Goal: Information Seeking & Learning: Learn about a topic

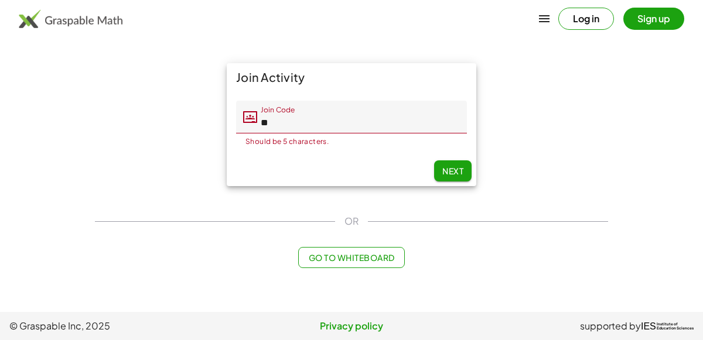
click at [287, 118] on input "**" at bounding box center [362, 117] width 210 height 33
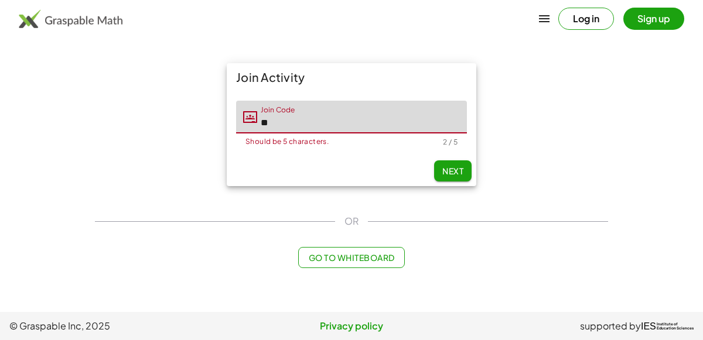
type input "*"
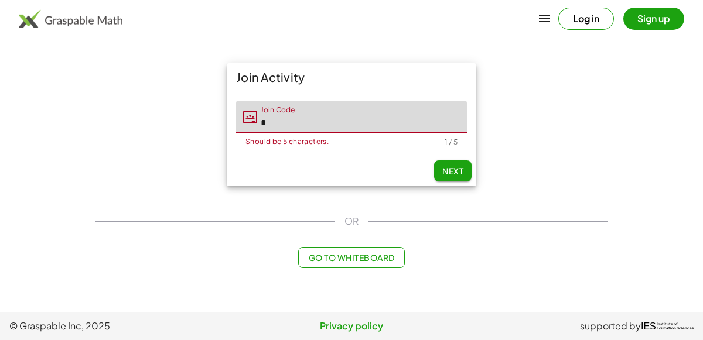
type input "*"
click at [389, 227] on div "OR" at bounding box center [351, 221] width 513 height 14
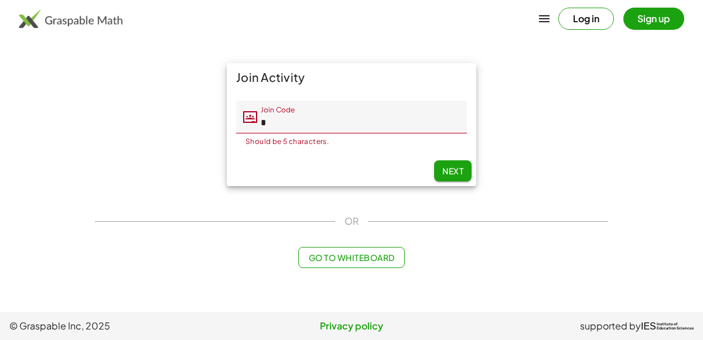
click at [335, 122] on input "*" at bounding box center [362, 117] width 210 height 33
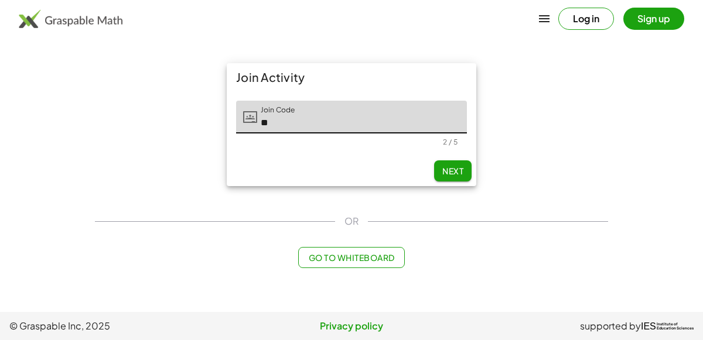
type input "*"
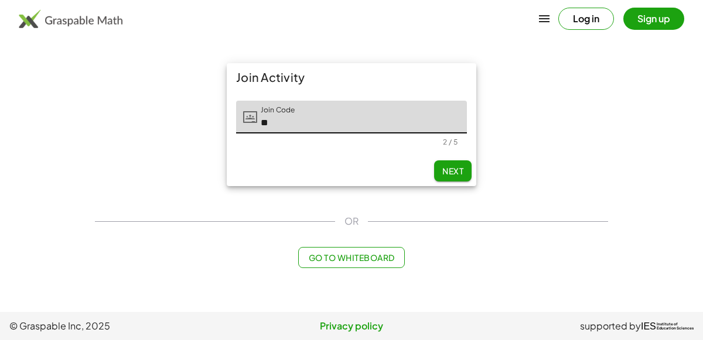
type input "*"
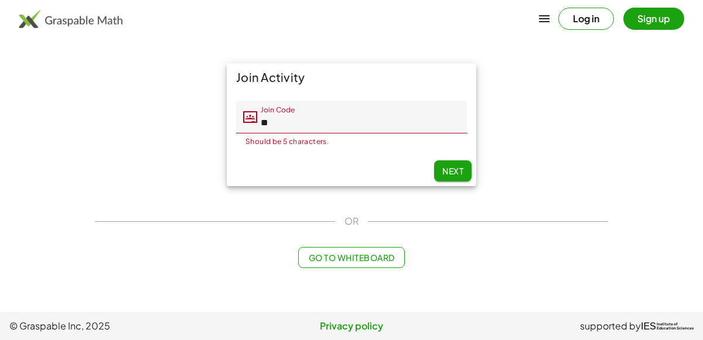
click at [291, 126] on input "**" at bounding box center [362, 117] width 210 height 33
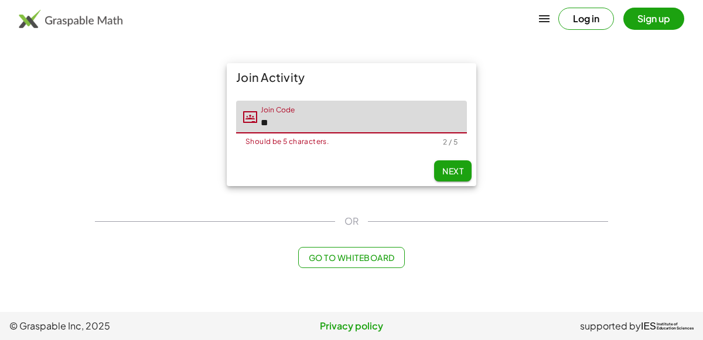
type input "*"
type input "*****"
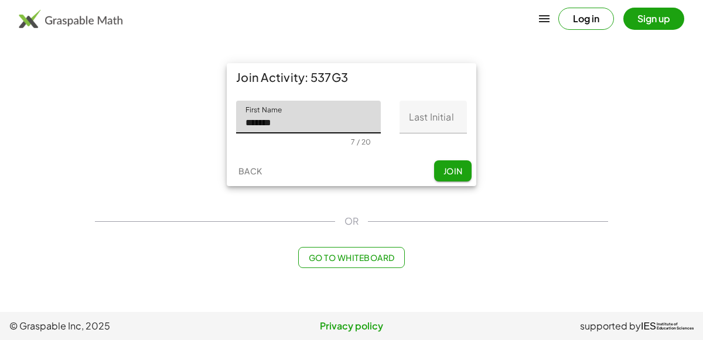
type input "*******"
click at [427, 125] on input "Last Initial" at bounding box center [433, 117] width 67 height 33
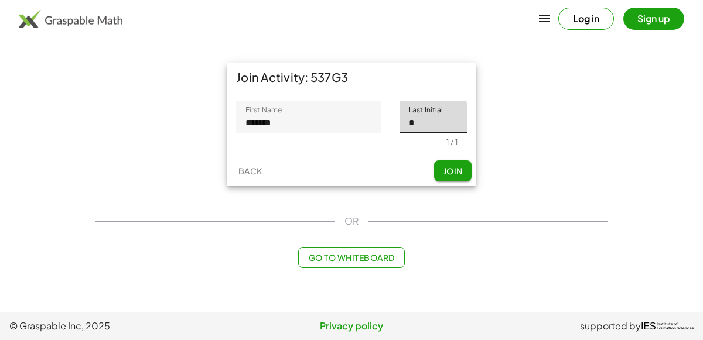
type input "*"
click at [456, 173] on span "Join" at bounding box center [452, 171] width 19 height 11
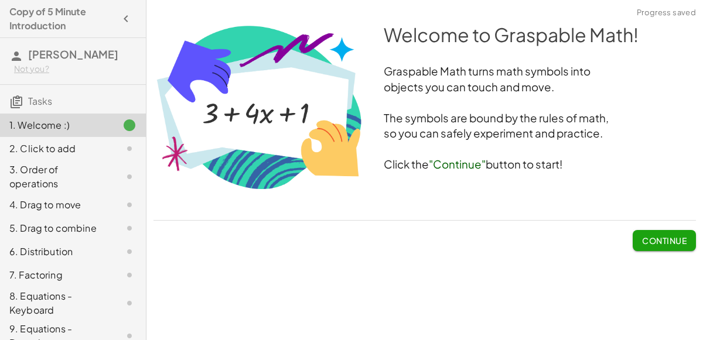
click at [655, 241] on span "Continue" at bounding box center [664, 241] width 45 height 11
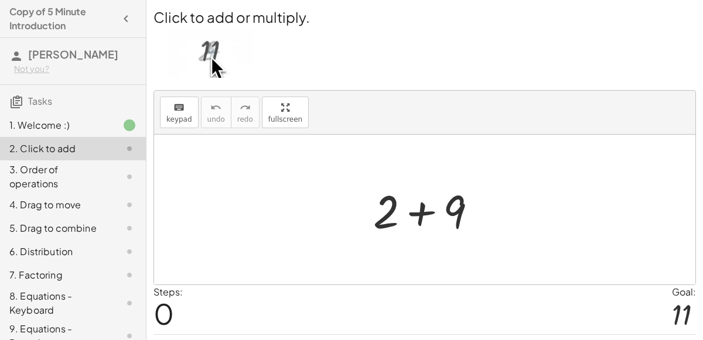
click at [420, 212] on div at bounding box center [429, 210] width 125 height 60
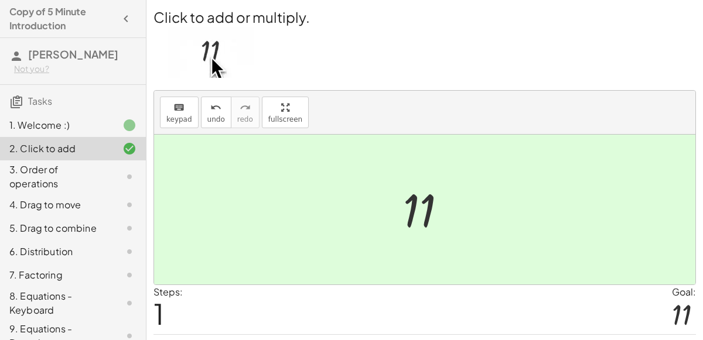
click at [420, 212] on div at bounding box center [429, 210] width 64 height 58
click at [340, 209] on div at bounding box center [424, 210] width 541 height 150
click at [115, 217] on div "3. Order of operations" at bounding box center [73, 228] width 146 height 23
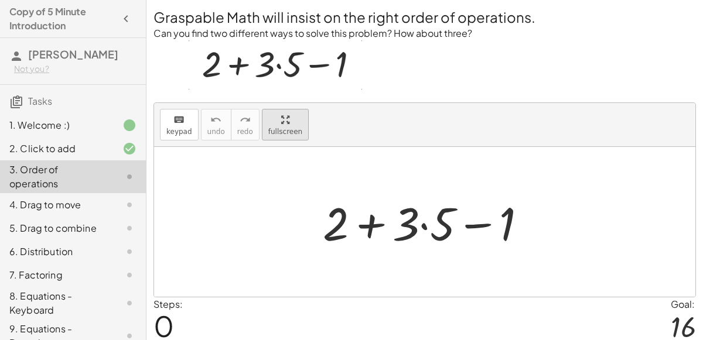
click at [281, 132] on button "fullscreen" at bounding box center [285, 125] width 47 height 32
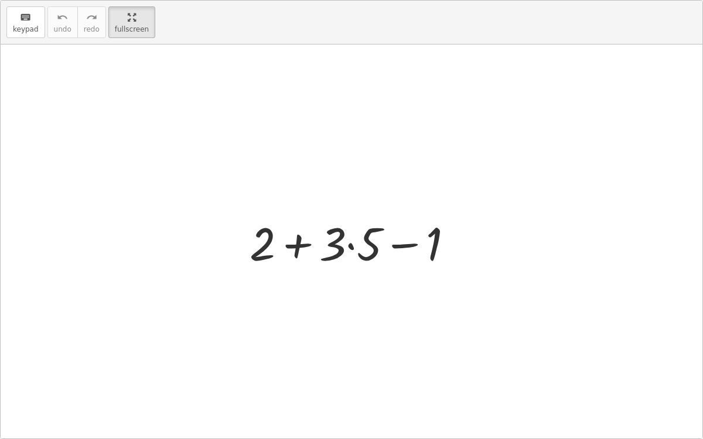
click at [351, 247] on div at bounding box center [356, 242] width 225 height 60
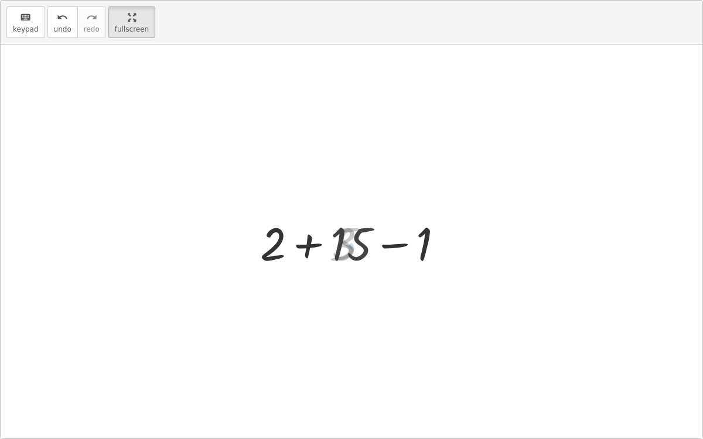
click at [316, 242] on div at bounding box center [356, 242] width 203 height 60
click at [352, 243] on div at bounding box center [356, 242] width 130 height 60
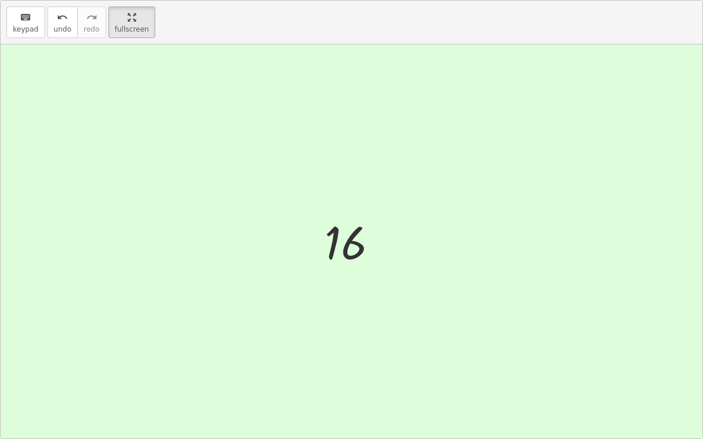
click at [166, 188] on div at bounding box center [352, 242] width 702 height 394
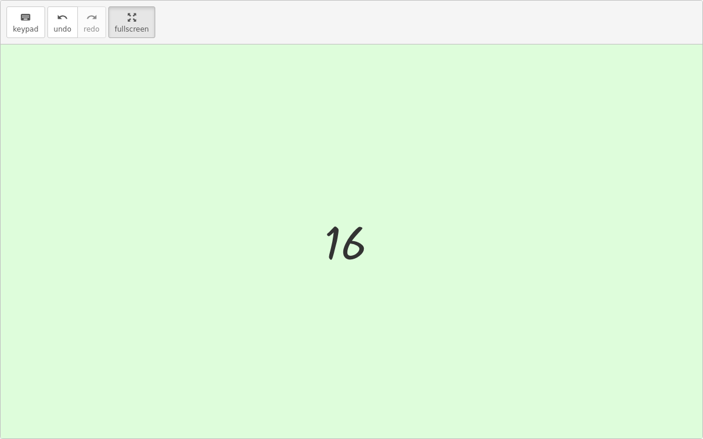
click at [166, 188] on div at bounding box center [352, 242] width 702 height 394
click at [132, 11] on div "button" at bounding box center [132, 17] width 34 height 14
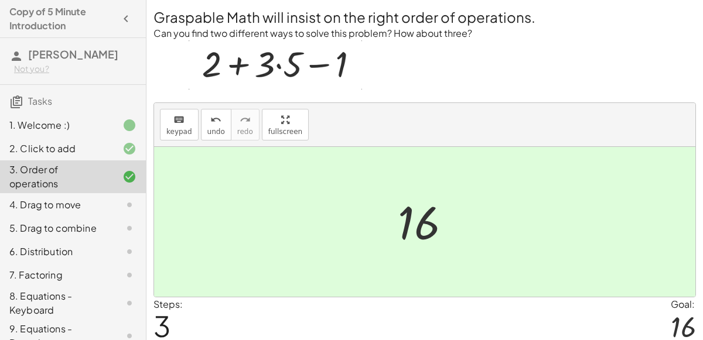
click at [81, 198] on div "4. Drag to move" at bounding box center [56, 205] width 94 height 14
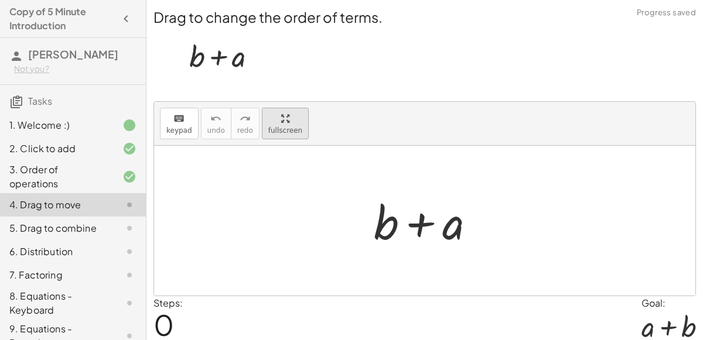
click at [282, 121] on div "keyboard keypad undo undo redo redo fullscreen" at bounding box center [424, 124] width 541 height 44
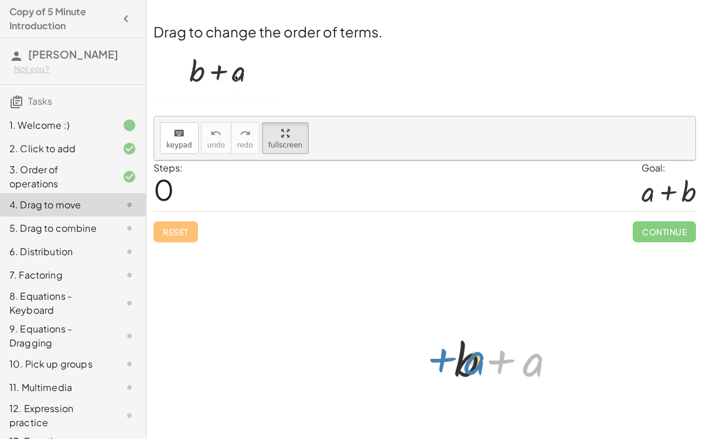
drag, startPoint x: 387, startPoint y: 244, endPoint x: 331, endPoint y: 241, distance: 55.7
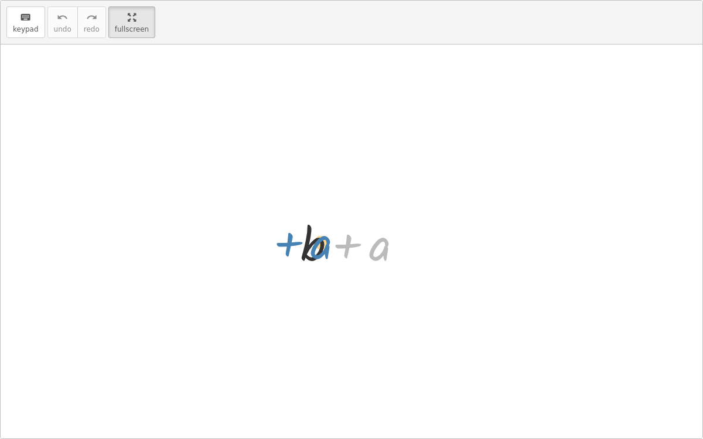
click at [331, 241] on div at bounding box center [356, 242] width 122 height 60
drag, startPoint x: 364, startPoint y: 244, endPoint x: 258, endPoint y: 222, distance: 108.8
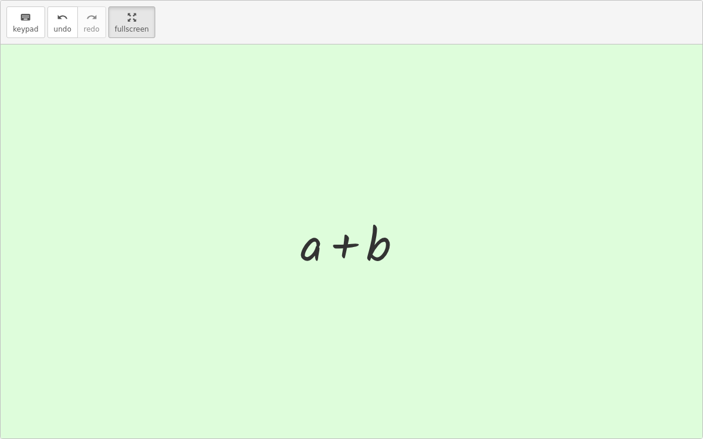
click at [258, 222] on div at bounding box center [352, 242] width 702 height 394
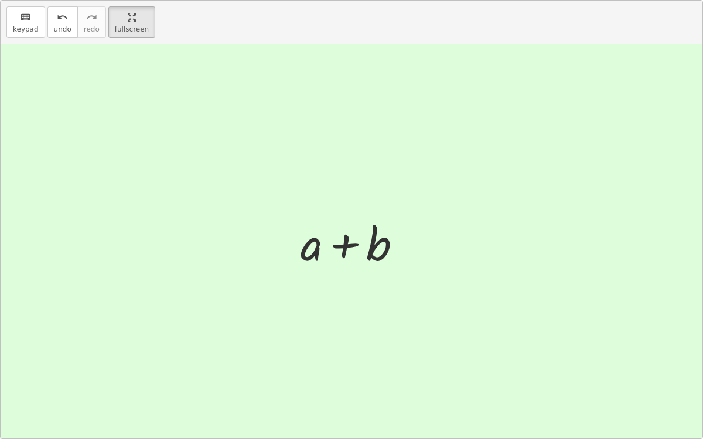
click at [258, 222] on div at bounding box center [352, 242] width 702 height 394
click at [11, 23] on button "keyboard keypad" at bounding box center [25, 22] width 39 height 32
click at [395, 215] on div at bounding box center [356, 242] width 122 height 60
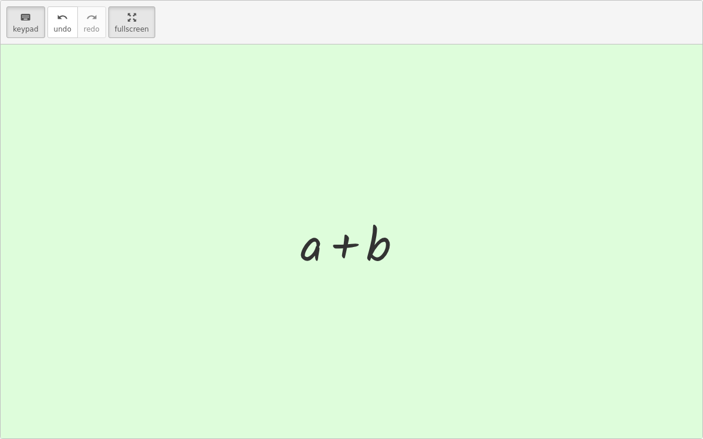
click at [395, 215] on div at bounding box center [356, 242] width 122 height 60
click at [24, 11] on icon "keyboard" at bounding box center [25, 18] width 11 height 14
click at [113, 0] on html "Copy of 5 Minute Introduction Mathias Z Not you? Tasks 1. Welcome :) 2. Click t…" at bounding box center [351, 219] width 703 height 439
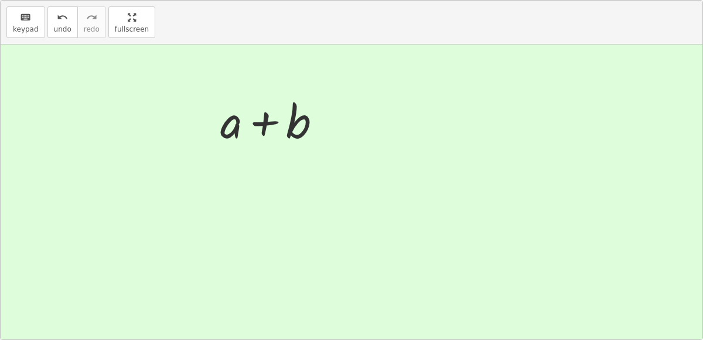
scroll to position [42, 0]
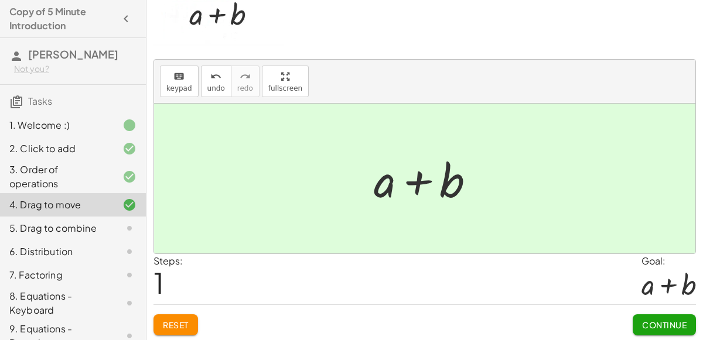
click at [0, 0] on div "Drag to change the order of terms. keyboard keypad undo undo redo redo fullscre…" at bounding box center [0, 0] width 0 height 0
click at [645, 326] on span "Continue" at bounding box center [664, 325] width 45 height 11
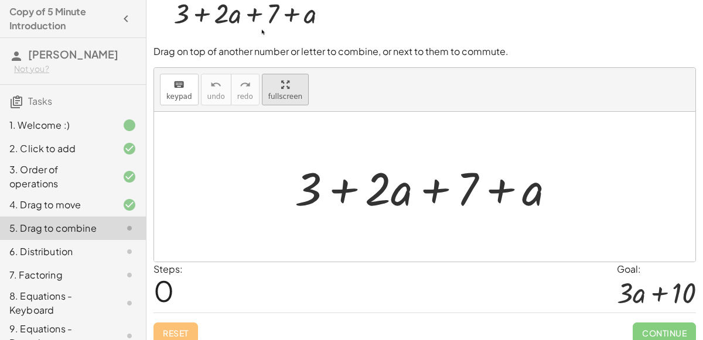
click at [265, 162] on div "keyboard keypad undo undo redo redo fullscreen + 3 + · 2 · a + 7 + a ×" at bounding box center [424, 165] width 541 height 194
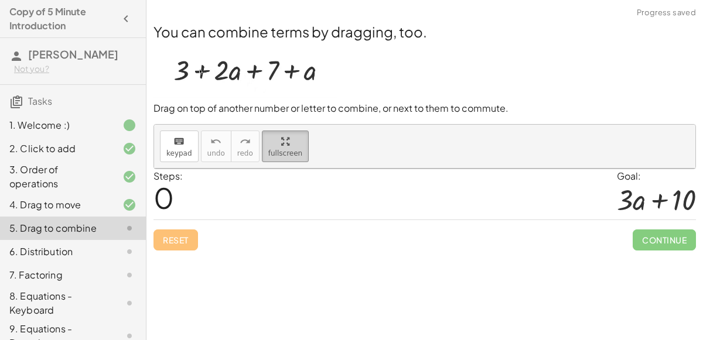
scroll to position [0, 0]
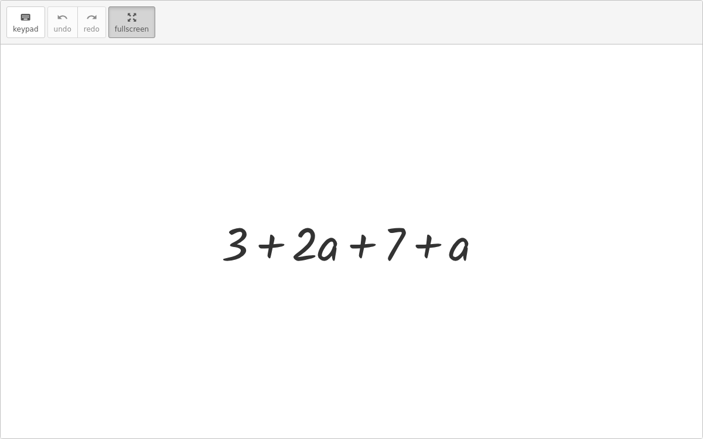
click at [122, 0] on html "Copy of 5 Minute Introduction Mathias Z Not you? Tasks 1. Welcome :) 2. Click t…" at bounding box center [351, 219] width 703 height 439
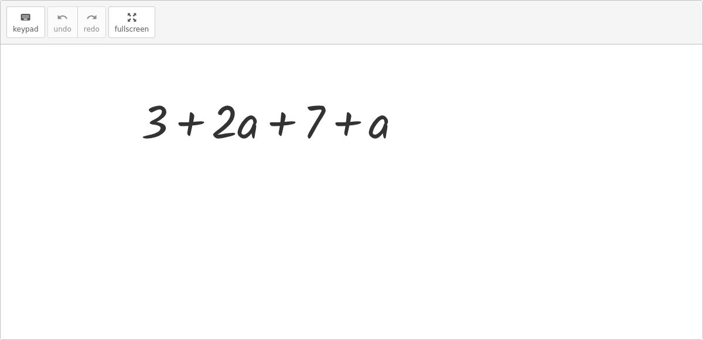
scroll to position [2, 0]
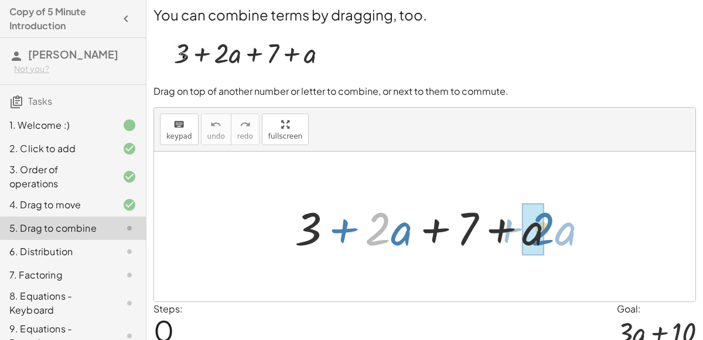
drag, startPoint x: 376, startPoint y: 226, endPoint x: 537, endPoint y: 225, distance: 161.7
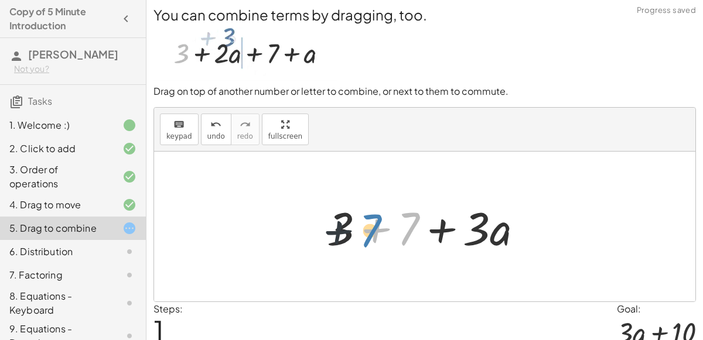
drag, startPoint x: 410, startPoint y: 223, endPoint x: 360, endPoint y: 230, distance: 50.8
click at [360, 230] on div at bounding box center [429, 227] width 217 height 60
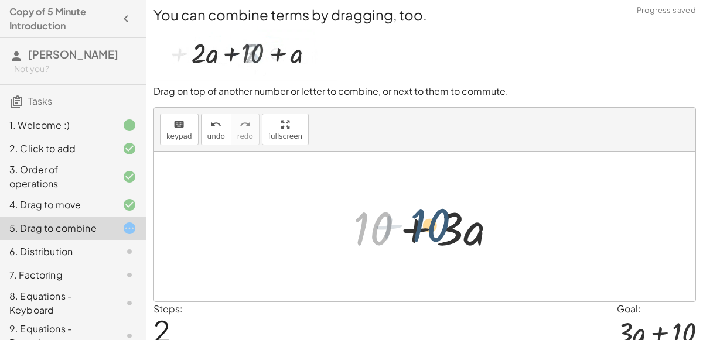
drag, startPoint x: 386, startPoint y: 231, endPoint x: 472, endPoint y: 216, distance: 86.9
click at [472, 216] on div at bounding box center [429, 227] width 165 height 60
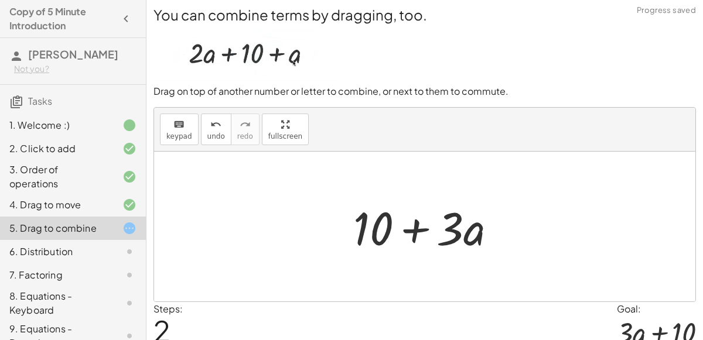
click at [392, 245] on div at bounding box center [429, 227] width 165 height 60
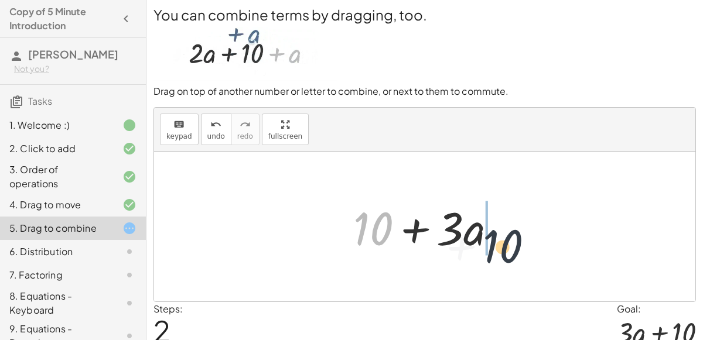
drag, startPoint x: 374, startPoint y: 235, endPoint x: 514, endPoint y: 248, distance: 140.7
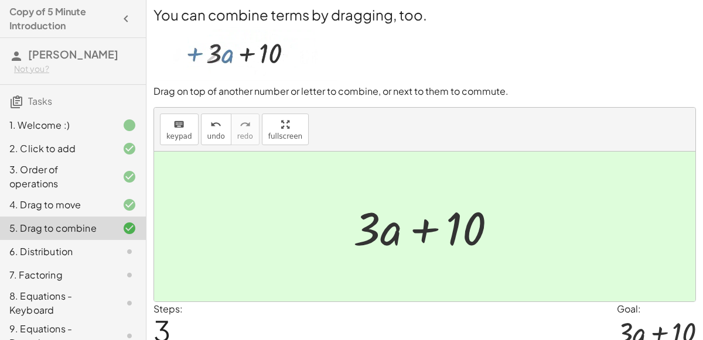
click at [111, 246] on div at bounding box center [120, 252] width 33 height 14
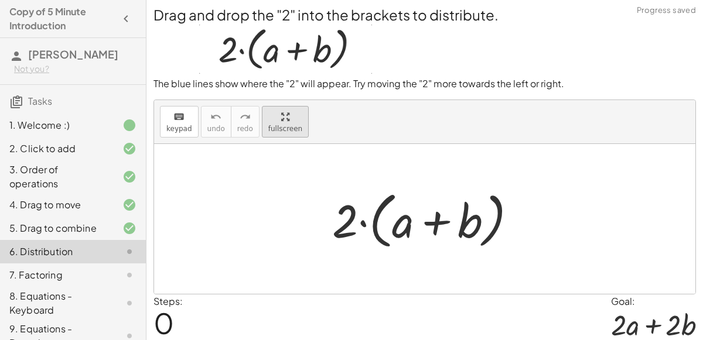
click at [272, 196] on div "keyboard keypad undo undo redo redo fullscreen · 2 · ( + a + b ) ×" at bounding box center [424, 197] width 541 height 194
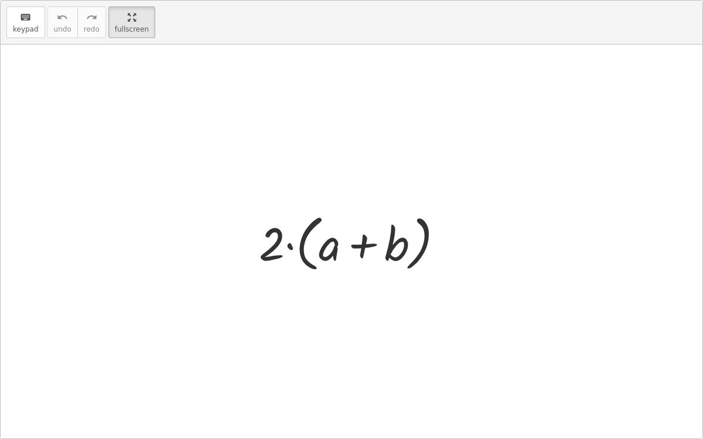
click at [291, 245] on div at bounding box center [356, 242] width 206 height 67
drag, startPoint x: 278, startPoint y: 230, endPoint x: 334, endPoint y: 224, distance: 56.0
click at [334, 224] on div at bounding box center [356, 242] width 206 height 67
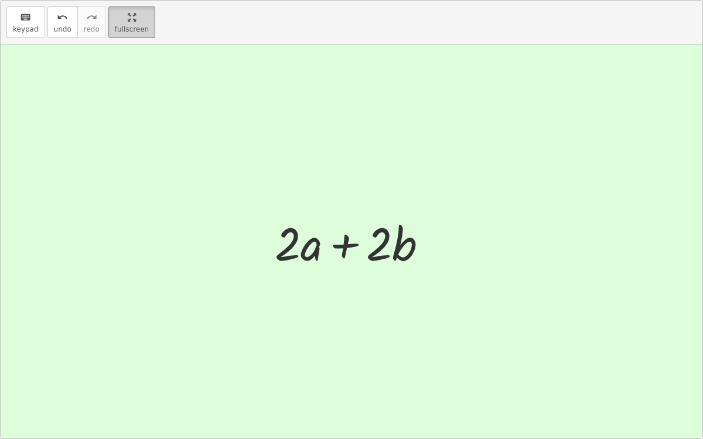
click at [117, 0] on html "Copy of 5 Minute Introduction Mathias Z Not you? Tasks 1. Welcome :) 2. Click t…" at bounding box center [351, 219] width 703 height 439
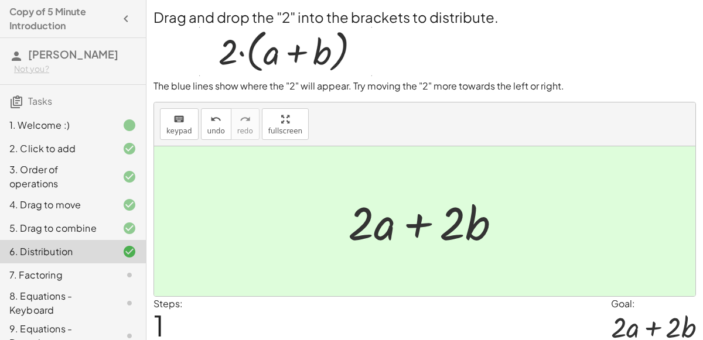
click at [102, 268] on div "7. Factoring" at bounding box center [56, 275] width 94 height 14
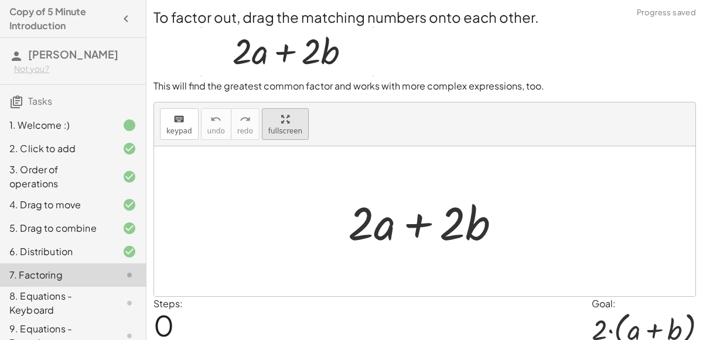
click at [279, 201] on div "keyboard keypad undo undo redo redo fullscreen + · 2 · a + · 2 · b ×" at bounding box center [424, 200] width 541 height 194
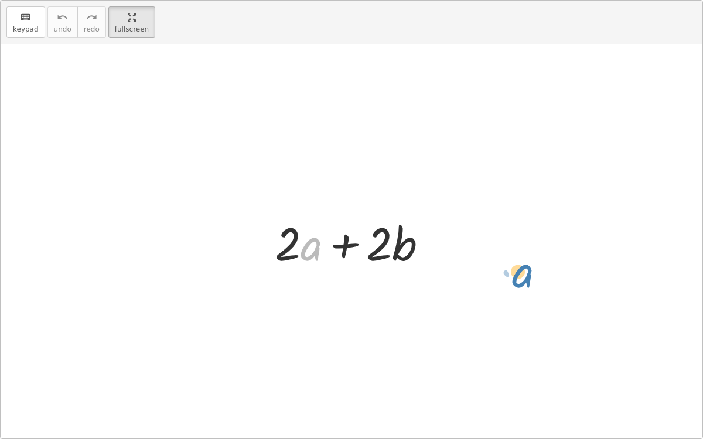
drag, startPoint x: 315, startPoint y: 255, endPoint x: 544, endPoint y: 279, distance: 230.9
click at [544, 279] on div "· a + · 2 + · 2 · a + · 2 · b" at bounding box center [352, 242] width 702 height 394
drag, startPoint x: 313, startPoint y: 248, endPoint x: 494, endPoint y: 248, distance: 180.5
drag, startPoint x: 313, startPoint y: 254, endPoint x: 254, endPoint y: 281, distance: 65.0
click at [254, 281] on div "+ · 2 · a + · 2 · b · b + · 2 + · 2 · a + · 2 · b" at bounding box center [352, 242] width 702 height 394
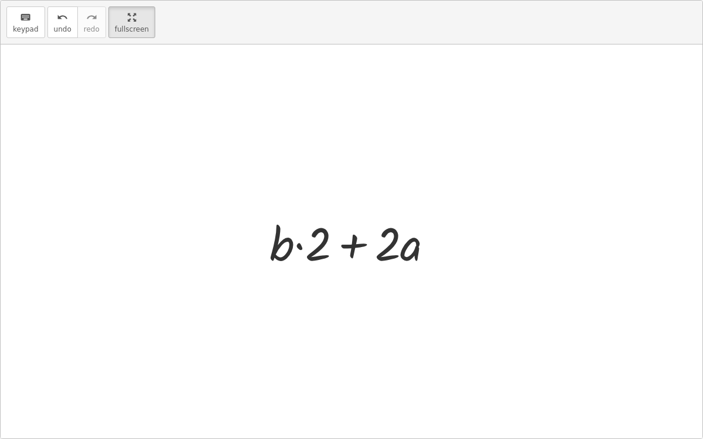
click at [301, 244] on div at bounding box center [356, 242] width 185 height 60
click at [343, 244] on div at bounding box center [356, 242] width 185 height 60
drag, startPoint x: 410, startPoint y: 252, endPoint x: 381, endPoint y: 232, distance: 35.4
click at [381, 232] on div at bounding box center [356, 242] width 185 height 60
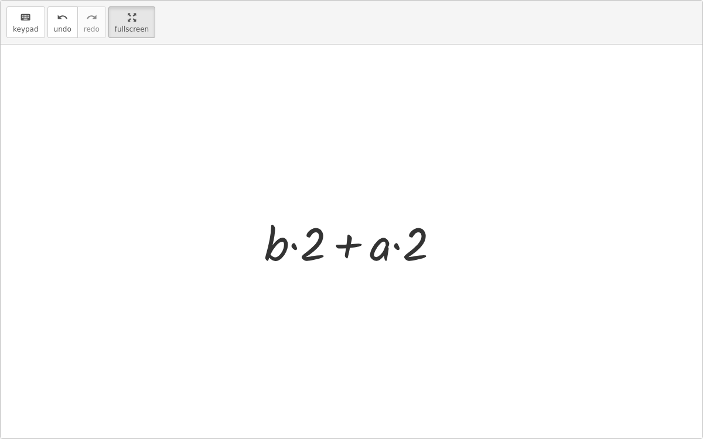
click at [397, 244] on div at bounding box center [356, 242] width 196 height 60
drag, startPoint x: 313, startPoint y: 246, endPoint x: 492, endPoint y: 247, distance: 178.1
drag, startPoint x: 378, startPoint y: 251, endPoint x: 428, endPoint y: 250, distance: 49.2
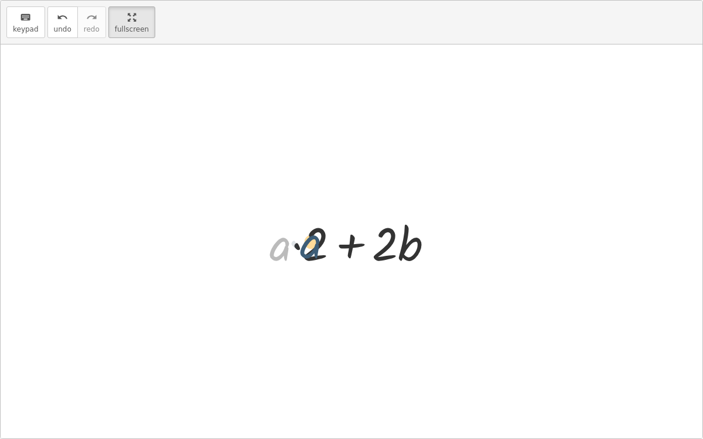
drag, startPoint x: 274, startPoint y: 250, endPoint x: 321, endPoint y: 244, distance: 47.8
click at [321, 244] on div at bounding box center [356, 242] width 185 height 60
click at [342, 247] on div at bounding box center [356, 242] width 174 height 60
click at [412, 254] on div at bounding box center [356, 242] width 174 height 60
click at [339, 233] on div at bounding box center [356, 242] width 174 height 60
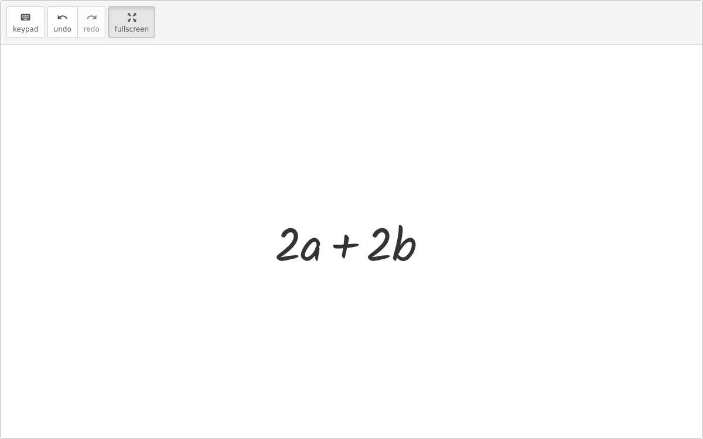
click at [286, 248] on div at bounding box center [356, 242] width 174 height 60
drag, startPoint x: 286, startPoint y: 248, endPoint x: 375, endPoint y: 251, distance: 89.1
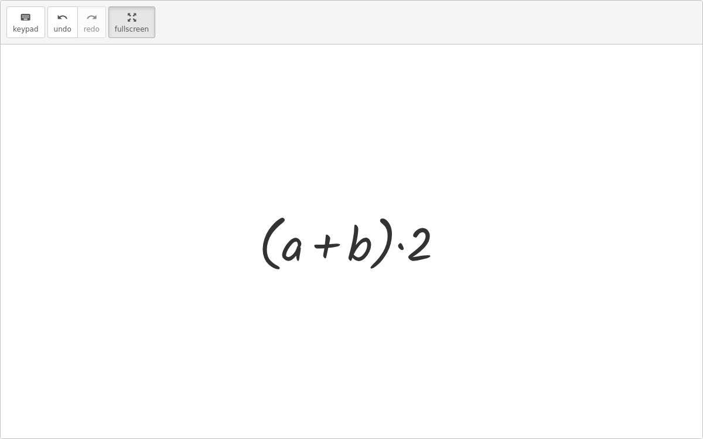
click at [289, 248] on div at bounding box center [356, 242] width 206 height 67
click at [354, 248] on div at bounding box center [356, 242] width 206 height 67
click at [398, 248] on div at bounding box center [356, 242] width 206 height 67
click at [323, 247] on div at bounding box center [356, 242] width 206 height 67
drag, startPoint x: 420, startPoint y: 239, endPoint x: 357, endPoint y: 244, distance: 63.5
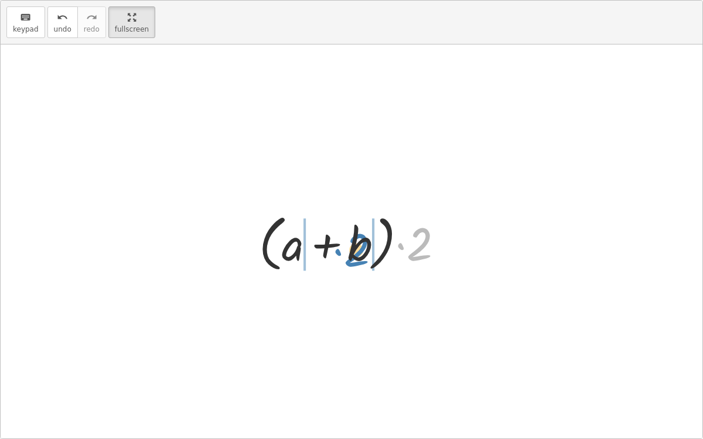
click at [357, 244] on div at bounding box center [356, 242] width 206 height 67
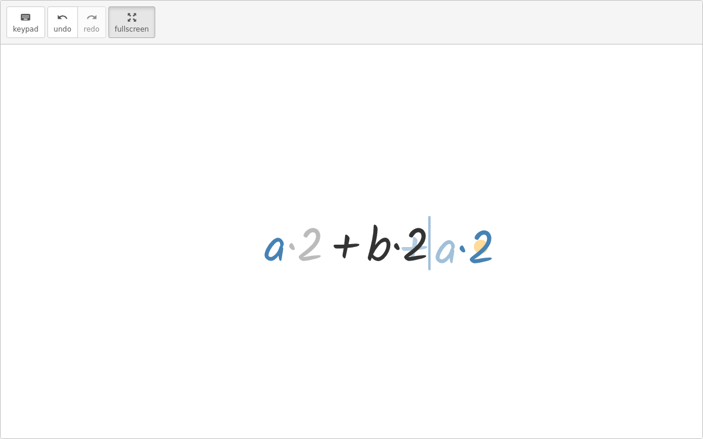
drag, startPoint x: 319, startPoint y: 238, endPoint x: 489, endPoint y: 240, distance: 170.5
click at [489, 240] on div "+ · 2 · a + · 2 · b + · 2 · b + · 2 · a + · b · 2 + · 2 · a + · b · 2 + · a · 2…" at bounding box center [352, 242] width 702 height 394
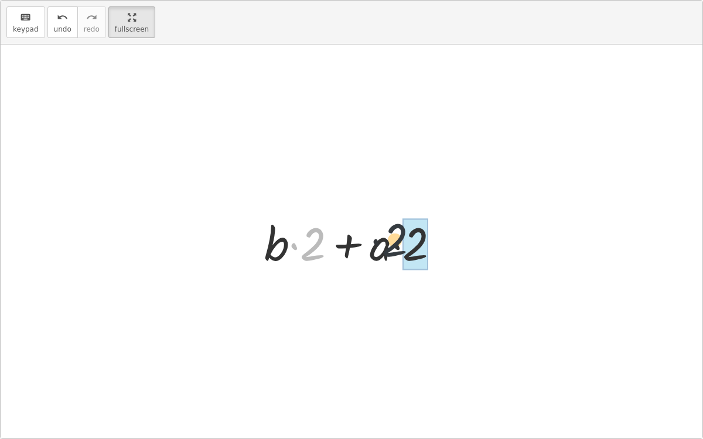
drag, startPoint x: 314, startPoint y: 242, endPoint x: 441, endPoint y: 230, distance: 127.1
click at [441, 230] on div at bounding box center [356, 242] width 196 height 60
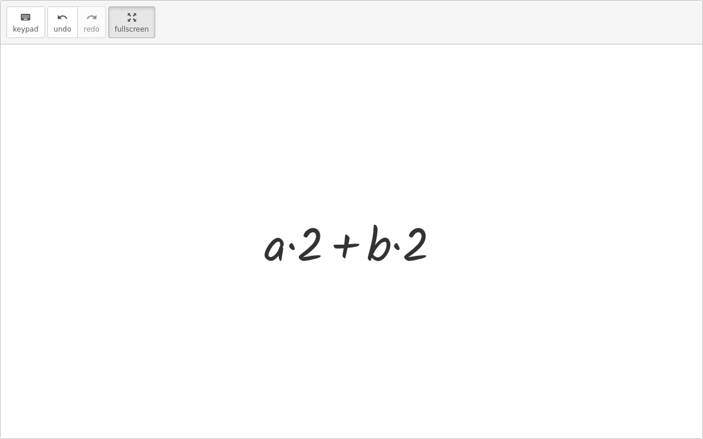
click at [295, 244] on div at bounding box center [356, 242] width 196 height 60
click at [118, 0] on html "Copy of 5 Minute Introduction Mathias Z Not you? Tasks 1. Welcome :) 2. Click t…" at bounding box center [351, 219] width 703 height 439
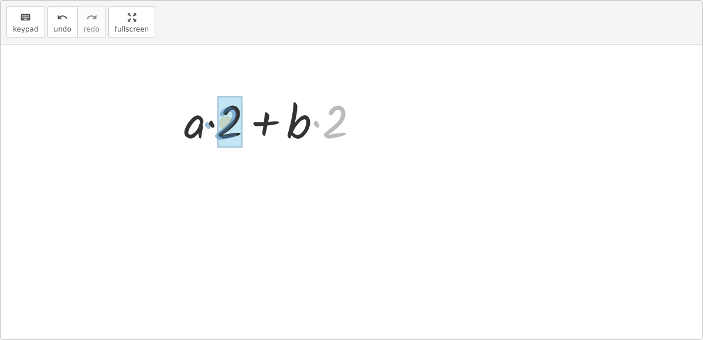
drag, startPoint x: 488, startPoint y: 221, endPoint x: 380, endPoint y: 220, distance: 107.8
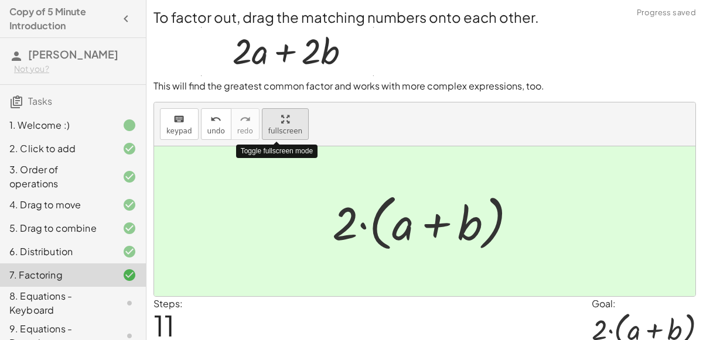
click at [296, 125] on button "fullscreen" at bounding box center [285, 124] width 47 height 32
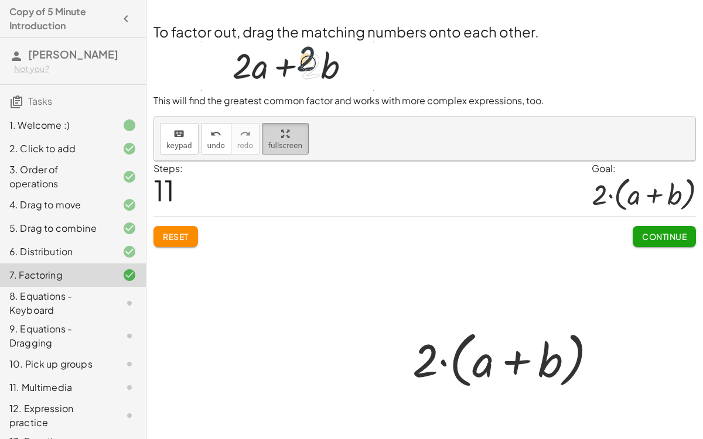
click at [120, 0] on html "Copy of 5 Minute Introduction Mathias Z Not you? Tasks 1. Welcome :) 2. Click t…" at bounding box center [351, 219] width 703 height 439
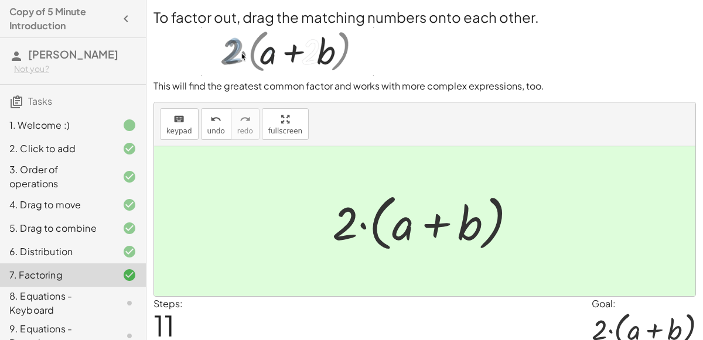
click at [42, 301] on div "8. Equations - Keyboard" at bounding box center [56, 303] width 94 height 28
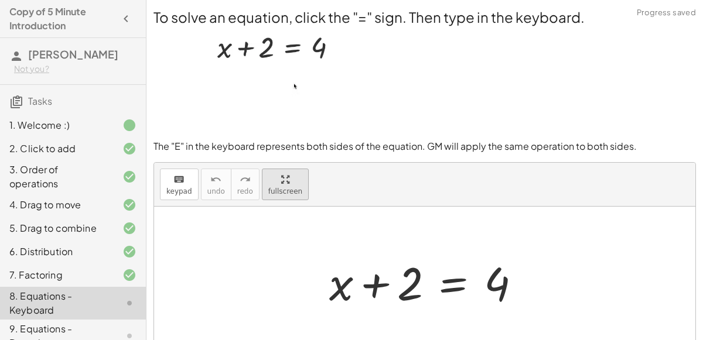
click at [289, 179] on div "keyboard keypad undo undo redo redo fullscreen" at bounding box center [424, 185] width 541 height 44
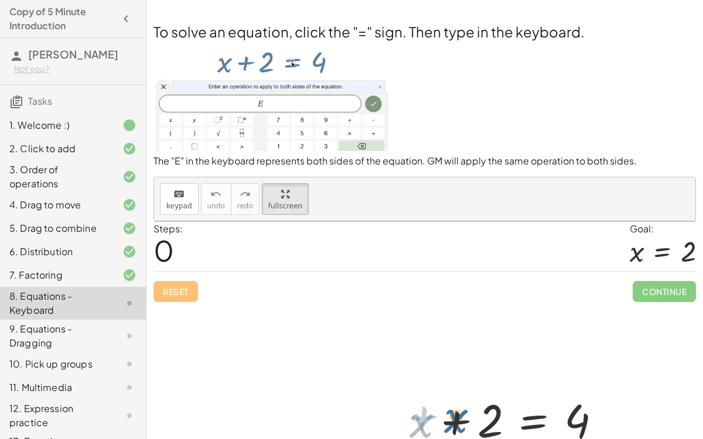
drag, startPoint x: 268, startPoint y: 250, endPoint x: 285, endPoint y: 231, distance: 24.9
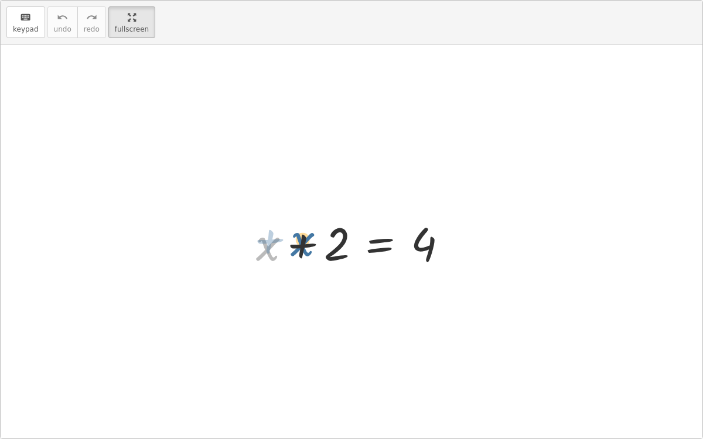
click at [285, 231] on div at bounding box center [356, 242] width 213 height 60
click at [379, 240] on div at bounding box center [356, 242] width 213 height 60
click at [374, 241] on div at bounding box center [356, 242] width 213 height 60
drag, startPoint x: 260, startPoint y: 243, endPoint x: 345, endPoint y: 244, distance: 85.6
click at [345, 244] on div at bounding box center [356, 242] width 213 height 60
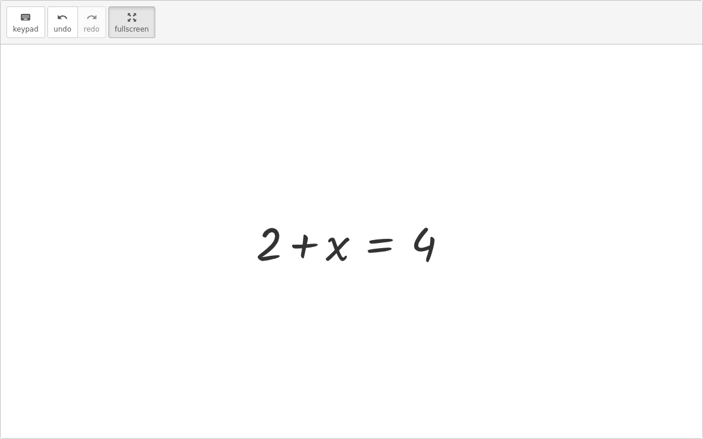
click at [423, 250] on div at bounding box center [356, 242] width 213 height 60
click at [382, 246] on div at bounding box center [356, 242] width 213 height 60
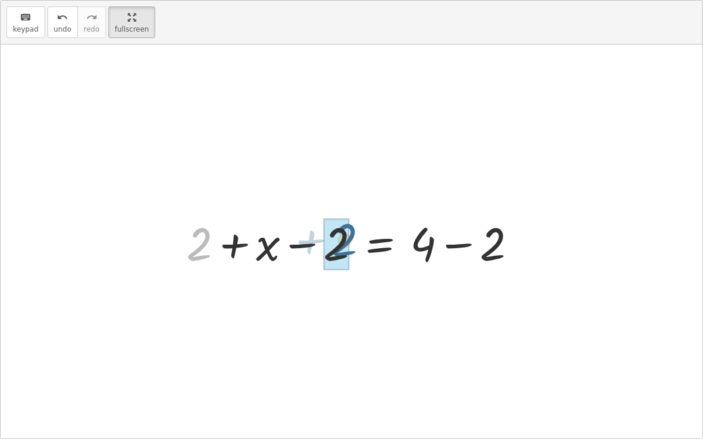
drag, startPoint x: 199, startPoint y: 237, endPoint x: 343, endPoint y: 234, distance: 143.6
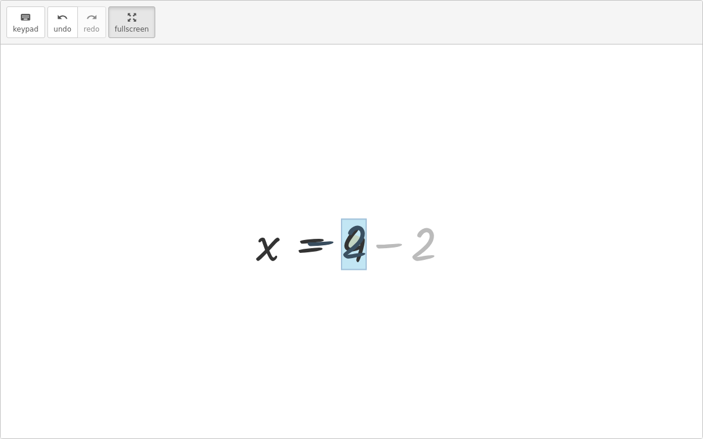
drag, startPoint x: 424, startPoint y: 241, endPoint x: 349, endPoint y: 238, distance: 75.1
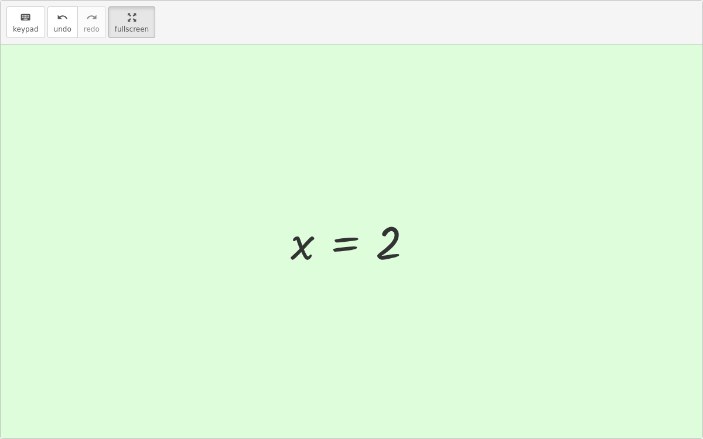
click at [349, 238] on div at bounding box center [356, 242] width 143 height 58
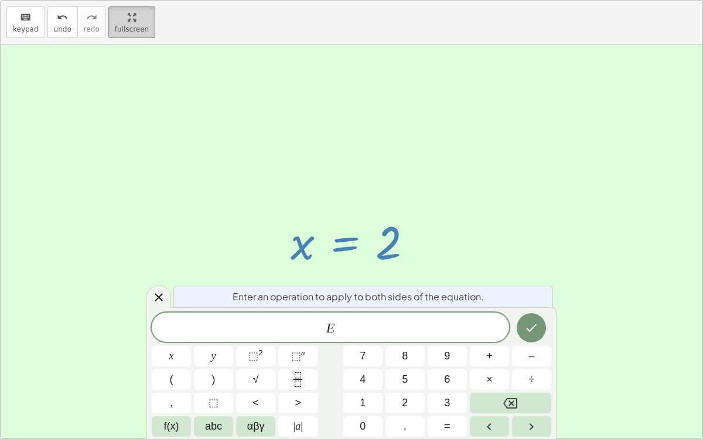
click at [128, 0] on html "Copy of 5 Minute Introduction Mathias Z Not you? Tasks 1. Welcome :) 2. Click t…" at bounding box center [351, 219] width 703 height 439
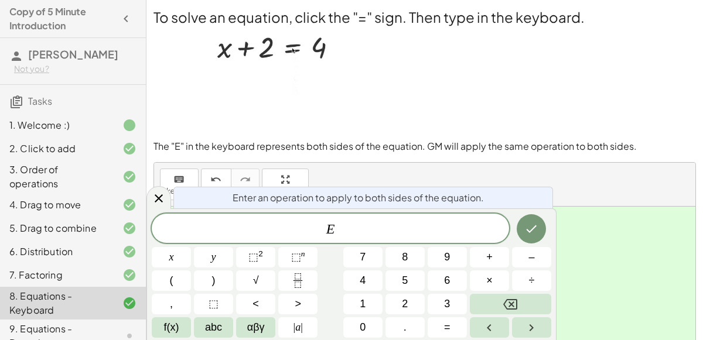
click at [102, 323] on div "9. Equations - Dragging" at bounding box center [56, 336] width 94 height 28
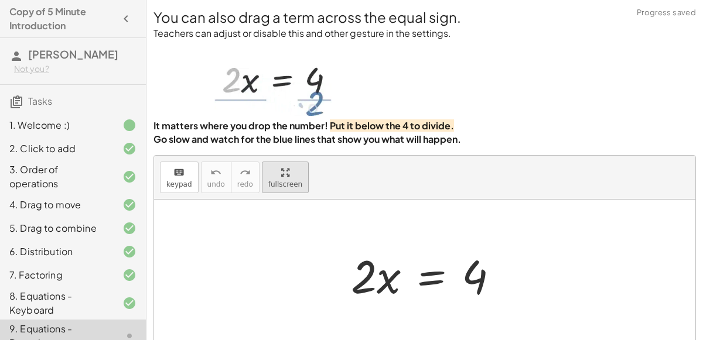
click at [0, 0] on div "You can also drag a term across the equal sign. Teachers can adjust or disable …" at bounding box center [0, 0] width 0 height 0
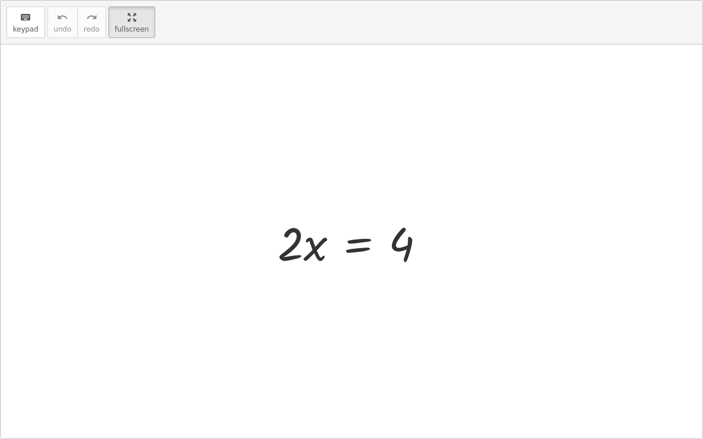
click at [359, 245] on div at bounding box center [356, 242] width 169 height 60
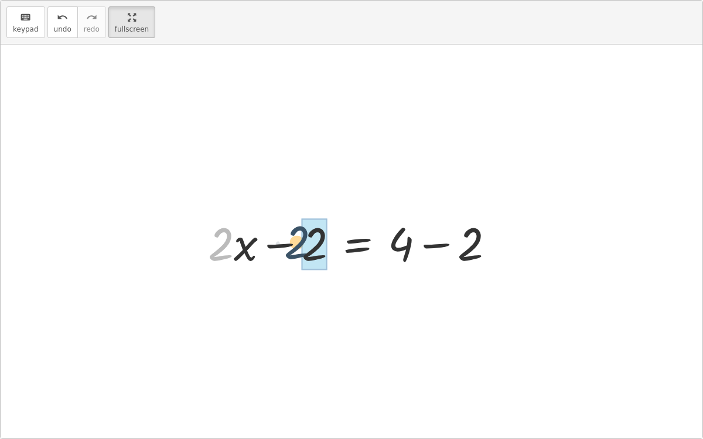
drag, startPoint x: 221, startPoint y: 247, endPoint x: 315, endPoint y: 244, distance: 93.8
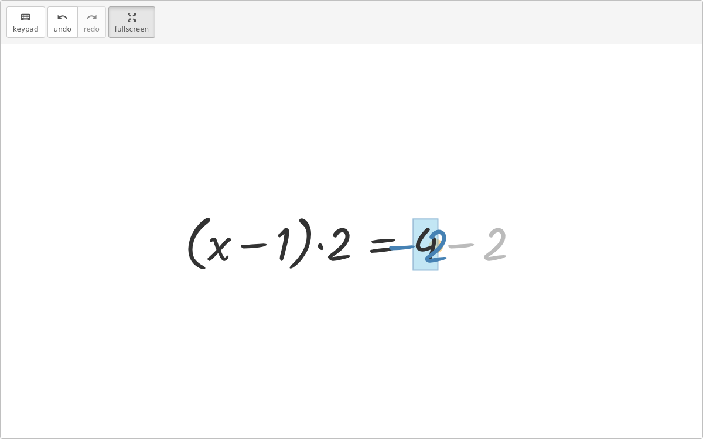
drag, startPoint x: 491, startPoint y: 241, endPoint x: 431, endPoint y: 243, distance: 59.8
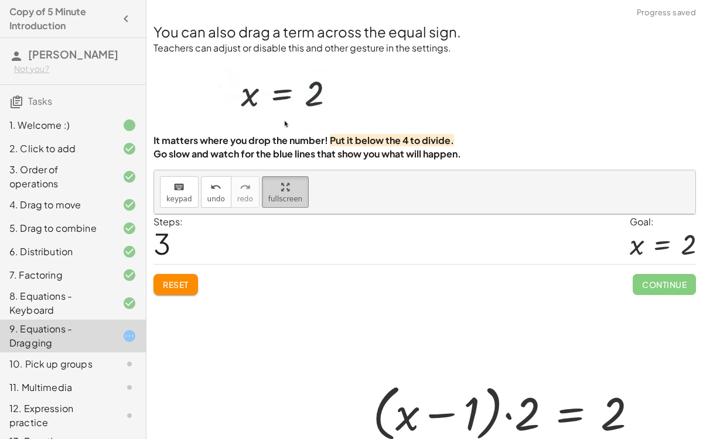
click at [130, 0] on html "Copy of 5 Minute Introduction Mathias Z Not you? Tasks 1. Welcome :) 2. Click t…" at bounding box center [351, 219] width 703 height 439
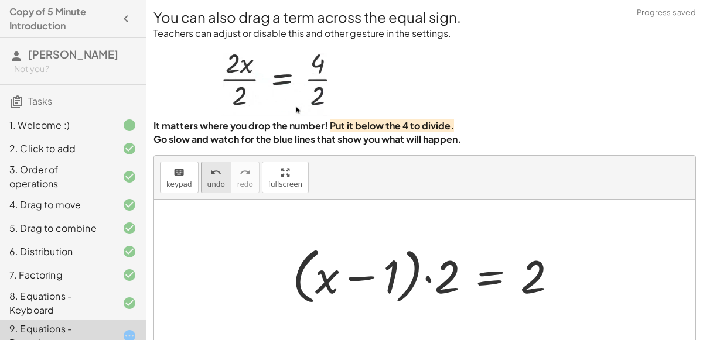
click at [211, 181] on span "undo" at bounding box center [216, 184] width 18 height 8
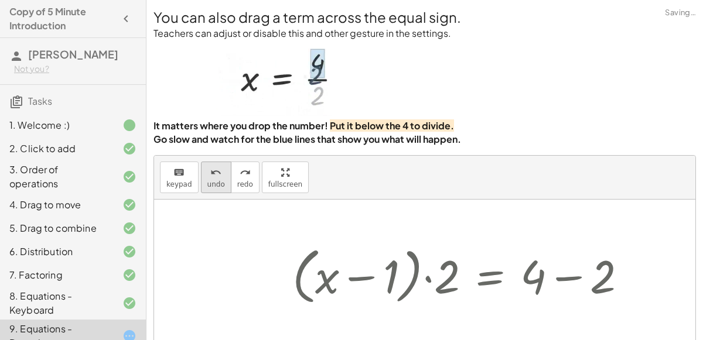
click at [211, 181] on span "undo" at bounding box center [216, 184] width 18 height 8
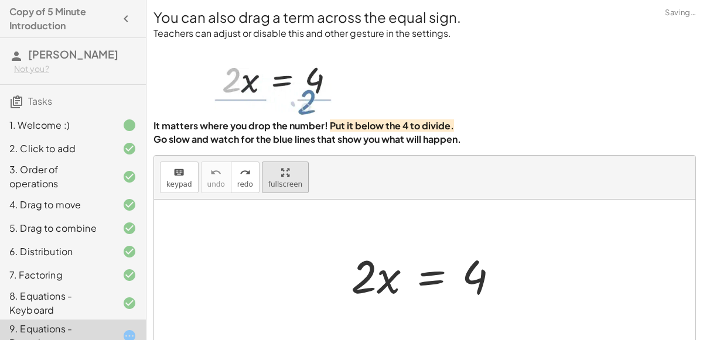
click at [294, 240] on div "keyboard keypad undo undo redo redo fullscreen · 2 · x = 4 ×" at bounding box center [424, 253] width 541 height 194
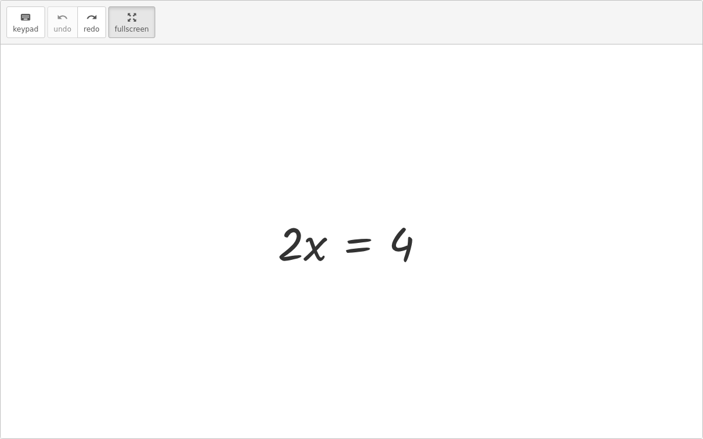
click at [351, 239] on div at bounding box center [356, 242] width 169 height 60
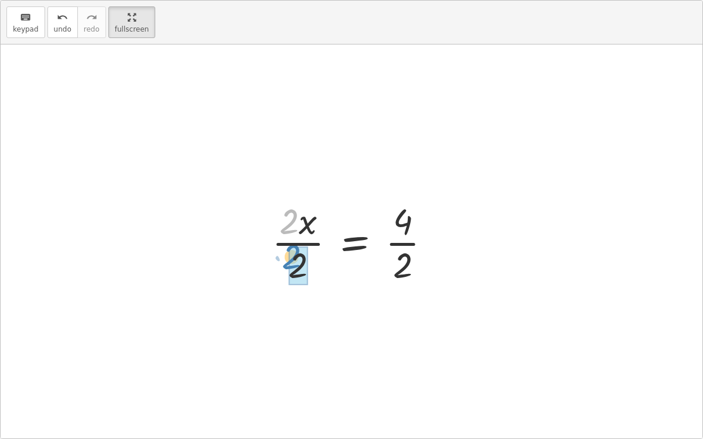
drag, startPoint x: 288, startPoint y: 221, endPoint x: 292, endPoint y: 255, distance: 34.8
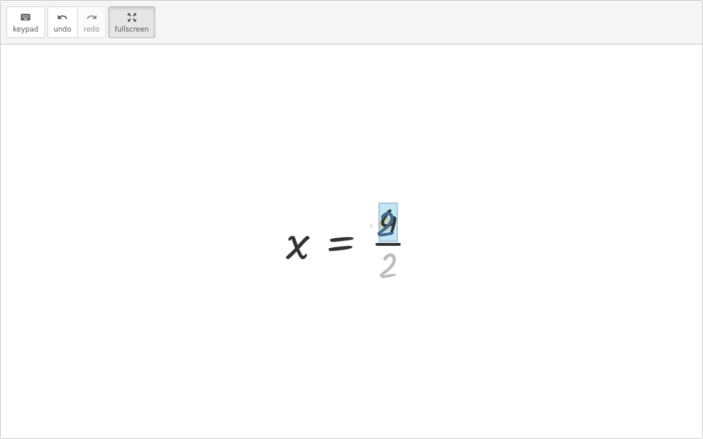
drag, startPoint x: 391, startPoint y: 257, endPoint x: 388, endPoint y: 216, distance: 41.1
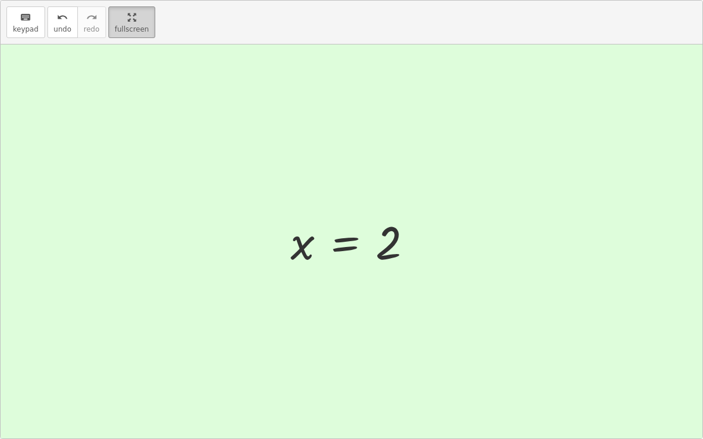
click at [128, 13] on icon "button" at bounding box center [132, 18] width 8 height 14
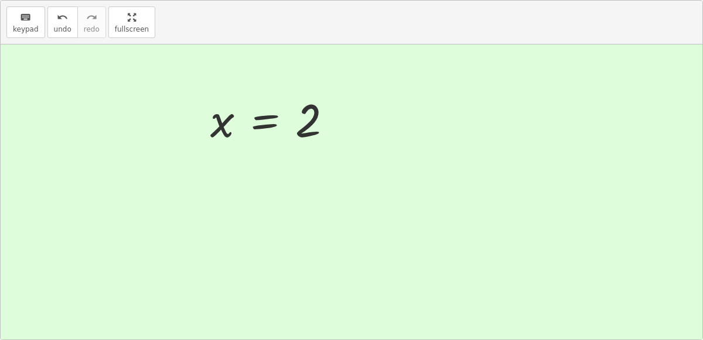
scroll to position [98, 0]
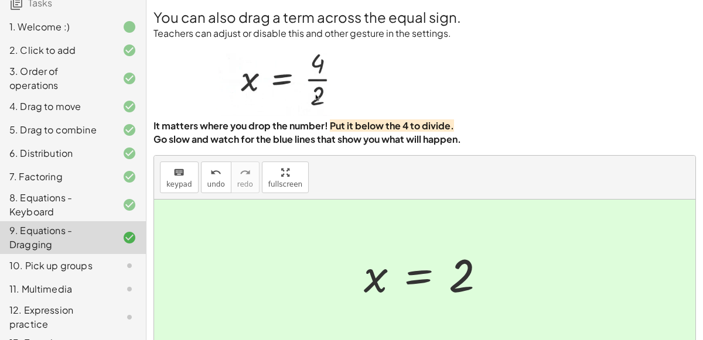
click at [77, 262] on div "10. Pick up groups" at bounding box center [56, 266] width 94 height 14
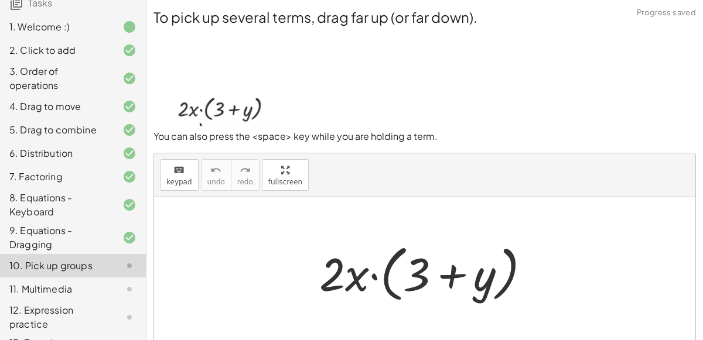
scroll to position [94, 0]
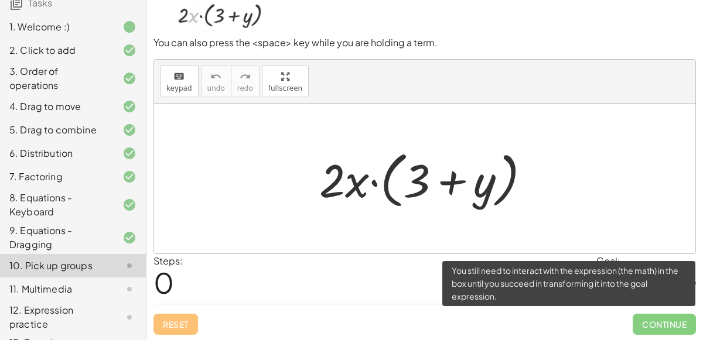
click at [650, 319] on span "Continue" at bounding box center [664, 324] width 63 height 21
click at [647, 323] on span "Continue" at bounding box center [664, 324] width 63 height 21
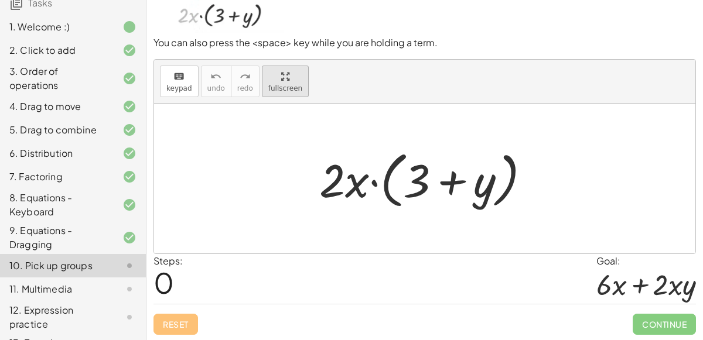
click at [0, 0] on div "To pick up several terms, drag far up (or far down). You can also press the <sp…" at bounding box center [0, 0] width 0 height 0
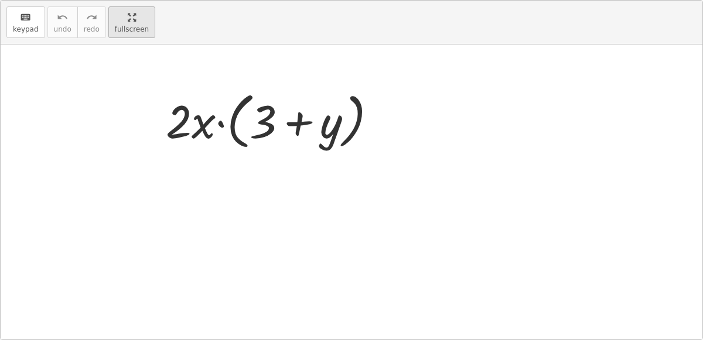
scroll to position [44, 0]
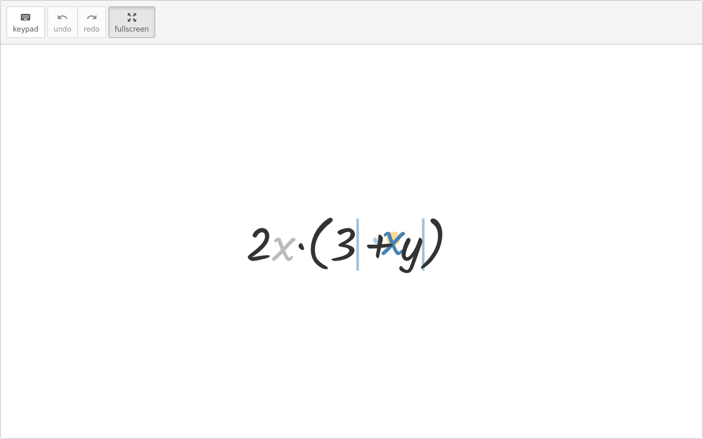
drag, startPoint x: 273, startPoint y: 247, endPoint x: 387, endPoint y: 244, distance: 113.7
click at [387, 244] on div at bounding box center [356, 242] width 232 height 67
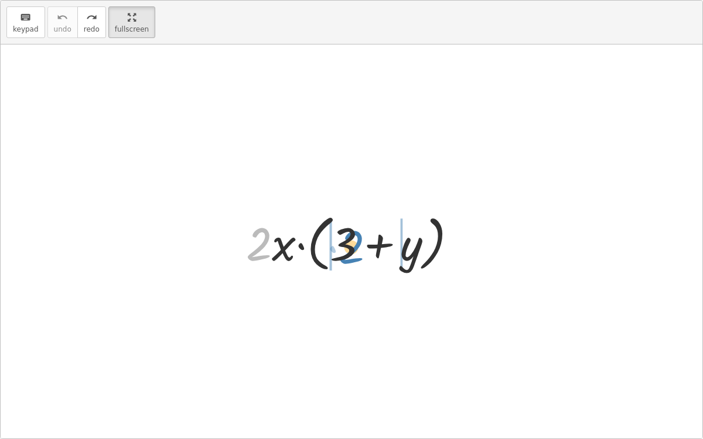
drag, startPoint x: 262, startPoint y: 239, endPoint x: 347, endPoint y: 240, distance: 85.0
click at [347, 240] on div at bounding box center [356, 242] width 232 height 67
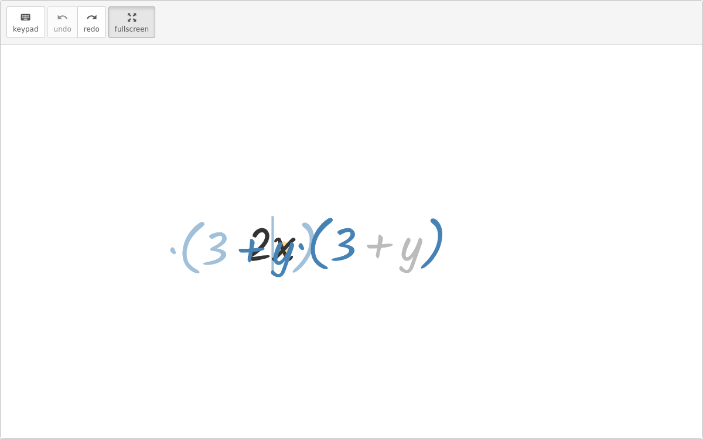
drag, startPoint x: 406, startPoint y: 246, endPoint x: 277, endPoint y: 250, distance: 128.9
click at [277, 250] on div at bounding box center [356, 242] width 232 height 67
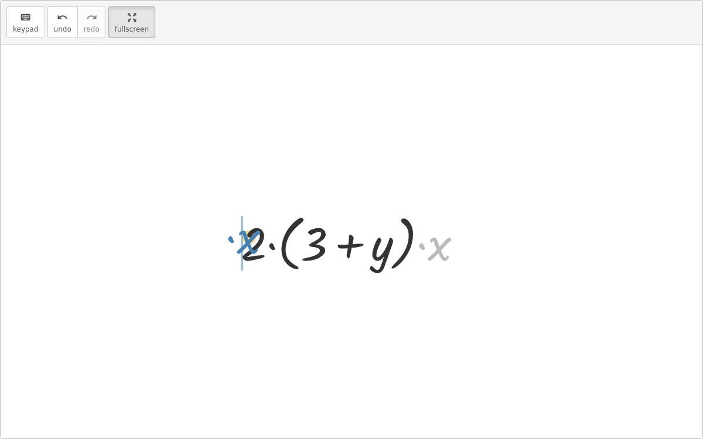
drag, startPoint x: 440, startPoint y: 244, endPoint x: 249, endPoint y: 236, distance: 191.2
click at [249, 236] on div at bounding box center [356, 242] width 243 height 67
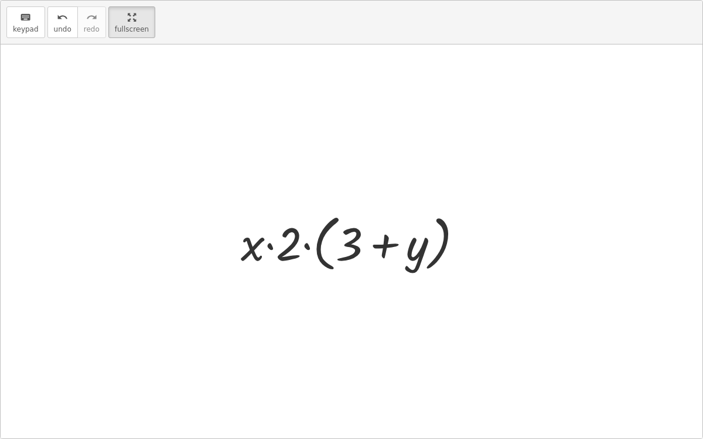
click at [272, 248] on div at bounding box center [356, 242] width 243 height 67
click at [310, 248] on div at bounding box center [356, 242] width 243 height 67
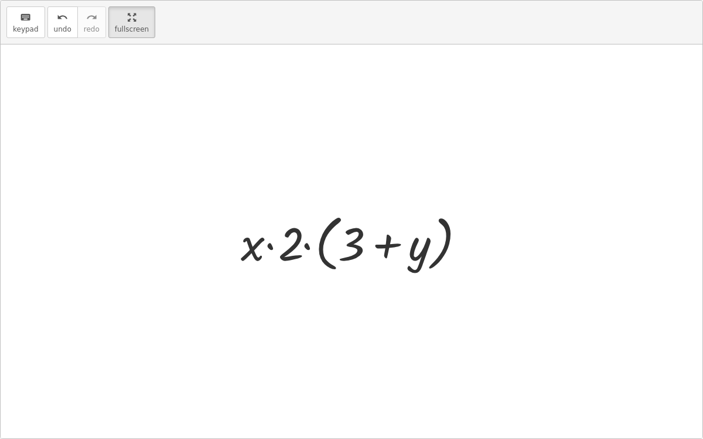
click at [311, 248] on div at bounding box center [356, 242] width 243 height 67
click at [380, 247] on div at bounding box center [356, 242] width 243 height 67
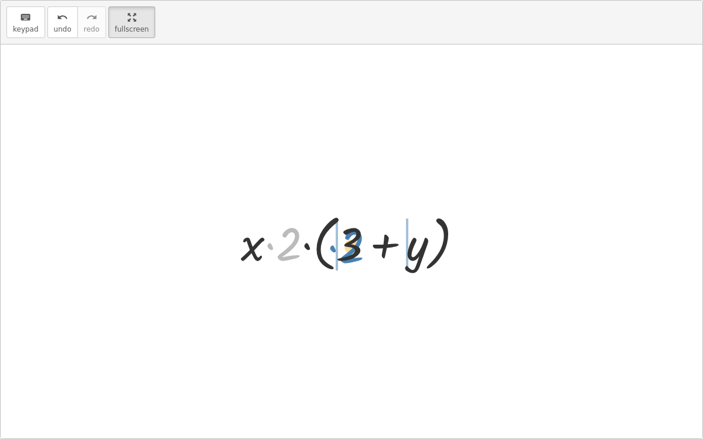
drag, startPoint x: 289, startPoint y: 247, endPoint x: 352, endPoint y: 249, distance: 62.7
click at [352, 249] on div at bounding box center [356, 242] width 243 height 67
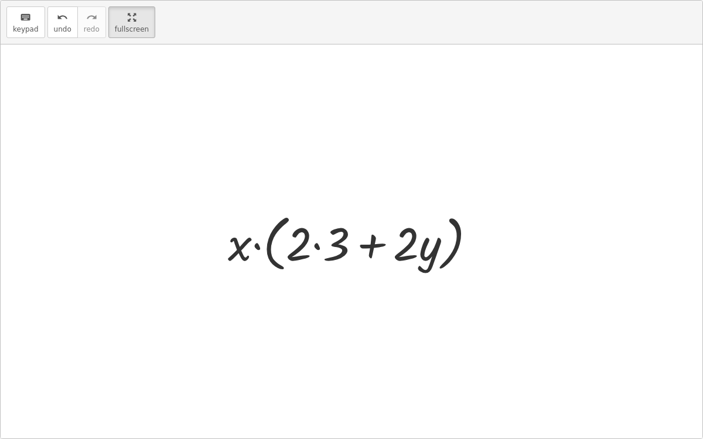
click at [316, 246] on div at bounding box center [356, 242] width 269 height 67
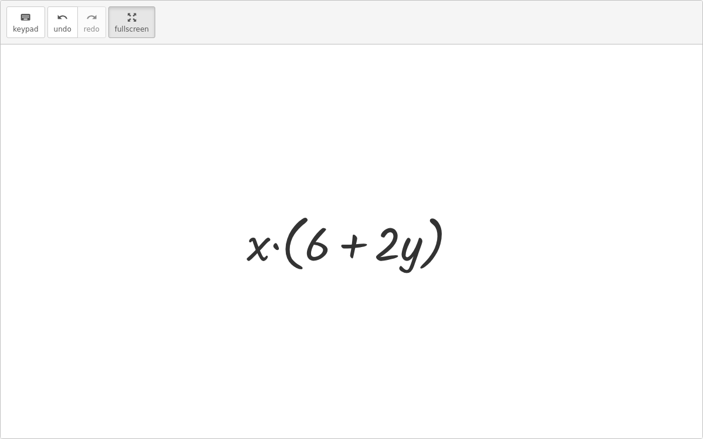
click at [278, 243] on div at bounding box center [356, 242] width 231 height 67
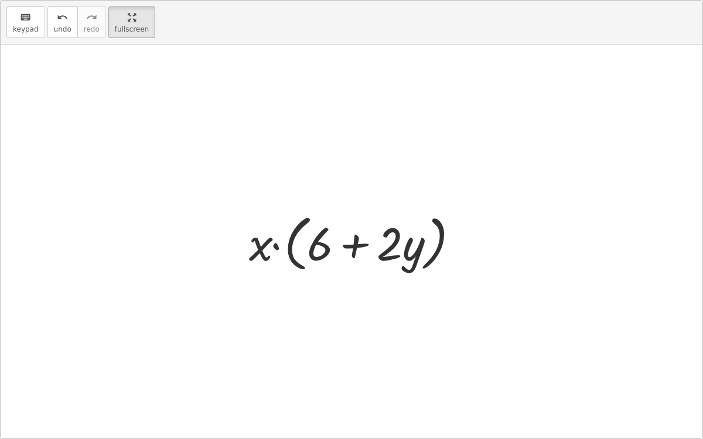
click at [274, 244] on div at bounding box center [356, 242] width 231 height 67
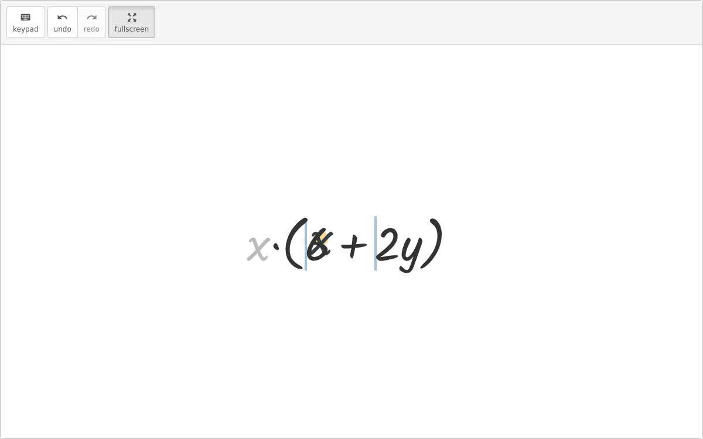
drag, startPoint x: 258, startPoint y: 245, endPoint x: 326, endPoint y: 241, distance: 68.1
click at [326, 241] on div at bounding box center [356, 242] width 231 height 67
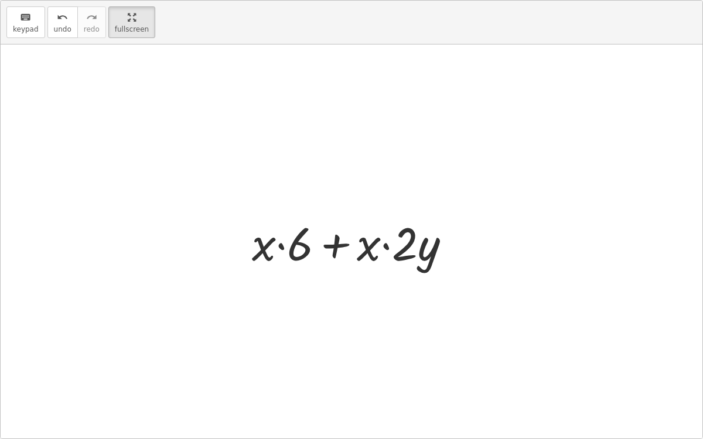
click at [386, 247] on div at bounding box center [356, 242] width 220 height 60
drag, startPoint x: 402, startPoint y: 244, endPoint x: 402, endPoint y: 251, distance: 6.4
click at [402, 251] on div at bounding box center [356, 242] width 220 height 60
drag, startPoint x: 289, startPoint y: 246, endPoint x: 244, endPoint y: 244, distance: 44.6
click at [244, 244] on div "· 2 · x · ( + 3 + y ) · 2 · ( + 3 + y ) · x · x · 2 · ( + 3 + y ) · x · ( + · 2…" at bounding box center [351, 242] width 235 height 66
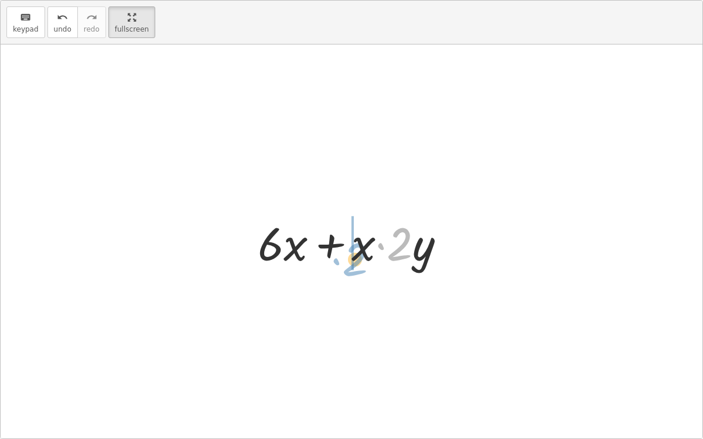
drag, startPoint x: 398, startPoint y: 248, endPoint x: 354, endPoint y: 244, distance: 44.1
click at [354, 244] on div at bounding box center [356, 242] width 209 height 60
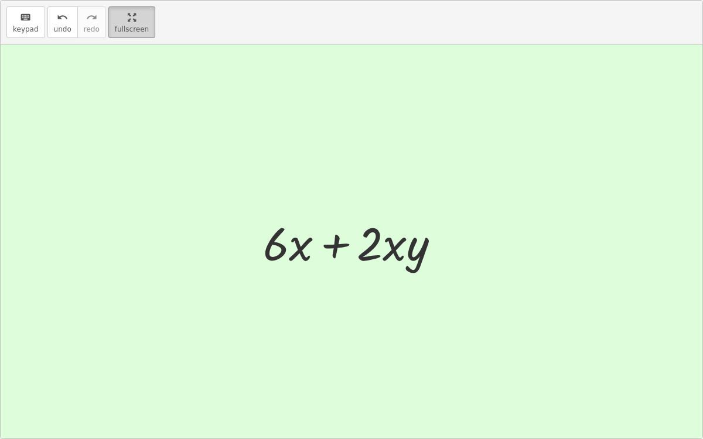
click at [111, 0] on html "Copy of 5 Minute Introduction Mathias Z Not you? Tasks 1. Welcome :) 2. Click t…" at bounding box center [351, 219] width 703 height 439
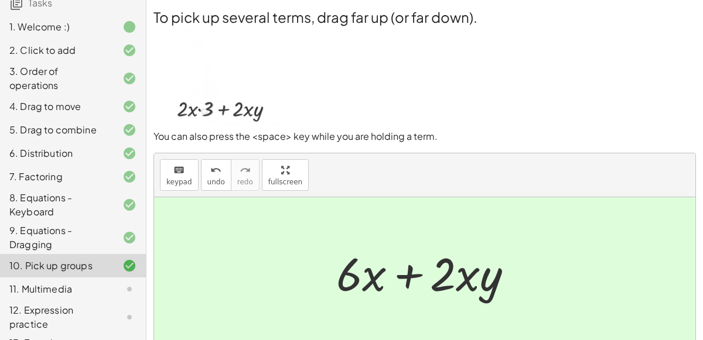
click at [50, 284] on div "11. Multimedia" at bounding box center [56, 289] width 94 height 14
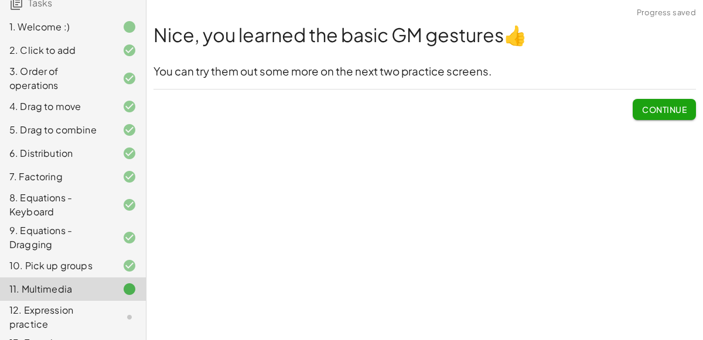
click at [652, 111] on span "Continue" at bounding box center [664, 109] width 45 height 11
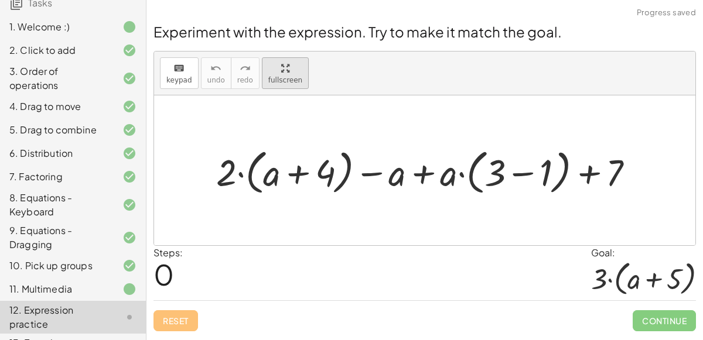
click at [270, 66] on div "button" at bounding box center [285, 68] width 34 height 14
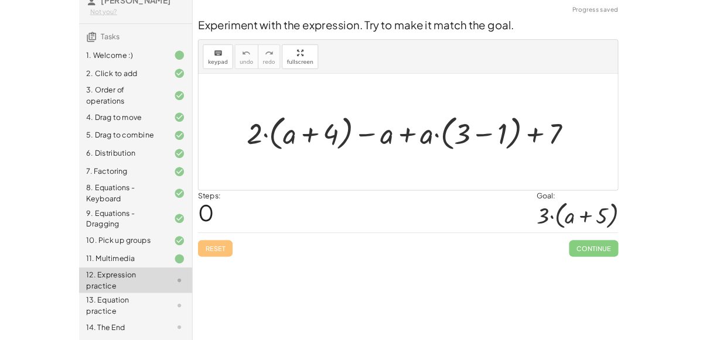
scroll to position [44, 0]
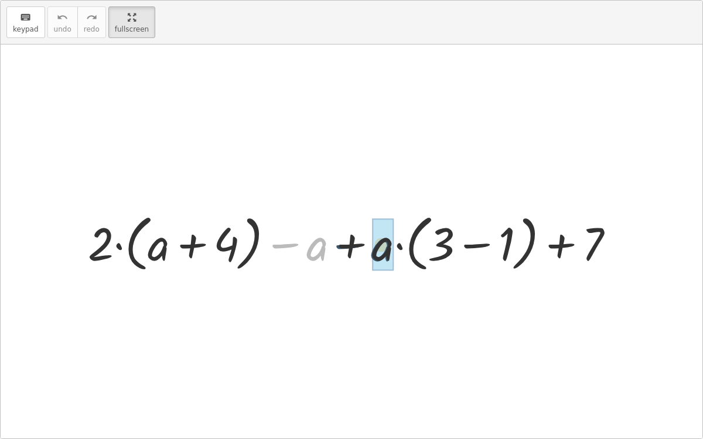
drag, startPoint x: 309, startPoint y: 245, endPoint x: 382, endPoint y: 247, distance: 72.7
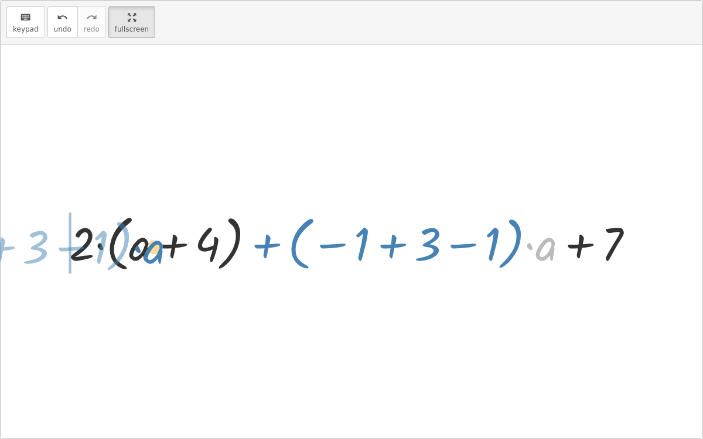
drag, startPoint x: 548, startPoint y: 251, endPoint x: 151, endPoint y: 247, distance: 397.3
click at [151, 247] on div at bounding box center [356, 242] width 586 height 67
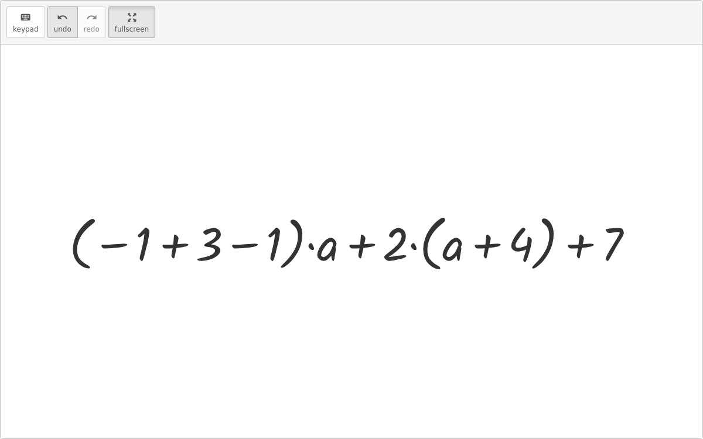
click at [58, 13] on icon "undo" at bounding box center [62, 18] width 11 height 14
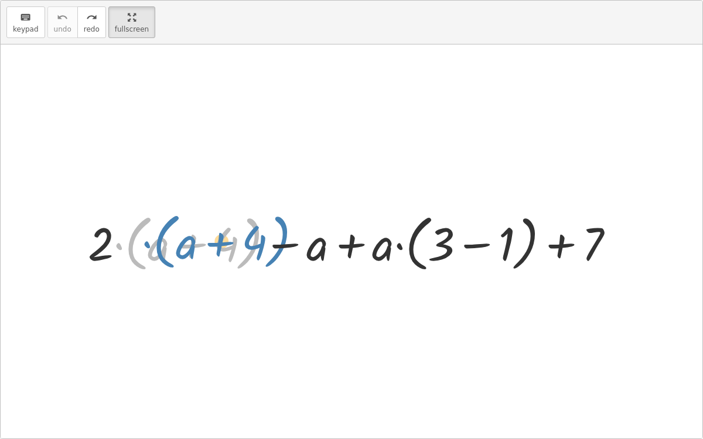
drag, startPoint x: 147, startPoint y: 245, endPoint x: 154, endPoint y: 240, distance: 8.5
click at [154, 240] on div at bounding box center [356, 242] width 548 height 67
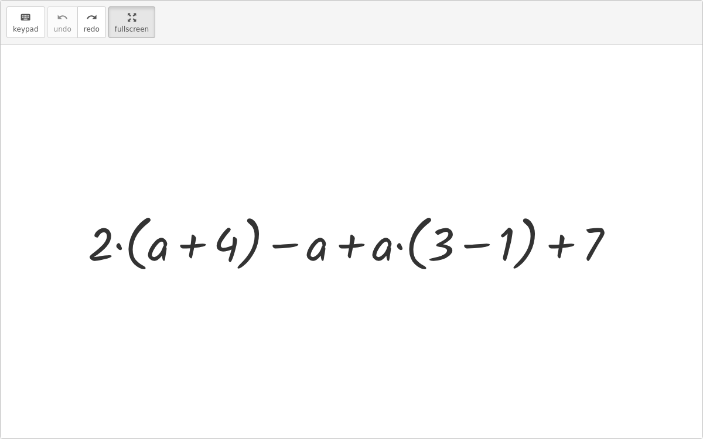
click at [192, 244] on div at bounding box center [356, 242] width 548 height 67
click at [476, 247] on div at bounding box center [356, 242] width 548 height 67
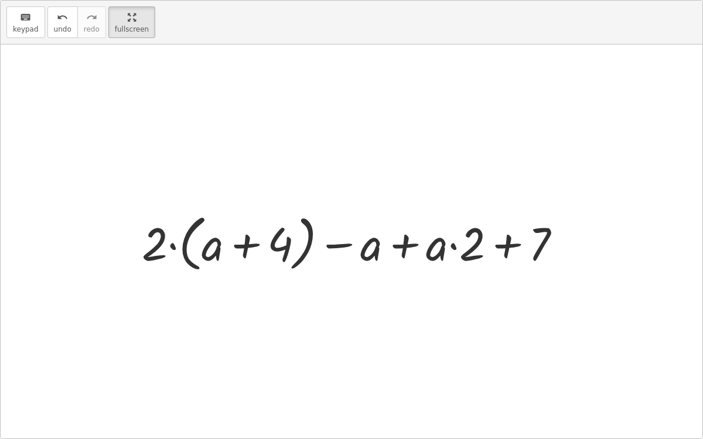
click at [245, 247] on div at bounding box center [356, 242] width 441 height 67
click at [370, 251] on div at bounding box center [356, 242] width 441 height 67
drag, startPoint x: 431, startPoint y: 253, endPoint x: 371, endPoint y: 251, distance: 60.4
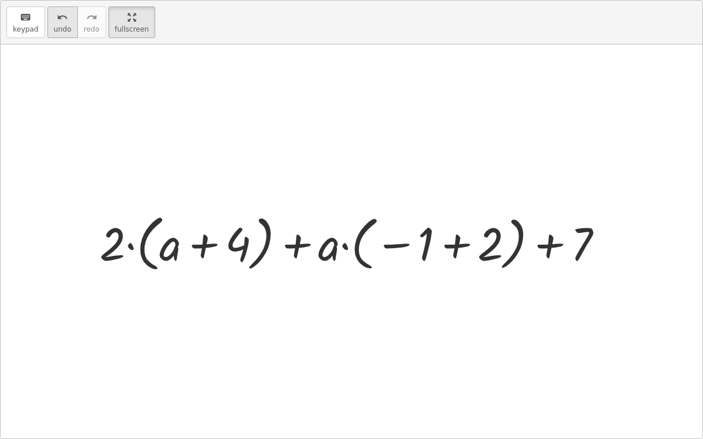
click at [56, 35] on button "undo undo" at bounding box center [62, 22] width 30 height 32
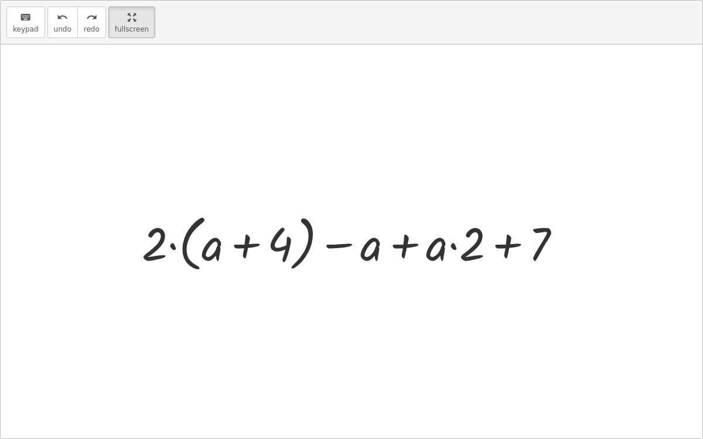
click at [545, 249] on div at bounding box center [356, 242] width 441 height 67
click at [533, 245] on div at bounding box center [356, 242] width 441 height 67
click at [539, 245] on div at bounding box center [356, 242] width 441 height 67
drag, startPoint x: 218, startPoint y: 249, endPoint x: 379, endPoint y: 250, distance: 161.1
click at [379, 250] on div at bounding box center [356, 242] width 441 height 67
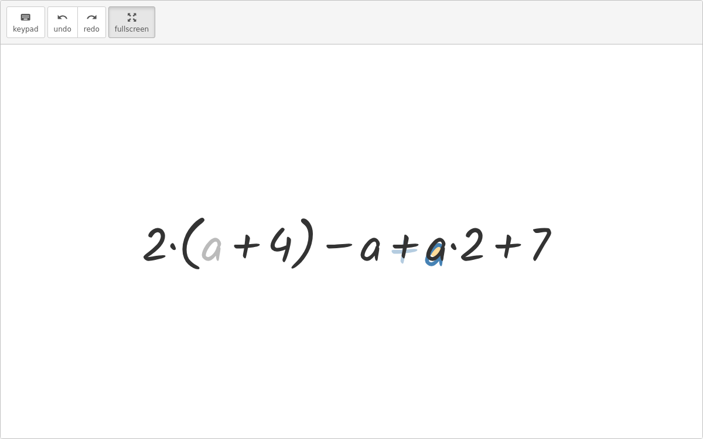
drag, startPoint x: 212, startPoint y: 243, endPoint x: 435, endPoint y: 242, distance: 223.2
click at [435, 242] on div at bounding box center [356, 242] width 441 height 67
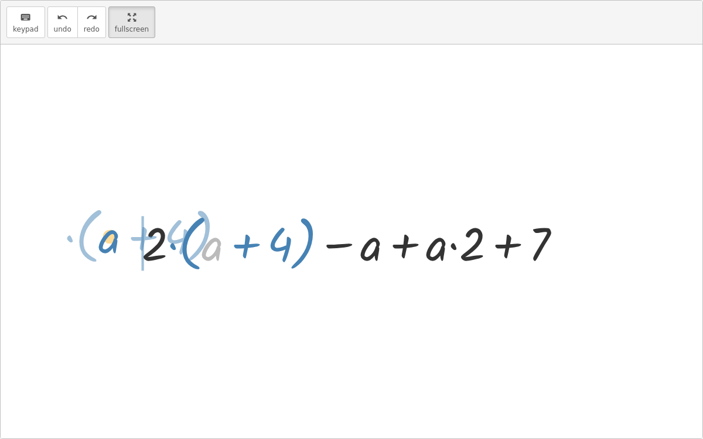
drag, startPoint x: 207, startPoint y: 250, endPoint x: 102, endPoint y: 241, distance: 105.8
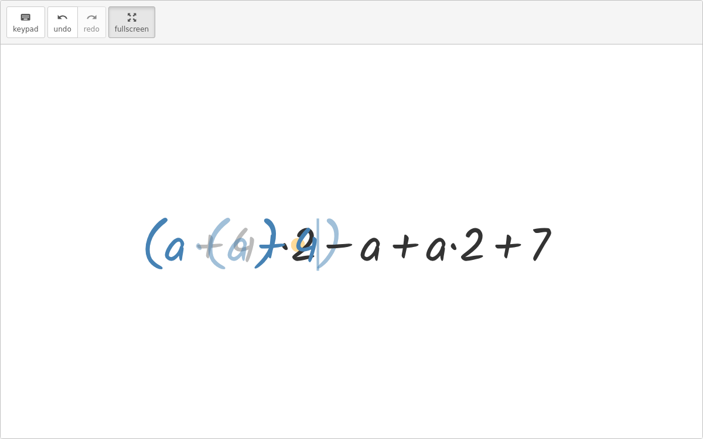
drag, startPoint x: 236, startPoint y: 245, endPoint x: 312, endPoint y: 246, distance: 75.6
click at [312, 246] on div at bounding box center [356, 242] width 441 height 67
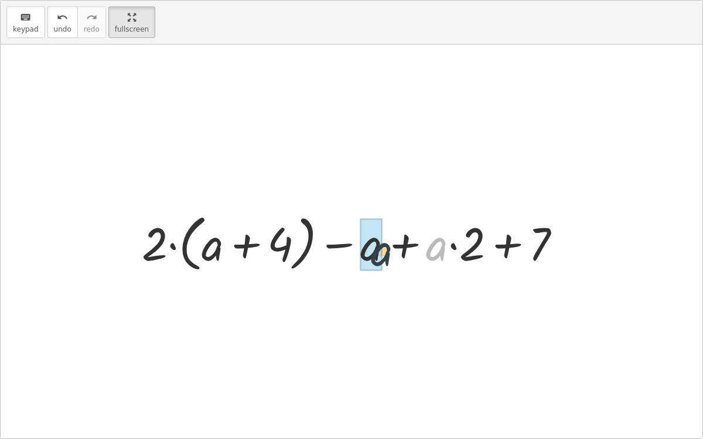
drag, startPoint x: 434, startPoint y: 253, endPoint x: 371, endPoint y: 254, distance: 63.3
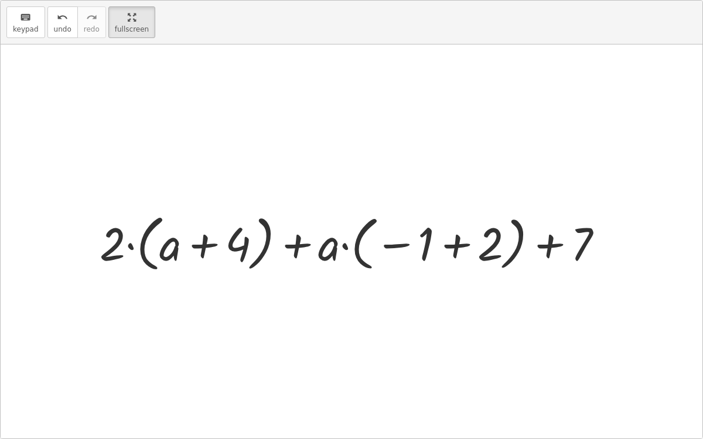
click at [454, 240] on div at bounding box center [356, 242] width 525 height 67
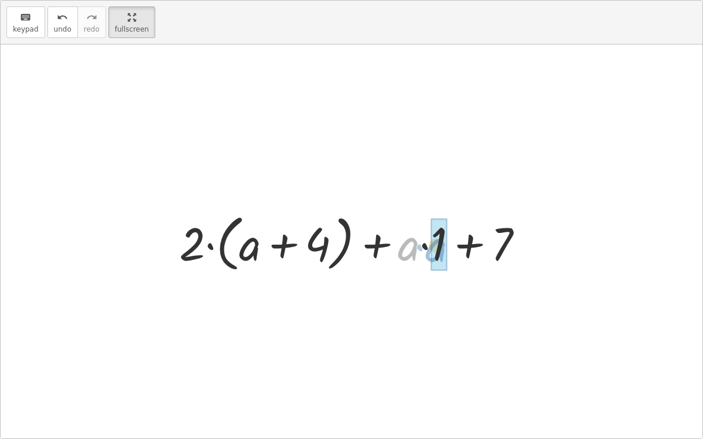
drag, startPoint x: 408, startPoint y: 244, endPoint x: 436, endPoint y: 244, distance: 28.1
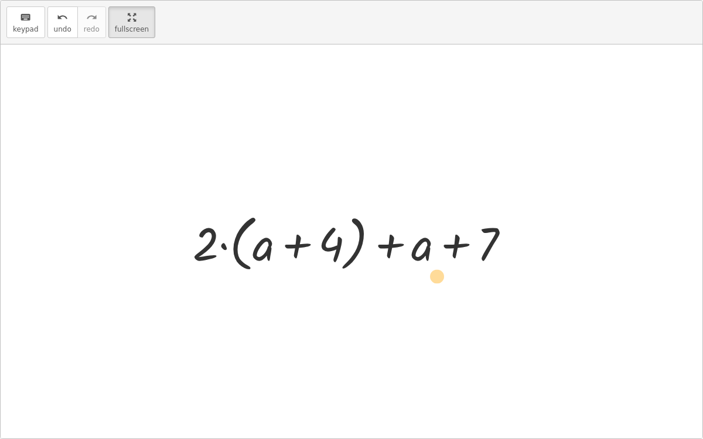
drag, startPoint x: 419, startPoint y: 251, endPoint x: 435, endPoint y: 283, distance: 35.9
click at [435, 283] on div "+ · 2 · ( + a + 4 ) − a + · a · ( + 3 − 1 ) + 7 + · 2 · ( + a + 4 ) − a + · a ·…" at bounding box center [352, 242] width 702 height 394
click at [203, 248] on div at bounding box center [356, 242] width 338 height 67
click at [224, 247] on div at bounding box center [356, 242] width 338 height 67
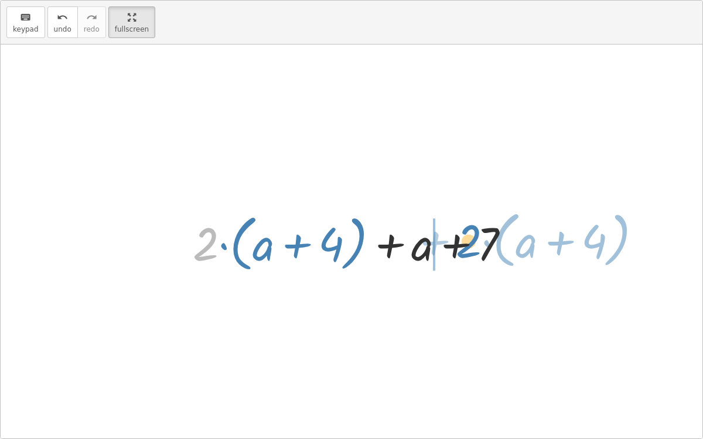
drag, startPoint x: 208, startPoint y: 244, endPoint x: 470, endPoint y: 240, distance: 262.5
click at [470, 240] on div at bounding box center [356, 242] width 338 height 67
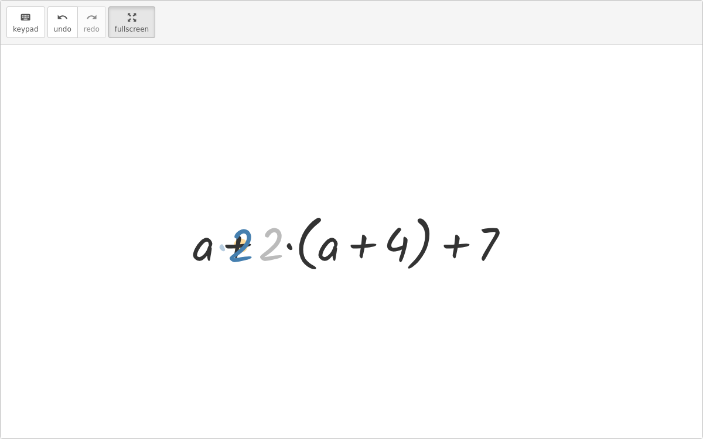
drag, startPoint x: 274, startPoint y: 247, endPoint x: 258, endPoint y: 246, distance: 16.4
click at [258, 246] on div at bounding box center [356, 242] width 338 height 67
click at [210, 248] on div at bounding box center [356, 242] width 338 height 67
click at [235, 245] on div at bounding box center [356, 242] width 338 height 67
click at [247, 227] on div at bounding box center [356, 242] width 338 height 67
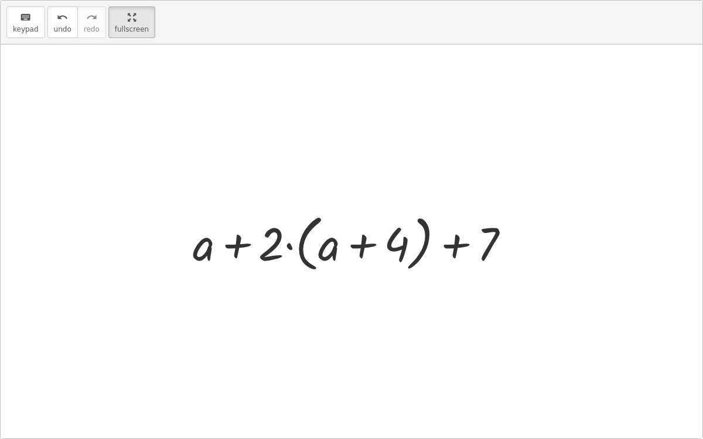
click at [270, 237] on div at bounding box center [356, 242] width 338 height 67
drag, startPoint x: 323, startPoint y: 254, endPoint x: 186, endPoint y: 262, distance: 137.4
click at [187, 262] on div at bounding box center [356, 242] width 338 height 67
click at [359, 241] on div at bounding box center [356, 242] width 338 height 67
click at [446, 246] on div at bounding box center [356, 242] width 338 height 67
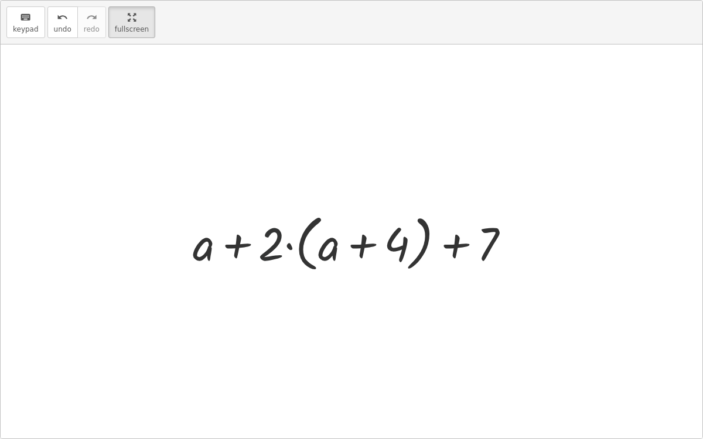
click at [272, 243] on div at bounding box center [356, 242] width 338 height 67
click at [289, 246] on div at bounding box center [356, 242] width 338 height 67
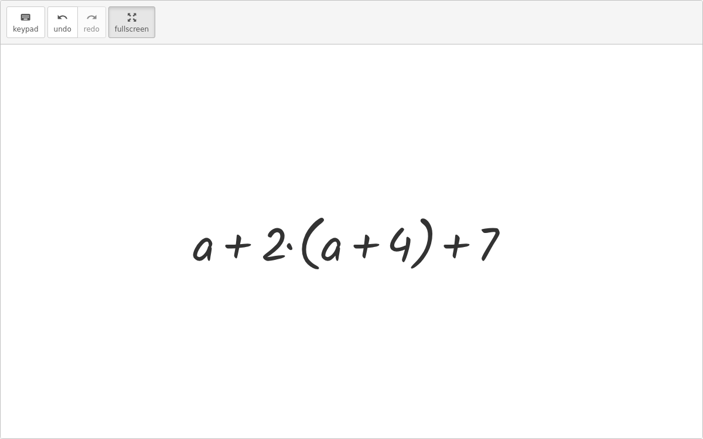
click at [289, 247] on div at bounding box center [356, 242] width 338 height 67
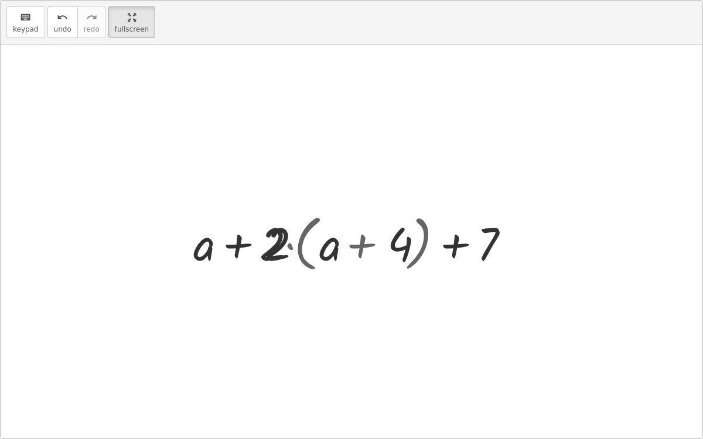
click at [289, 247] on div at bounding box center [356, 242] width 318 height 60
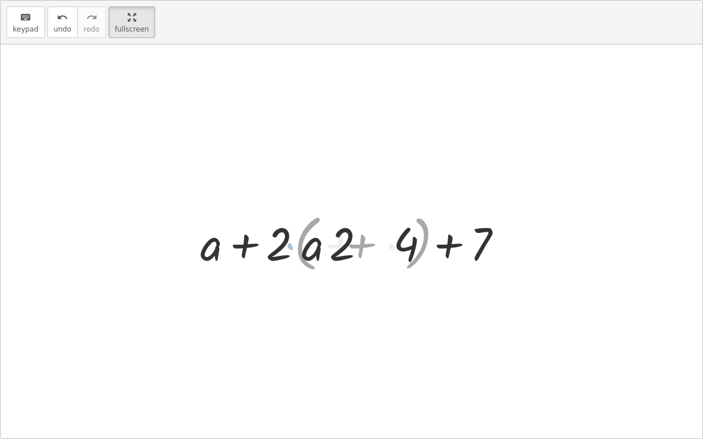
click at [289, 247] on div at bounding box center [356, 242] width 318 height 60
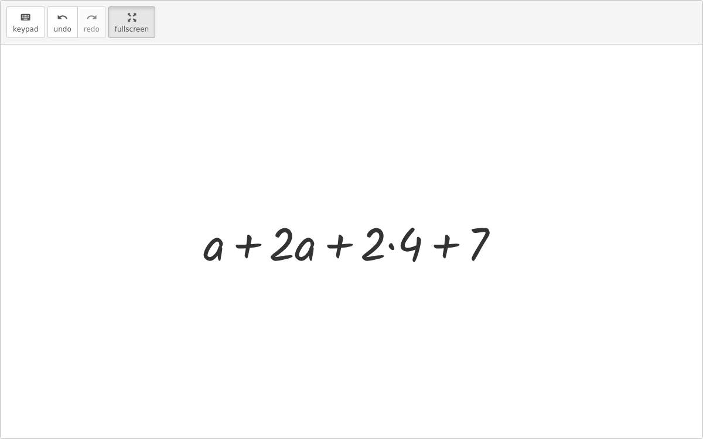
click at [272, 240] on div at bounding box center [356, 242] width 318 height 60
click at [248, 244] on div at bounding box center [356, 242] width 318 height 60
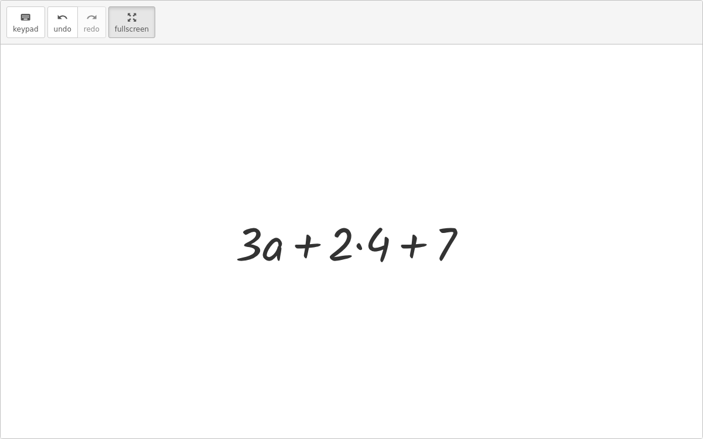
click at [302, 245] on div at bounding box center [356, 242] width 253 height 60
click at [413, 242] on div at bounding box center [356, 242] width 253 height 60
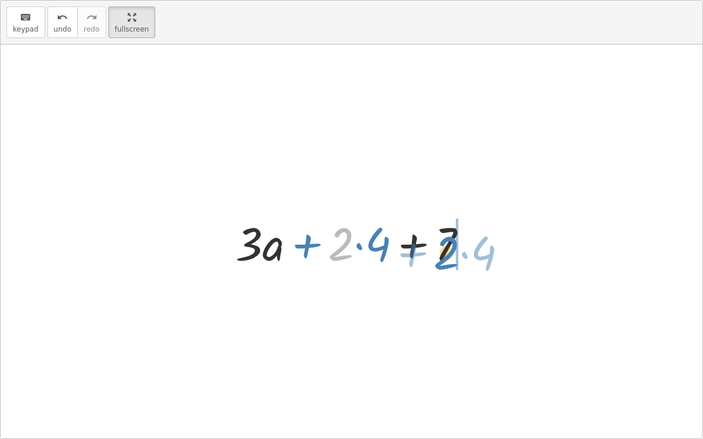
drag, startPoint x: 347, startPoint y: 244, endPoint x: 451, endPoint y: 253, distance: 104.6
click at [451, 253] on div at bounding box center [356, 242] width 253 height 60
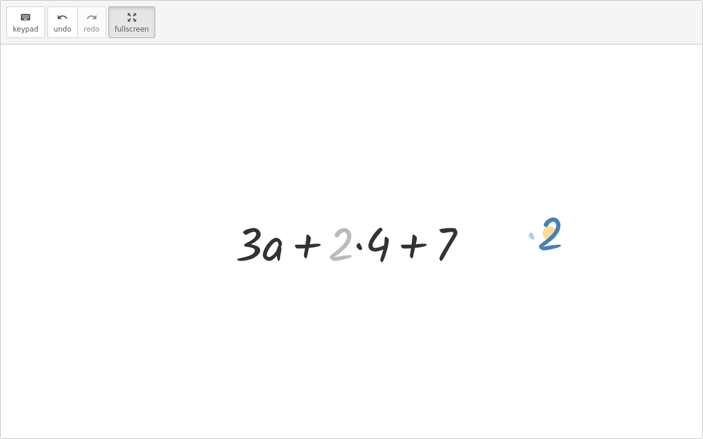
drag, startPoint x: 345, startPoint y: 238, endPoint x: 554, endPoint y: 229, distance: 208.8
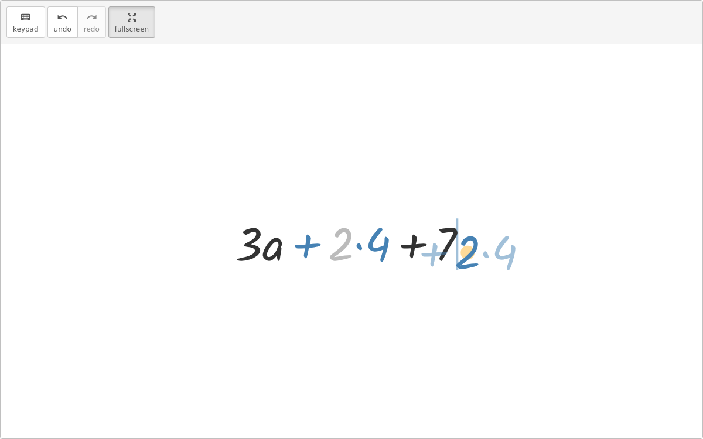
drag, startPoint x: 343, startPoint y: 241, endPoint x: 470, endPoint y: 249, distance: 127.4
click at [470, 249] on div at bounding box center [356, 242] width 253 height 60
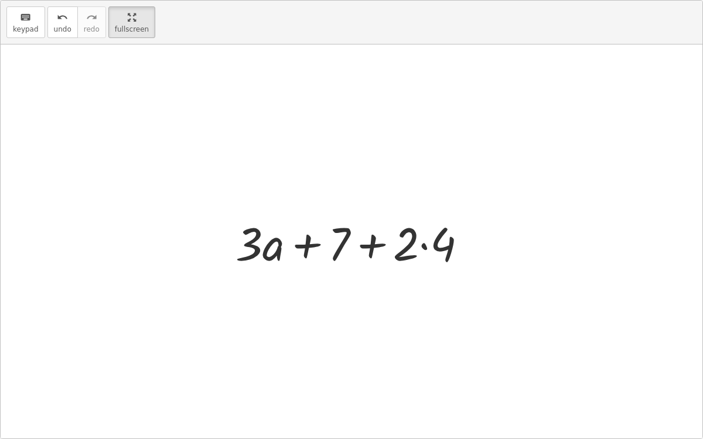
click at [374, 242] on div at bounding box center [356, 242] width 253 height 60
click at [422, 243] on div at bounding box center [356, 242] width 253 height 60
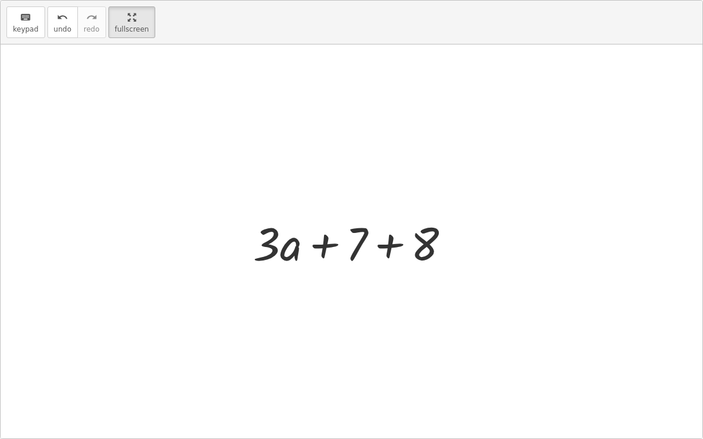
click at [382, 241] on div at bounding box center [356, 242] width 219 height 60
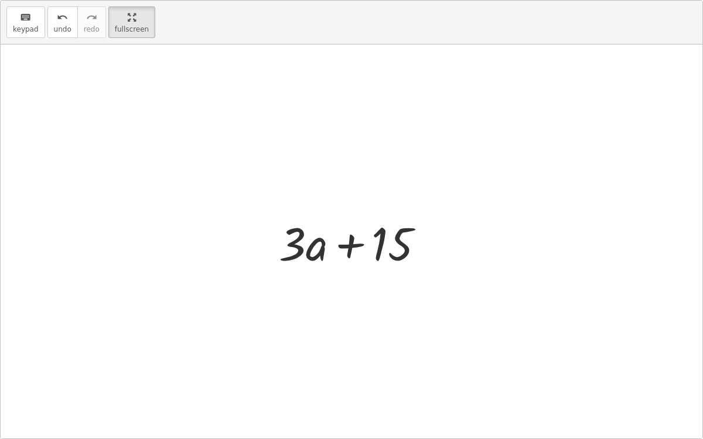
click at [349, 245] on div at bounding box center [356, 242] width 166 height 60
click at [321, 253] on div at bounding box center [356, 242] width 166 height 60
drag, startPoint x: 294, startPoint y: 247, endPoint x: 388, endPoint y: 257, distance: 94.9
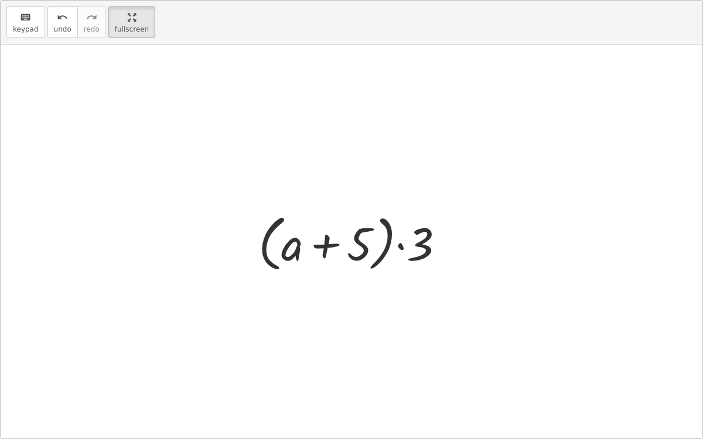
click at [325, 245] on div at bounding box center [356, 242] width 207 height 67
click at [401, 244] on div at bounding box center [356, 242] width 207 height 67
drag, startPoint x: 413, startPoint y: 254, endPoint x: 357, endPoint y: 250, distance: 56.4
click at [357, 250] on div at bounding box center [356, 242] width 207 height 67
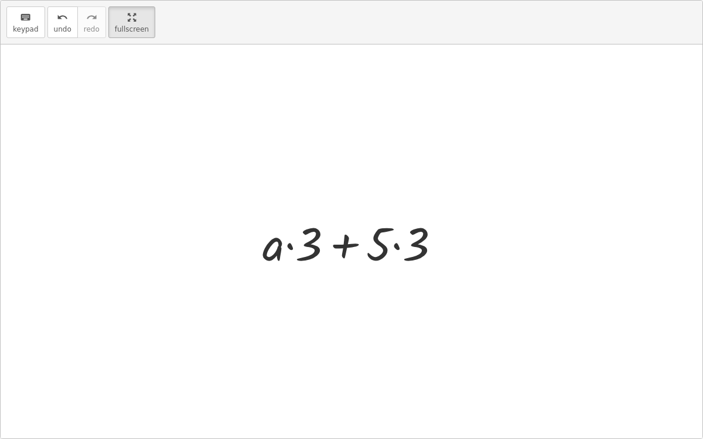
click at [288, 244] on div at bounding box center [356, 242] width 199 height 60
click at [308, 244] on div at bounding box center [356, 242] width 199 height 60
click at [411, 250] on div at bounding box center [356, 242] width 199 height 60
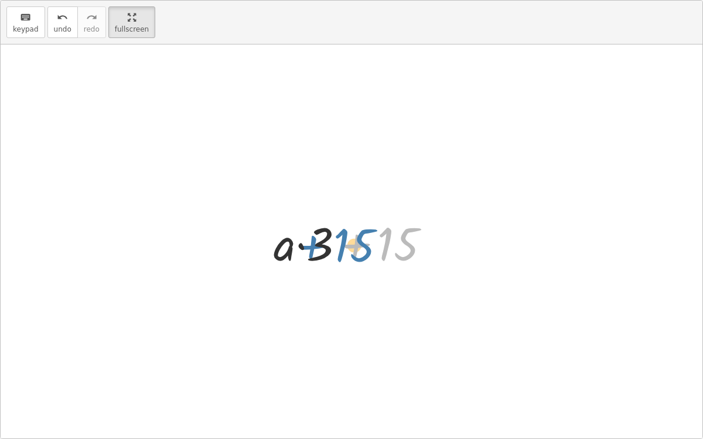
drag, startPoint x: 391, startPoint y: 241, endPoint x: 350, endPoint y: 242, distance: 41.6
click at [350, 242] on div at bounding box center [356, 242] width 177 height 60
click at [282, 249] on div at bounding box center [356, 242] width 177 height 60
click at [300, 247] on div at bounding box center [356, 242] width 177 height 60
click at [353, 245] on div at bounding box center [356, 242] width 177 height 60
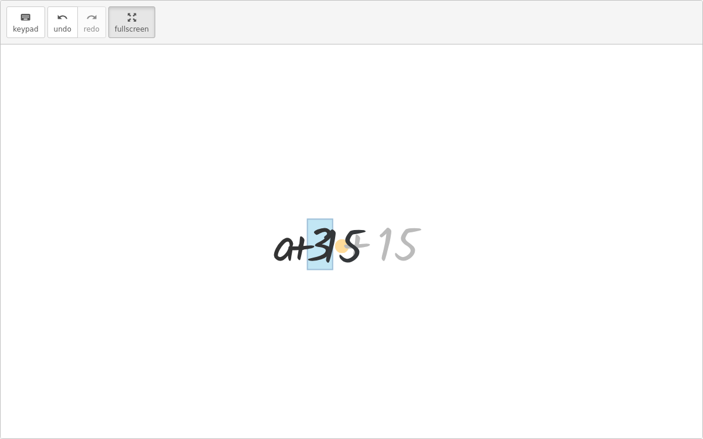
drag, startPoint x: 400, startPoint y: 237, endPoint x: 328, endPoint y: 238, distance: 72.7
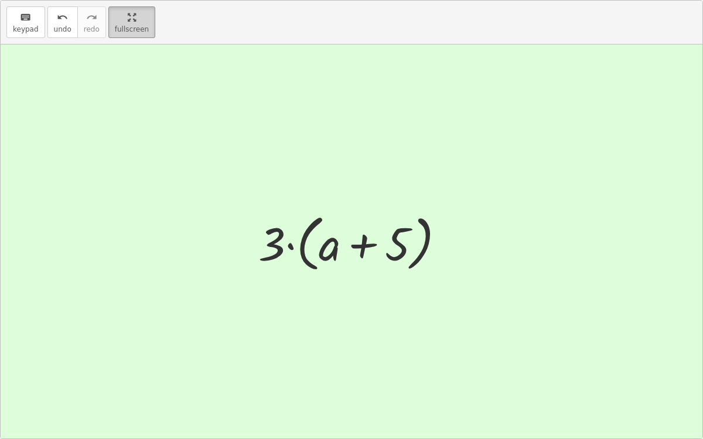
click at [120, 0] on html "Copy of 5 Minute Introduction Mathias Z Not you? Tasks 1. Welcome :) 2. Click t…" at bounding box center [351, 219] width 703 height 439
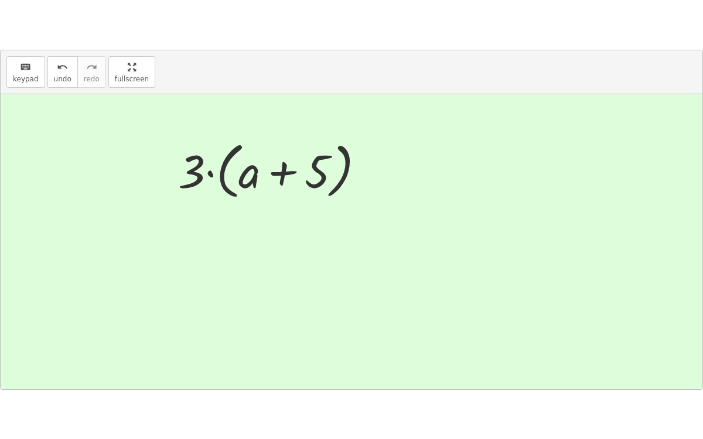
scroll to position [142, 0]
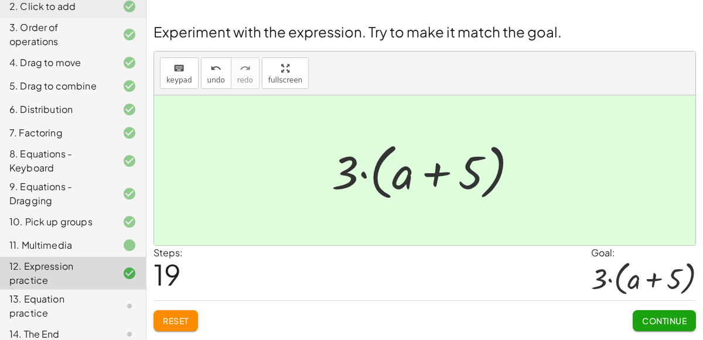
click at [67, 292] on div "13. Equation practice" at bounding box center [73, 306] width 146 height 33
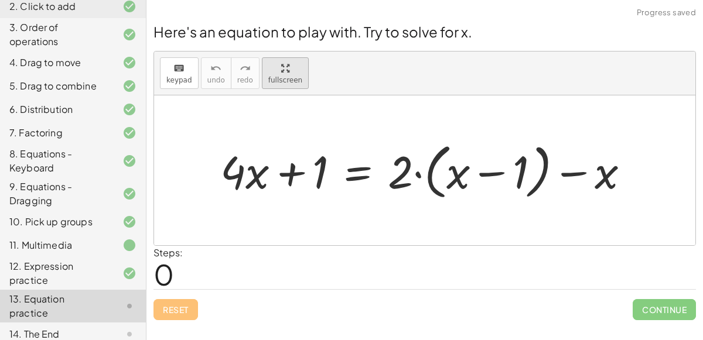
click at [280, 135] on div "keyboard keypad undo undo redo redo fullscreen + · 4 · x + 1 = + · 2 · ( + x − …" at bounding box center [424, 149] width 541 height 194
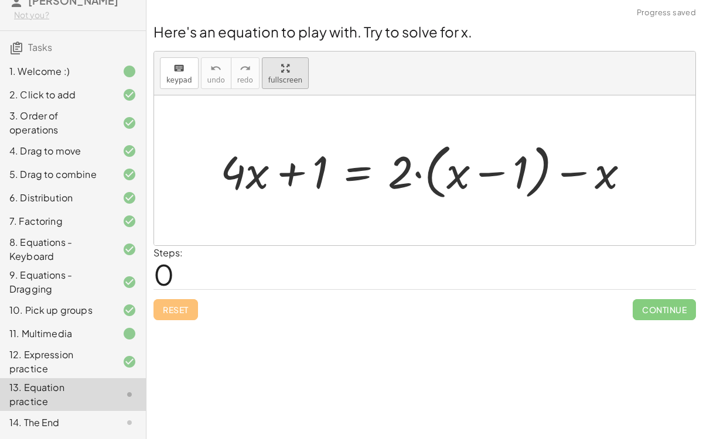
scroll to position [44, 0]
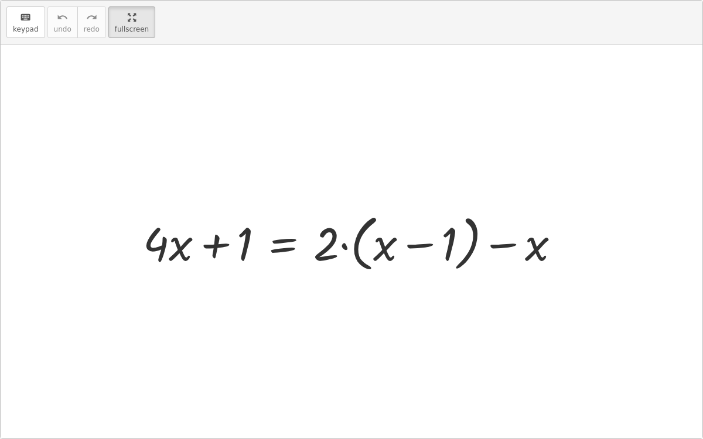
click at [422, 245] on div at bounding box center [356, 242] width 438 height 67
click at [286, 241] on div at bounding box center [356, 242] width 438 height 67
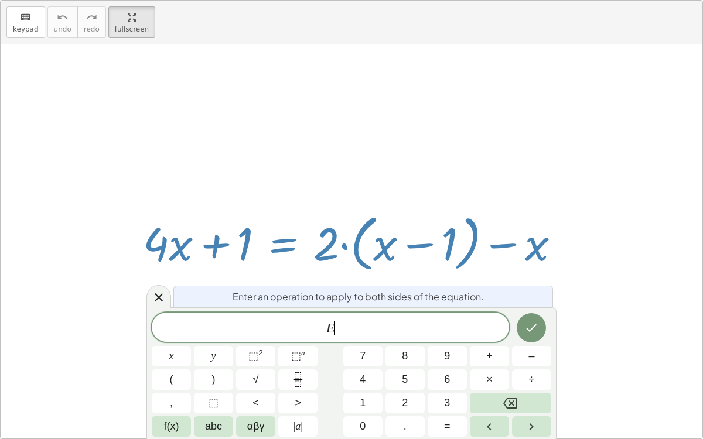
click at [609, 306] on div at bounding box center [352, 242] width 702 height 394
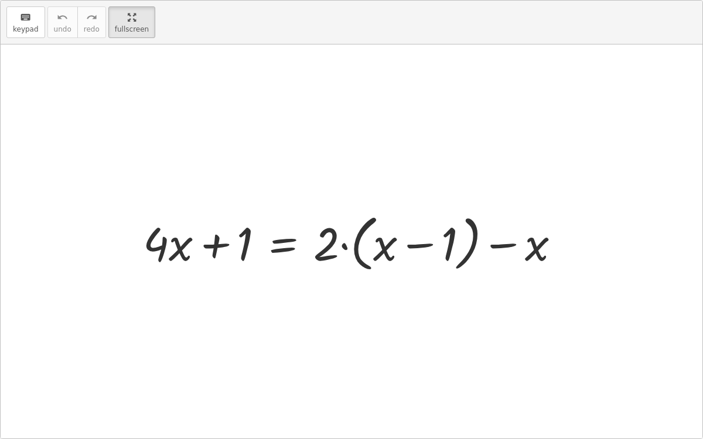
click at [535, 250] on div at bounding box center [356, 242] width 438 height 67
drag, startPoint x: 535, startPoint y: 250, endPoint x: 380, endPoint y: 254, distance: 154.8
click at [380, 254] on div at bounding box center [356, 242] width 438 height 67
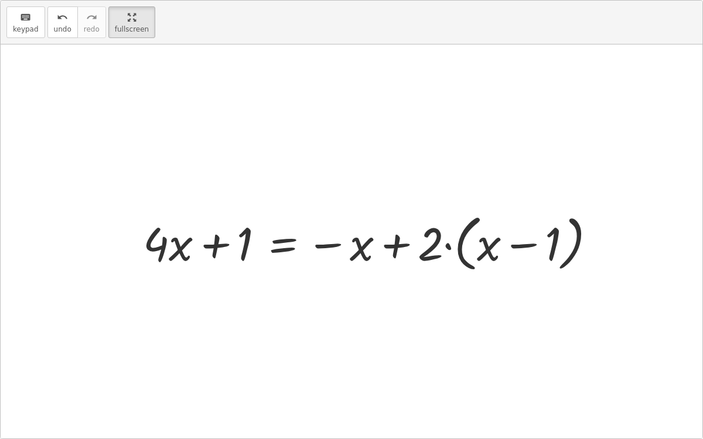
click at [395, 241] on div at bounding box center [374, 242] width 474 height 67
click at [447, 244] on div at bounding box center [374, 242] width 474 height 67
click at [448, 242] on div at bounding box center [374, 242] width 474 height 67
click at [444, 245] on div at bounding box center [374, 242] width 474 height 67
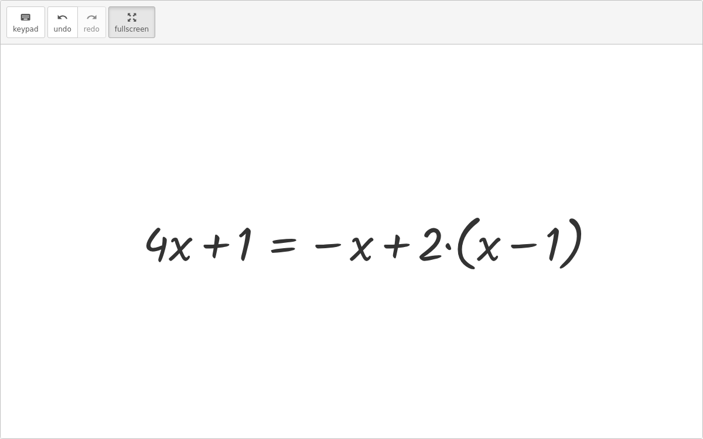
click at [452, 244] on div at bounding box center [374, 242] width 474 height 67
click at [449, 245] on div at bounding box center [374, 242] width 474 height 67
click at [448, 242] on div at bounding box center [374, 242] width 474 height 67
click at [210, 247] on div at bounding box center [374, 242] width 474 height 67
drag, startPoint x: 428, startPoint y: 251, endPoint x: 256, endPoint y: 261, distance: 172.0
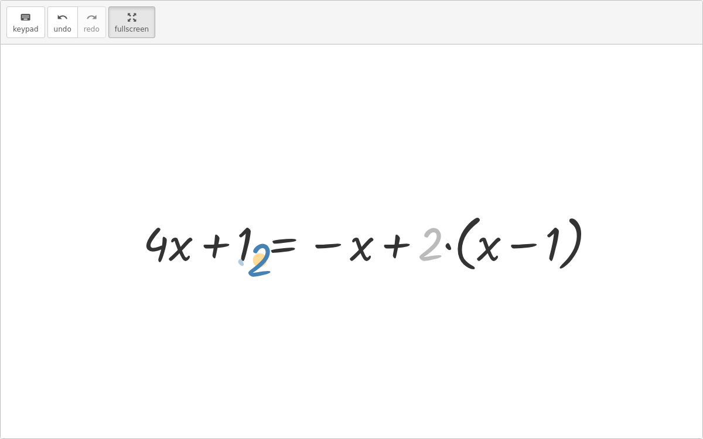
click at [256, 261] on div at bounding box center [374, 242] width 474 height 67
click at [279, 248] on div at bounding box center [374, 242] width 474 height 67
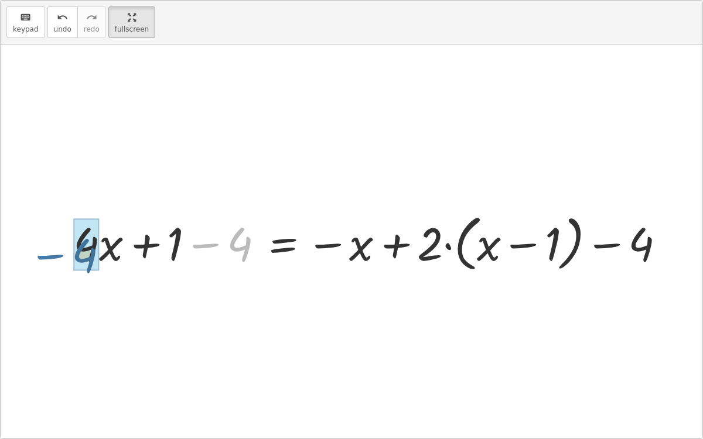
drag, startPoint x: 207, startPoint y: 243, endPoint x: 59, endPoint y: 251, distance: 148.5
click at [59, 251] on div "+ · 4 · x + 1 = + · 2 · ( + x − 1 ) − x + · 4 · x + 1 = − x + · 2 · ( + x − 1 )…" at bounding box center [370, 242] width 628 height 73
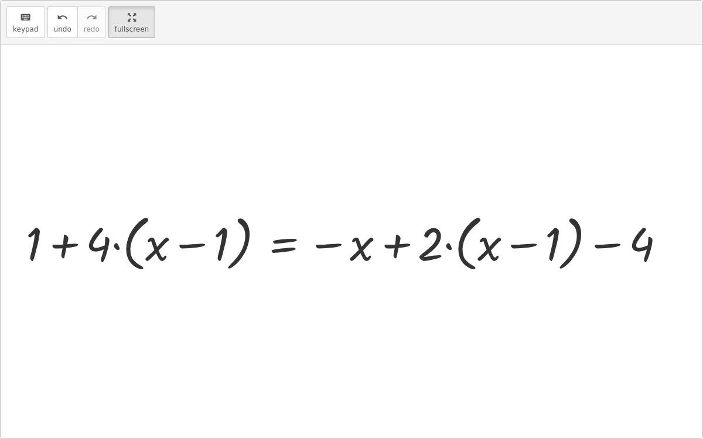
click at [63, 244] on div at bounding box center [350, 242] width 661 height 67
click at [112, 244] on div at bounding box center [350, 242] width 661 height 67
click at [122, 244] on div at bounding box center [350, 242] width 661 height 67
click at [192, 243] on div at bounding box center [350, 242] width 661 height 67
drag, startPoint x: 614, startPoint y: 243, endPoint x: 404, endPoint y: 239, distance: 209.8
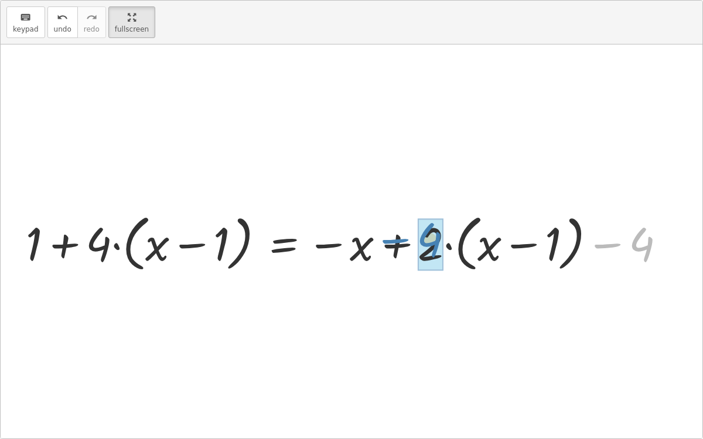
click at [404, 239] on div at bounding box center [350, 242] width 661 height 67
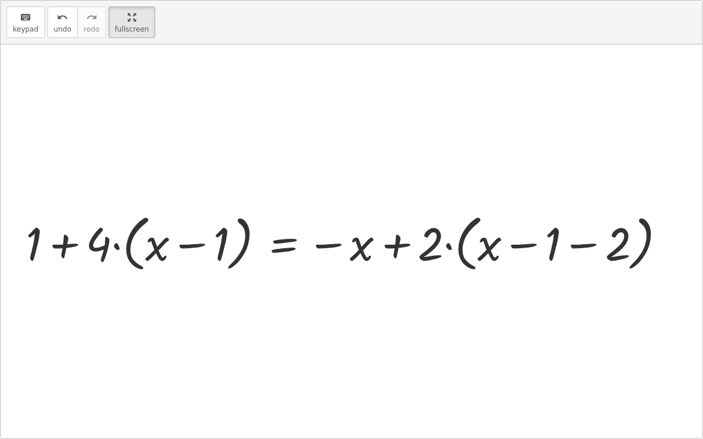
click at [522, 244] on div at bounding box center [350, 242] width 661 height 67
click at [584, 243] on div at bounding box center [350, 242] width 661 height 67
click at [448, 245] on div at bounding box center [321, 242] width 602 height 67
click at [66, 243] on div at bounding box center [321, 242] width 602 height 67
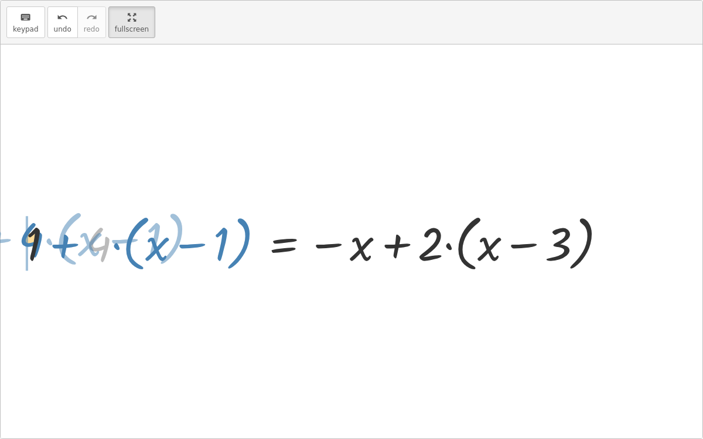
drag, startPoint x: 95, startPoint y: 241, endPoint x: 30, endPoint y: 238, distance: 65.1
click at [30, 238] on div at bounding box center [321, 242] width 602 height 67
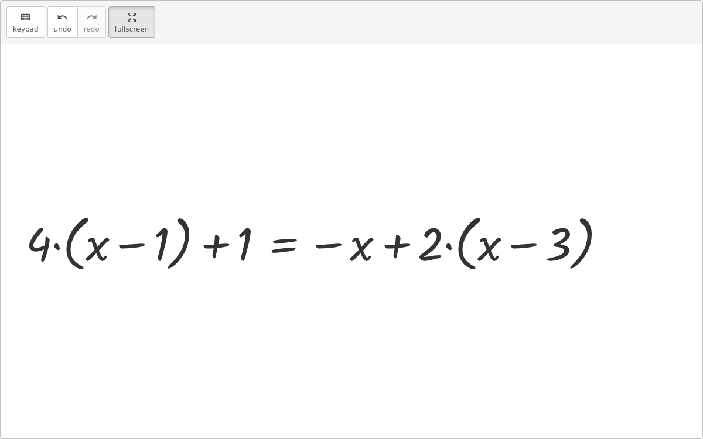
click at [216, 244] on div at bounding box center [321, 242] width 602 height 67
click at [320, 241] on div at bounding box center [321, 242] width 602 height 67
click at [323, 246] on div at bounding box center [321, 242] width 602 height 67
click at [47, 12] on button "undo undo" at bounding box center [62, 22] width 30 height 32
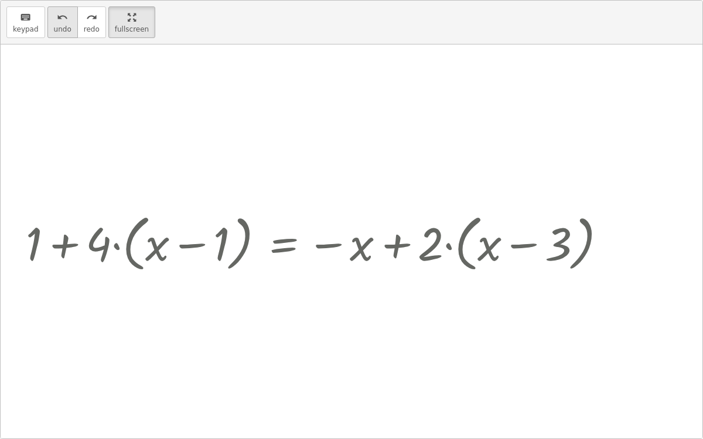
click at [47, 12] on button "undo undo" at bounding box center [62, 22] width 30 height 32
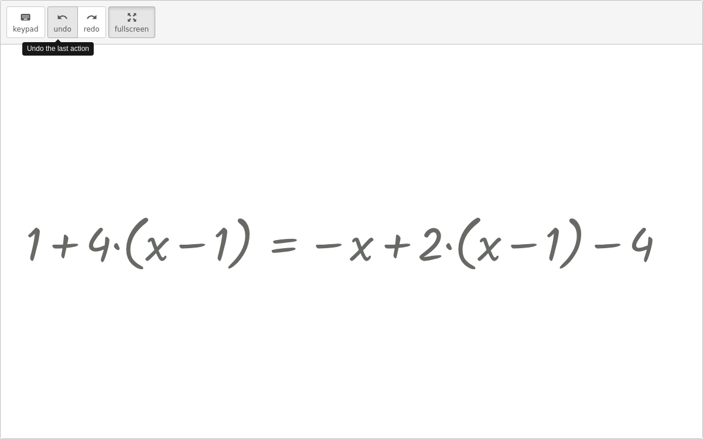
click at [47, 12] on button "undo undo" at bounding box center [62, 22] width 30 height 32
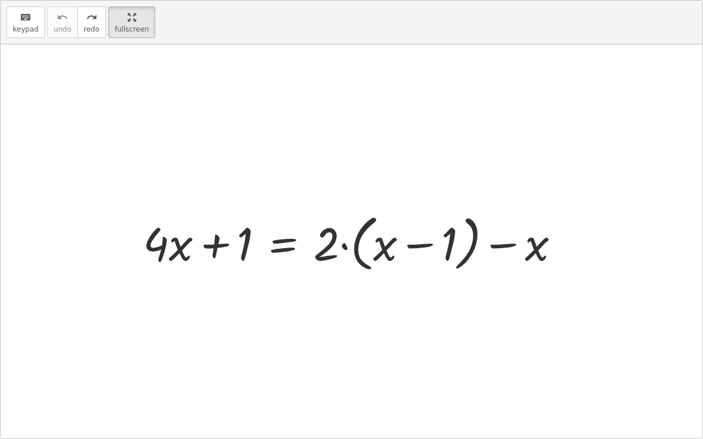
click at [417, 248] on div at bounding box center [356, 242] width 438 height 67
drag, startPoint x: 384, startPoint y: 247, endPoint x: 551, endPoint y: 242, distance: 167.1
click at [551, 242] on div at bounding box center [356, 242] width 438 height 67
drag, startPoint x: 535, startPoint y: 250, endPoint x: 402, endPoint y: 241, distance: 133.3
click at [402, 241] on div at bounding box center [356, 242] width 438 height 67
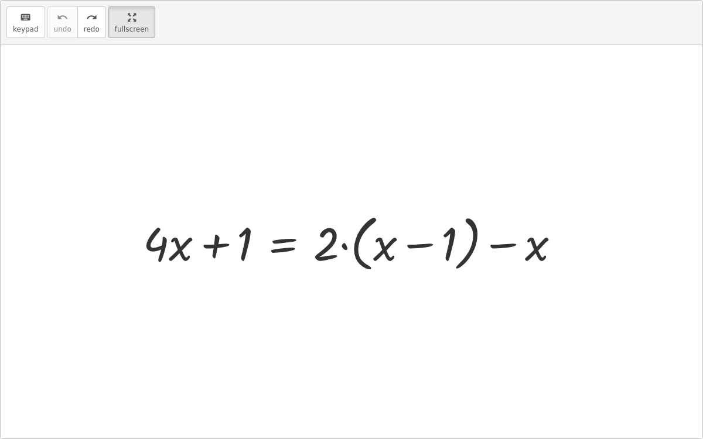
click at [345, 248] on div at bounding box center [356, 242] width 438 height 67
click at [338, 249] on div at bounding box center [356, 242] width 438 height 67
click at [160, 250] on div at bounding box center [356, 242] width 438 height 67
click at [175, 250] on div at bounding box center [356, 242] width 438 height 67
click at [210, 245] on div at bounding box center [356, 242] width 438 height 67
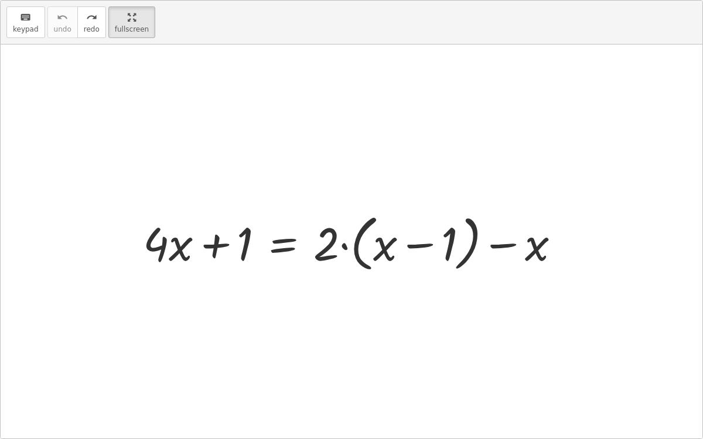
click at [281, 250] on div at bounding box center [356, 242] width 438 height 67
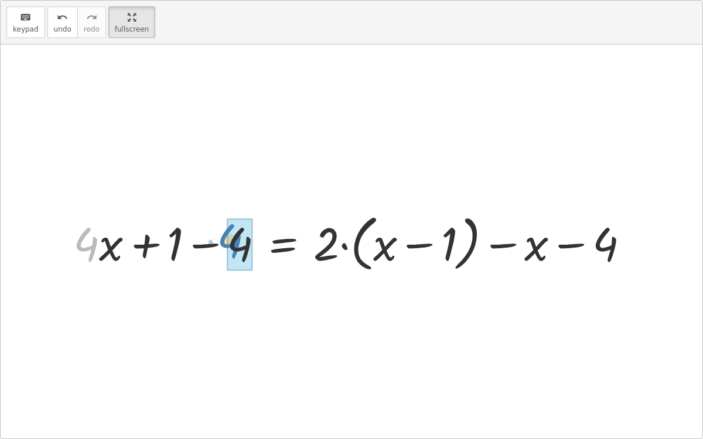
drag, startPoint x: 90, startPoint y: 247, endPoint x: 234, endPoint y: 243, distance: 144.2
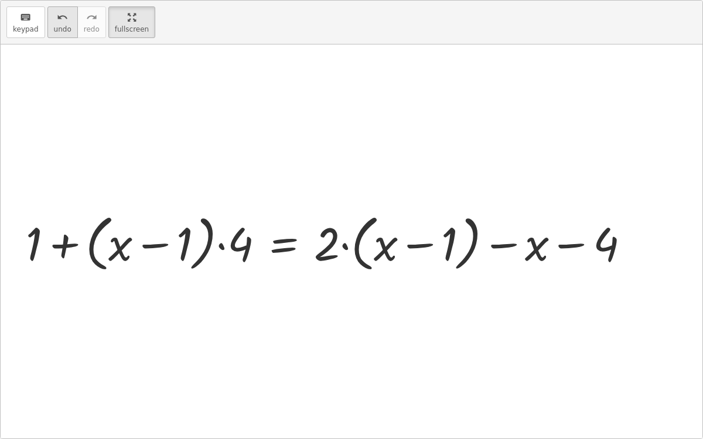
click at [54, 10] on div "undo" at bounding box center [63, 17] width 18 height 14
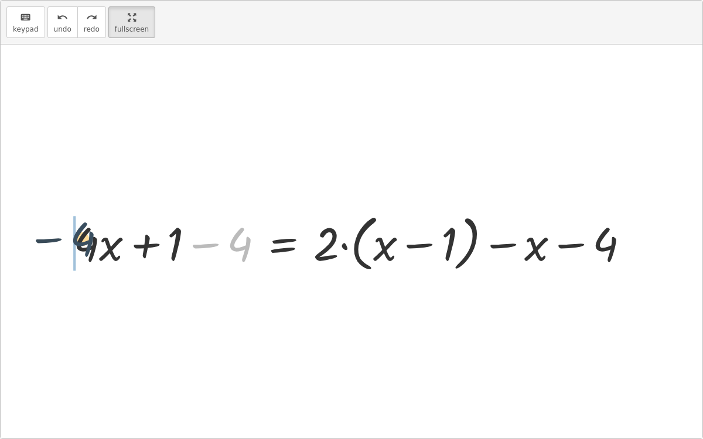
drag, startPoint x: 244, startPoint y: 234, endPoint x: 65, endPoint y: 239, distance: 179.4
click at [65, 239] on div "+ · 4 · x + 1 = + · 2 · ( + x − 1 ) − x − 4 + · 4 · x + 1 − 4 = + · 2 · ( + x −…" at bounding box center [352, 242] width 592 height 73
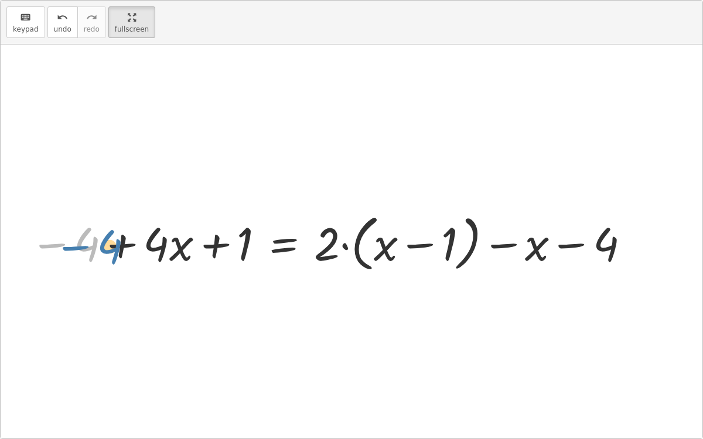
drag, startPoint x: 88, startPoint y: 239, endPoint x: 81, endPoint y: 240, distance: 7.7
click at [81, 240] on div at bounding box center [330, 242] width 613 height 67
click at [117, 245] on div at bounding box center [330, 242] width 613 height 67
drag, startPoint x: 71, startPoint y: 247, endPoint x: 151, endPoint y: 248, distance: 80.3
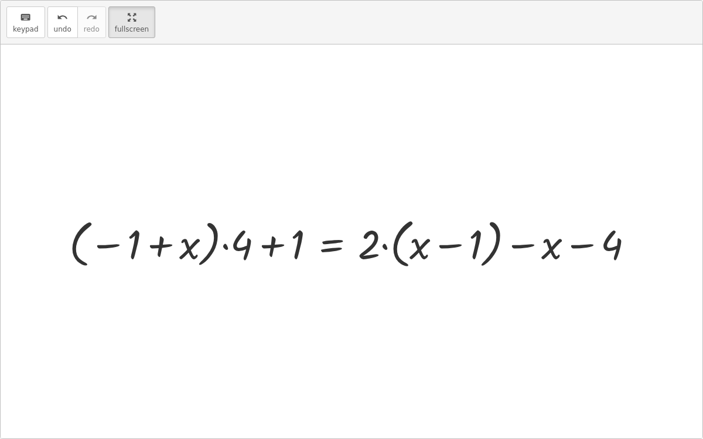
click at [155, 245] on div at bounding box center [356, 242] width 586 height 59
drag, startPoint x: 111, startPoint y: 243, endPoint x: 390, endPoint y: 275, distance: 280.7
click at [390, 275] on div "+ · 4 · x + 1 = + · 2 · ( + x − 1 ) − x + · 4 · x + 1 − 4 = + · 2 · ( + x − 1 )…" at bounding box center [352, 242] width 702 height 394
click at [390, 275] on div at bounding box center [352, 242] width 702 height 394
drag, startPoint x: 115, startPoint y: 245, endPoint x: 188, endPoint y: 250, distance: 73.4
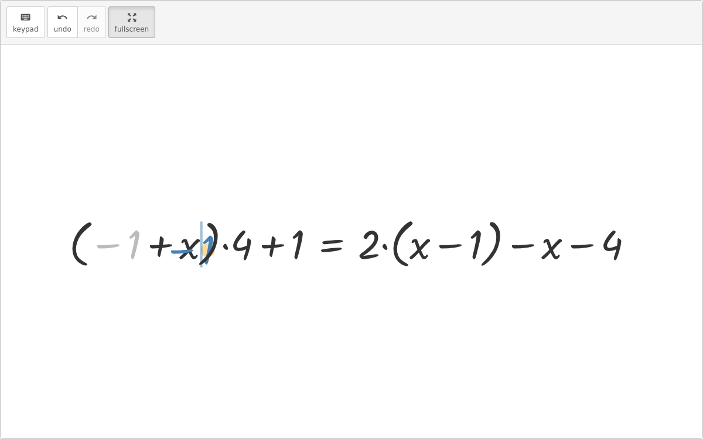
click at [188, 250] on div at bounding box center [356, 242] width 586 height 59
click at [165, 245] on div at bounding box center [375, 242] width 548 height 59
click at [135, 240] on div at bounding box center [375, 242] width 548 height 59
click at [191, 244] on div at bounding box center [375, 242] width 548 height 59
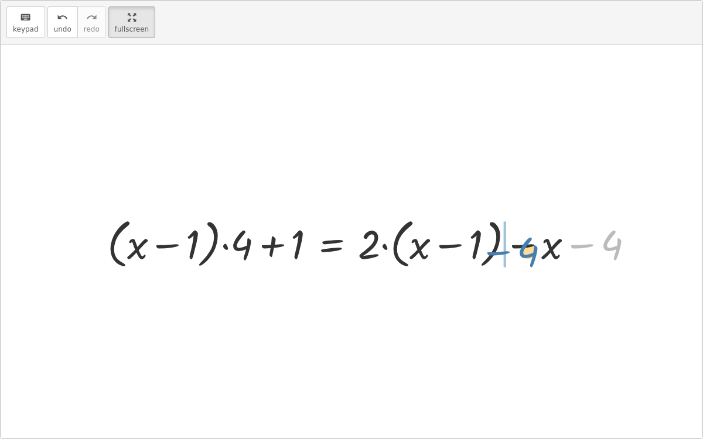
drag, startPoint x: 587, startPoint y: 245, endPoint x: 503, endPoint y: 251, distance: 84.0
drag, startPoint x: 586, startPoint y: 241, endPoint x: 381, endPoint y: 234, distance: 205.2
click at [381, 234] on div at bounding box center [375, 242] width 548 height 59
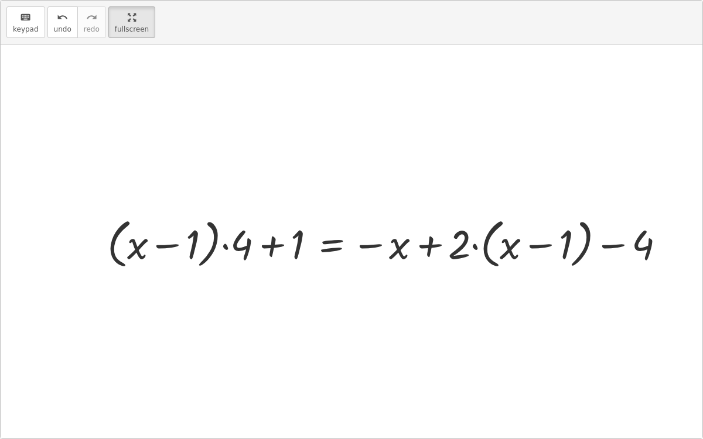
click at [427, 243] on div at bounding box center [390, 242] width 579 height 59
drag, startPoint x: 461, startPoint y: 244, endPoint x: 572, endPoint y: 261, distance: 111.9
click at [572, 261] on div at bounding box center [390, 242] width 579 height 59
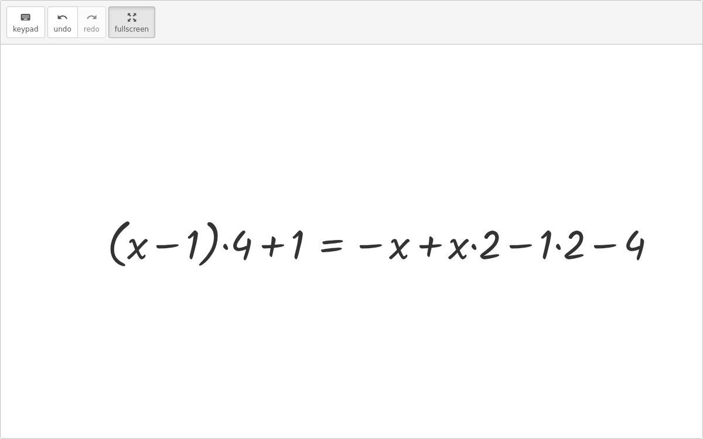
click at [561, 244] on div at bounding box center [386, 242] width 571 height 59
click at [557, 246] on div at bounding box center [374, 242] width 547 height 59
click at [473, 247] on div at bounding box center [374, 242] width 547 height 59
click at [581, 246] on div at bounding box center [374, 242] width 547 height 59
click at [519, 244] on div at bounding box center [344, 242] width 487 height 59
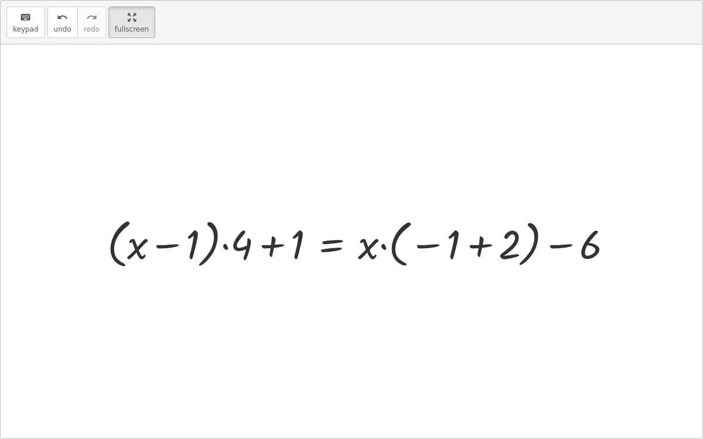
click at [476, 244] on div at bounding box center [364, 242] width 527 height 59
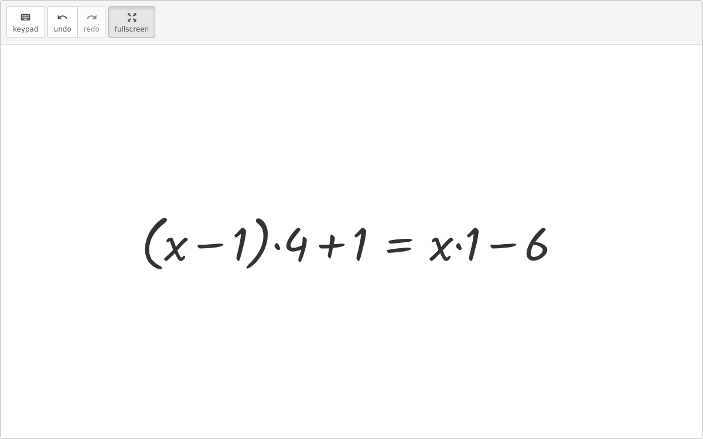
click at [459, 244] on div at bounding box center [356, 242] width 442 height 67
click at [400, 246] on div at bounding box center [342, 242] width 414 height 67
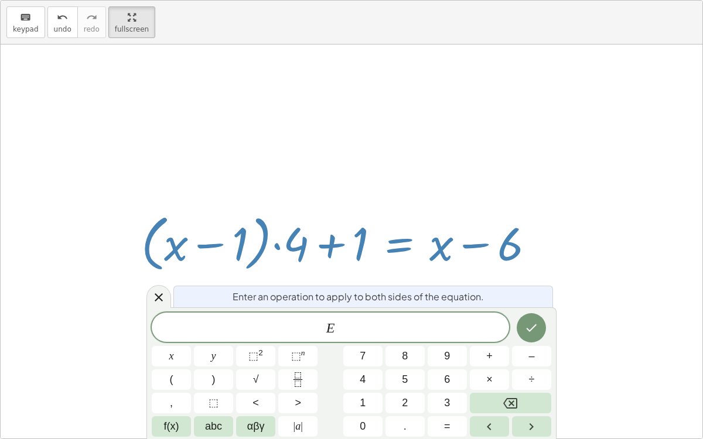
click at [552, 313] on div "Enter an operation to apply to both sides of the equation. E ​ x y ⬚ 2 ⬚ n 7 8 …" at bounding box center [351, 374] width 410 height 132
click at [528, 316] on button "Done" at bounding box center [531, 327] width 29 height 29
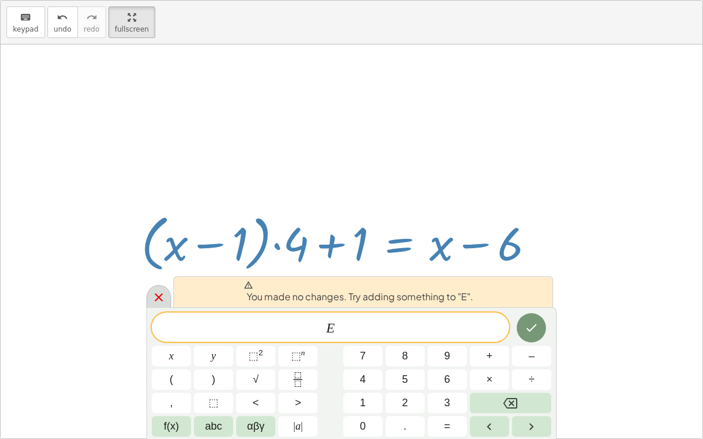
click at [155, 299] on icon at bounding box center [159, 298] width 14 height 14
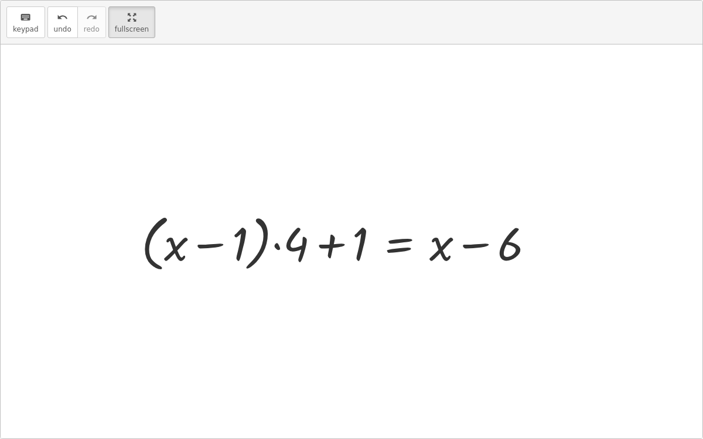
click at [210, 246] on div at bounding box center [342, 242] width 414 height 67
click at [329, 243] on div at bounding box center [342, 242] width 414 height 67
drag, startPoint x: 512, startPoint y: 251, endPoint x: 344, endPoint y: 260, distance: 167.8
click at [344, 260] on div at bounding box center [342, 242] width 414 height 67
drag, startPoint x: 480, startPoint y: 245, endPoint x: 701, endPoint y: 239, distance: 221.0
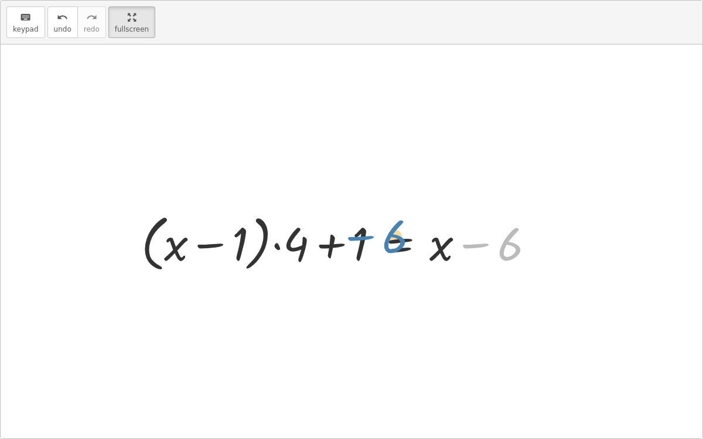
click at [701, 239] on div "+ · 4 · x + 1 = + · 2 · ( + x − 1 ) − x + · 4 · x + 1 − 4 = + · 2 · ( + x − 1 )…" at bounding box center [352, 242] width 702 height 394
click at [472, 245] on div at bounding box center [342, 242] width 414 height 67
click at [169, 243] on div at bounding box center [342, 242] width 414 height 67
click at [308, 247] on div at bounding box center [342, 242] width 414 height 67
drag, startPoint x: 298, startPoint y: 246, endPoint x: 118, endPoint y: 261, distance: 180.5
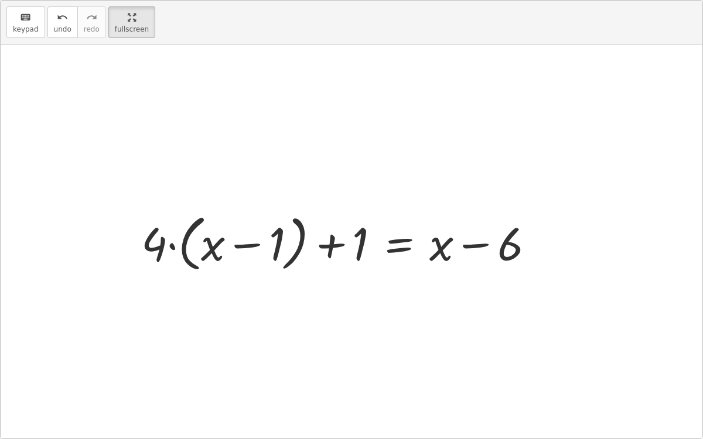
click at [175, 244] on div at bounding box center [342, 242] width 414 height 67
click at [172, 244] on div at bounding box center [342, 242] width 414 height 67
drag, startPoint x: 152, startPoint y: 244, endPoint x: 246, endPoint y: 243, distance: 93.8
click at [246, 243] on div at bounding box center [342, 242] width 414 height 67
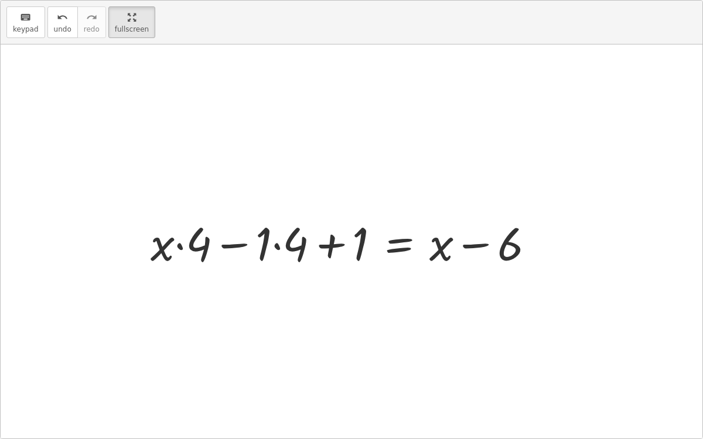
click at [234, 245] on div at bounding box center [347, 242] width 405 height 60
click at [180, 245] on div at bounding box center [347, 242] width 405 height 60
click at [277, 245] on div at bounding box center [347, 242] width 405 height 60
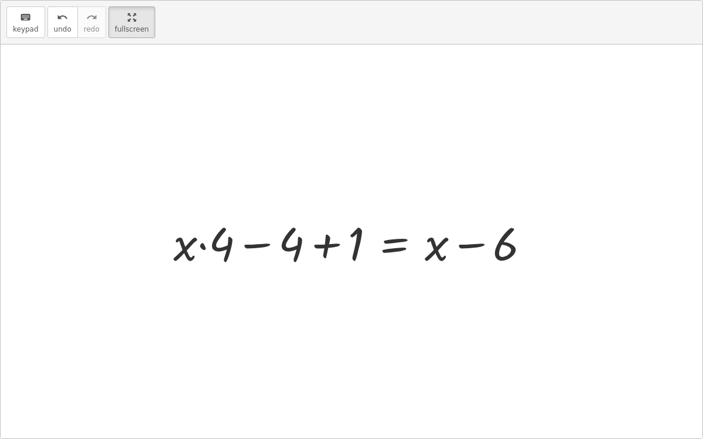
click at [260, 242] on div at bounding box center [356, 242] width 377 height 60
drag, startPoint x: 288, startPoint y: 242, endPoint x: 214, endPoint y: 240, distance: 73.9
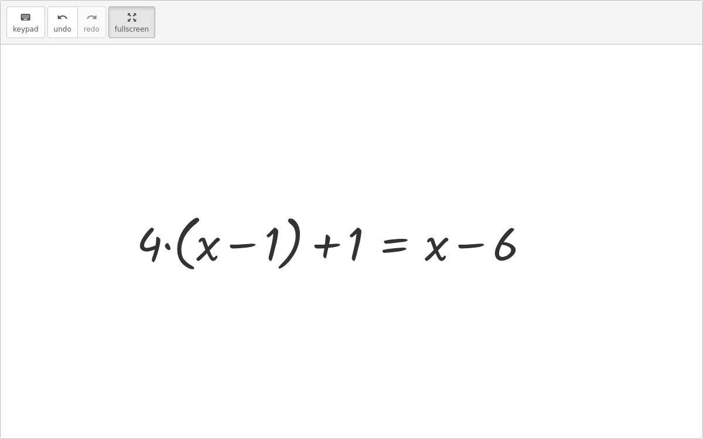
click at [244, 246] on div at bounding box center [338, 242] width 414 height 67
drag, startPoint x: 211, startPoint y: 248, endPoint x: 282, endPoint y: 240, distance: 71.9
click at [282, 240] on div at bounding box center [338, 242] width 414 height 67
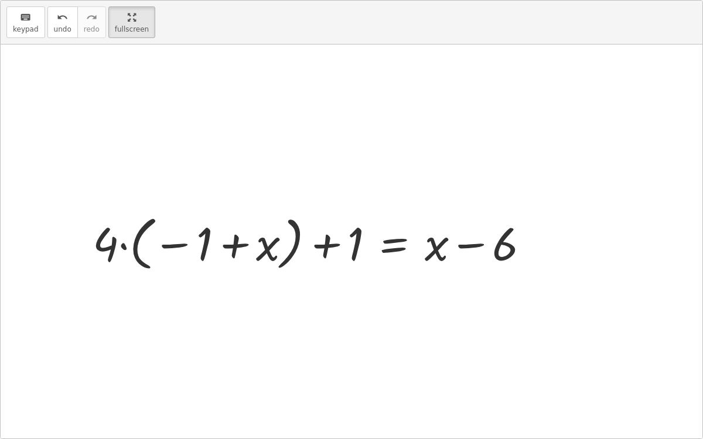
click at [233, 245] on div at bounding box center [316, 242] width 458 height 65
drag, startPoint x: 166, startPoint y: 243, endPoint x: 268, endPoint y: 249, distance: 102.7
click at [268, 249] on div at bounding box center [316, 242] width 458 height 65
click at [122, 244] on div at bounding box center [316, 242] width 458 height 65
drag, startPoint x: 114, startPoint y: 245, endPoint x: 194, endPoint y: 247, distance: 80.3
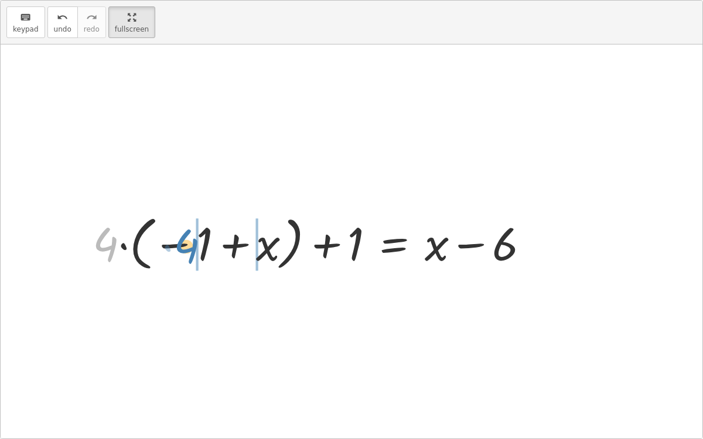
click at [194, 247] on div at bounding box center [316, 242] width 458 height 65
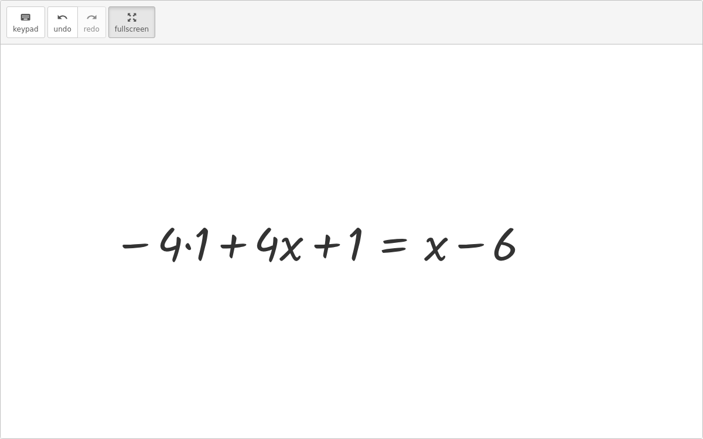
click at [188, 245] on div at bounding box center [321, 242] width 429 height 60
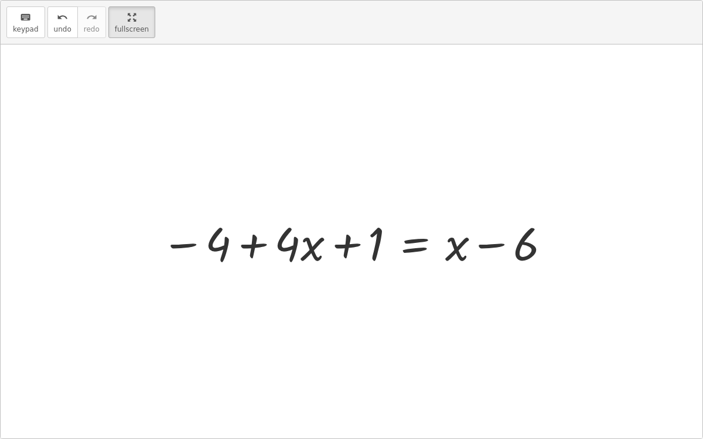
click at [247, 244] on div at bounding box center [356, 242] width 403 height 60
click at [405, 251] on div at bounding box center [356, 242] width 403 height 60
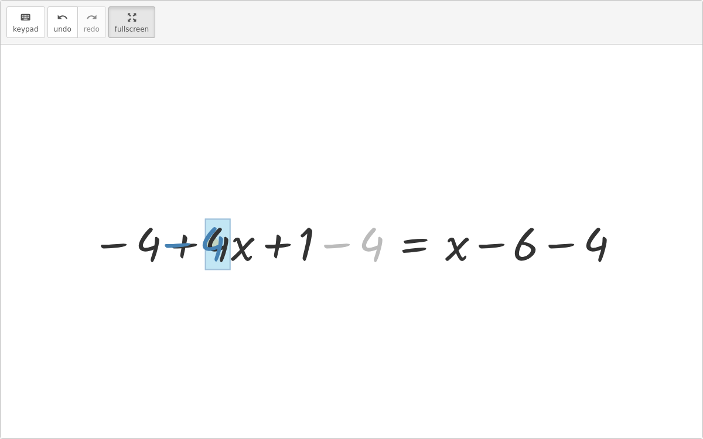
drag, startPoint x: 339, startPoint y: 246, endPoint x: 190, endPoint y: 245, distance: 149.4
click at [190, 245] on div at bounding box center [356, 242] width 541 height 60
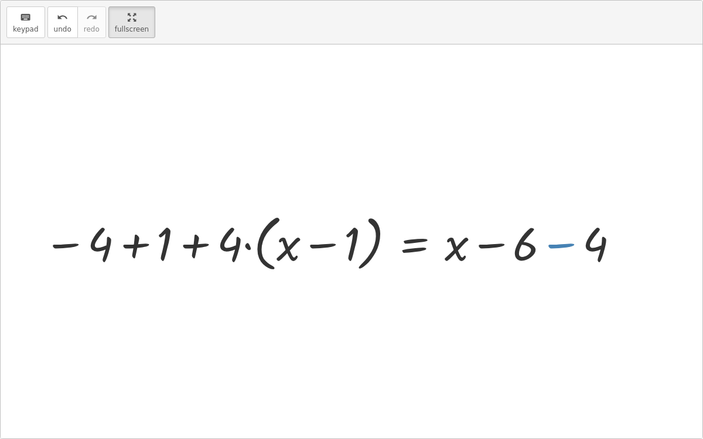
click at [560, 244] on div at bounding box center [331, 242] width 589 height 67
click at [135, 244] on div at bounding box center [331, 242] width 589 height 67
click at [194, 247] on div at bounding box center [362, 242] width 530 height 67
click at [204, 242] on div at bounding box center [362, 242] width 530 height 67
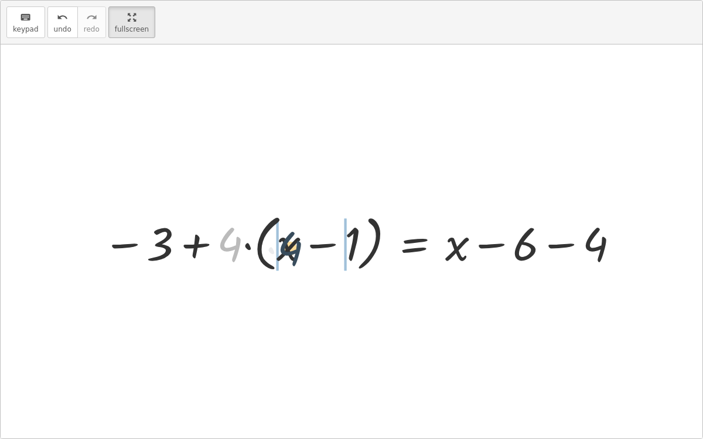
drag, startPoint x: 230, startPoint y: 243, endPoint x: 292, endPoint y: 247, distance: 61.7
click at [292, 247] on div at bounding box center [362, 242] width 530 height 67
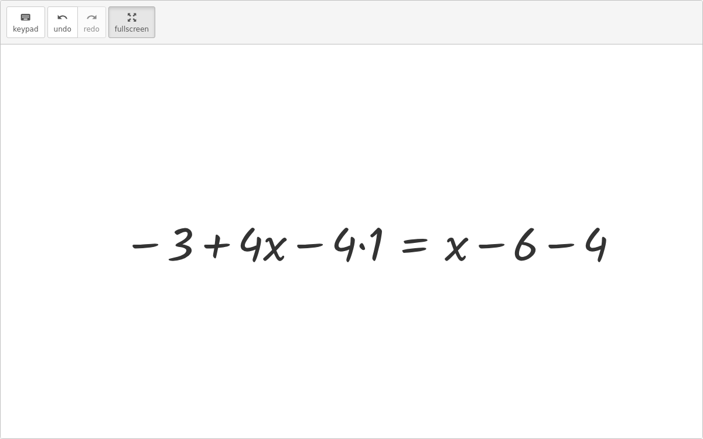
click at [213, 241] on div at bounding box center [372, 242] width 510 height 60
click at [210, 244] on div at bounding box center [372, 242] width 510 height 60
click at [359, 247] on div at bounding box center [372, 242] width 510 height 60
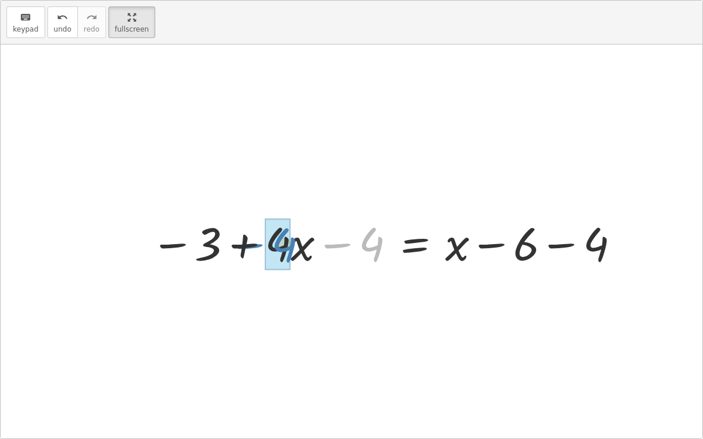
drag, startPoint x: 376, startPoint y: 248, endPoint x: 289, endPoint y: 248, distance: 86.1
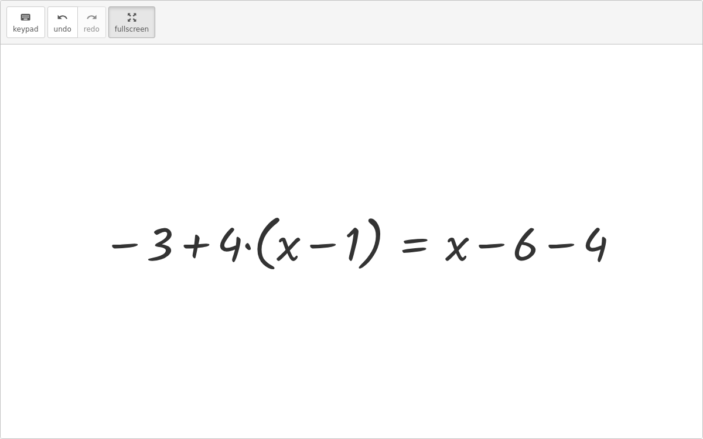
click at [159, 250] on div at bounding box center [362, 242] width 530 height 67
click at [195, 244] on div at bounding box center [362, 242] width 530 height 67
drag, startPoint x: 350, startPoint y: 247, endPoint x: 267, endPoint y: 248, distance: 82.6
click at [267, 248] on div at bounding box center [362, 242] width 530 height 67
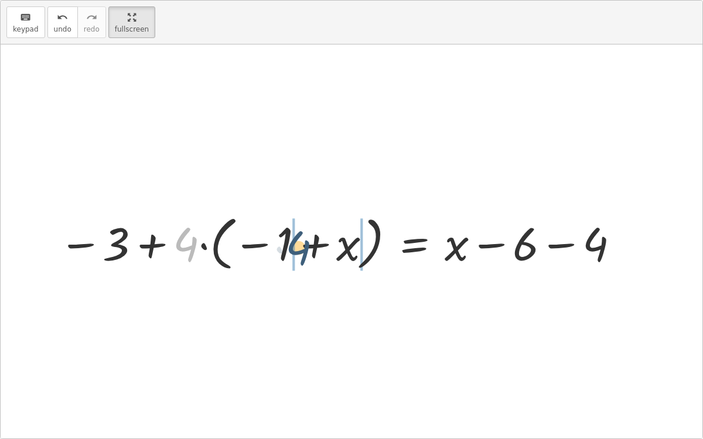
drag, startPoint x: 181, startPoint y: 241, endPoint x: 306, endPoint y: 244, distance: 125.4
click at [306, 244] on div at bounding box center [340, 242] width 574 height 65
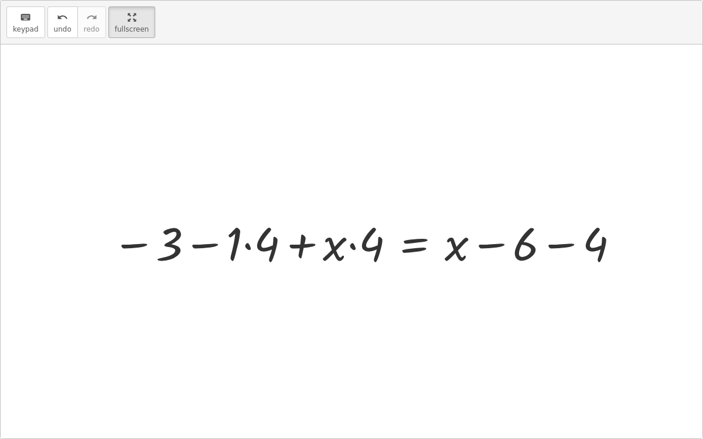
click at [352, 246] on div at bounding box center [366, 242] width 521 height 60
click at [301, 243] on div at bounding box center [366, 242] width 521 height 60
click at [202, 246] on div at bounding box center [366, 242] width 521 height 60
click at [139, 242] on div at bounding box center [366, 242] width 521 height 60
click at [138, 245] on div at bounding box center [366, 242] width 521 height 60
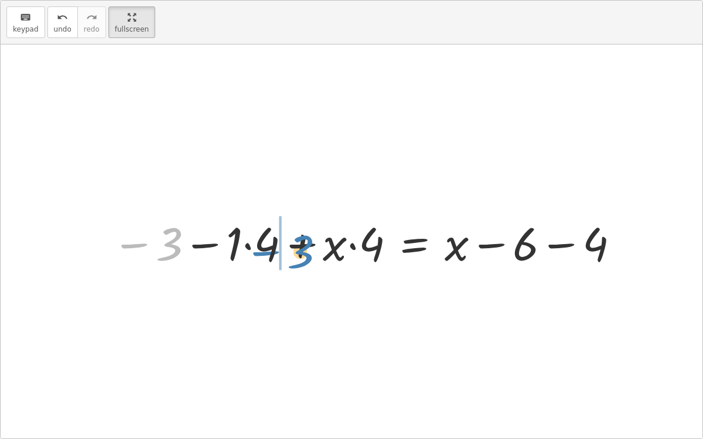
drag, startPoint x: 159, startPoint y: 251, endPoint x: 291, endPoint y: 256, distance: 131.4
click at [291, 256] on div at bounding box center [366, 242] width 521 height 60
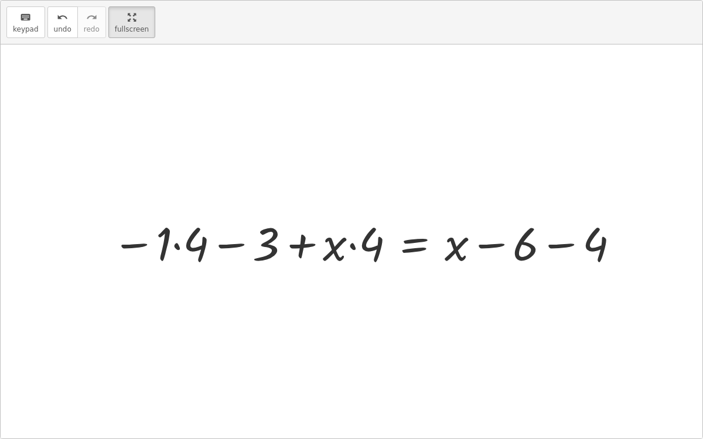
click at [231, 245] on div at bounding box center [366, 242] width 521 height 60
click at [299, 243] on div at bounding box center [366, 242] width 521 height 60
drag, startPoint x: 520, startPoint y: 247, endPoint x: 500, endPoint y: 253, distance: 21.3
click at [500, 253] on div at bounding box center [366, 242] width 521 height 60
click at [559, 244] on div at bounding box center [366, 242] width 521 height 60
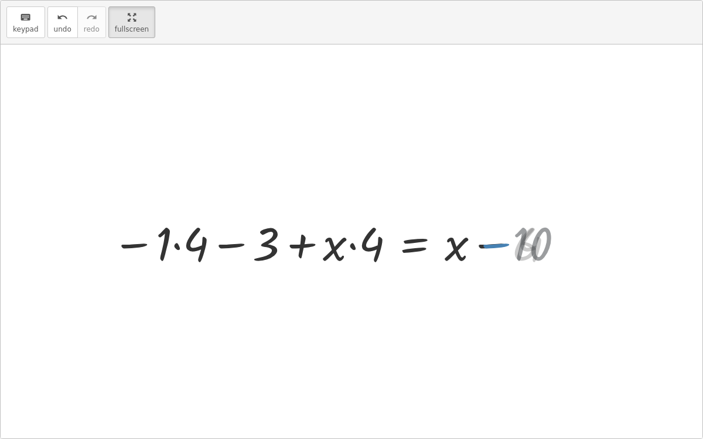
click at [560, 247] on div at bounding box center [338, 242] width 465 height 60
click at [487, 246] on div at bounding box center [338, 242] width 465 height 60
click at [418, 249] on div at bounding box center [338, 242] width 465 height 60
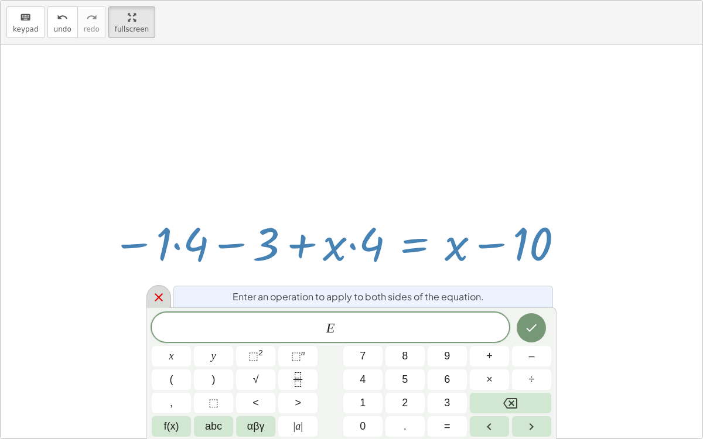
click at [156, 296] on icon at bounding box center [159, 298] width 8 height 8
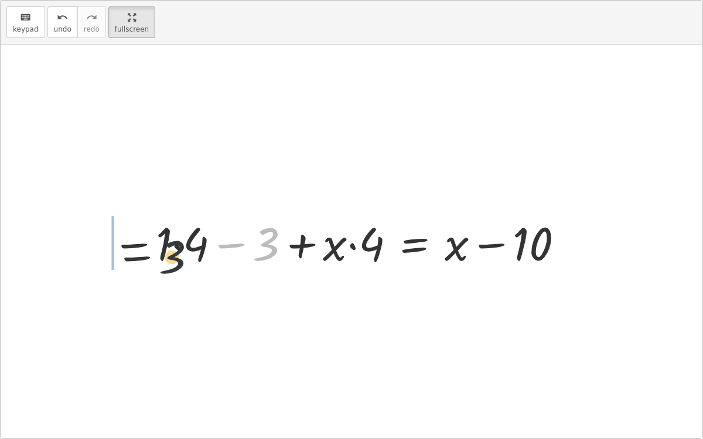
drag, startPoint x: 266, startPoint y: 248, endPoint x: 156, endPoint y: 254, distance: 109.7
click at [156, 254] on div at bounding box center [338, 242] width 465 height 60
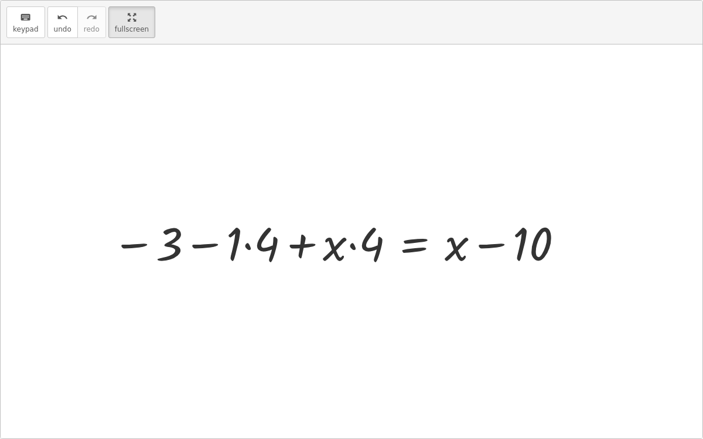
click at [200, 247] on div at bounding box center [338, 242] width 465 height 60
click at [247, 247] on div at bounding box center [338, 242] width 465 height 60
click at [234, 243] on div at bounding box center [353, 242] width 438 height 60
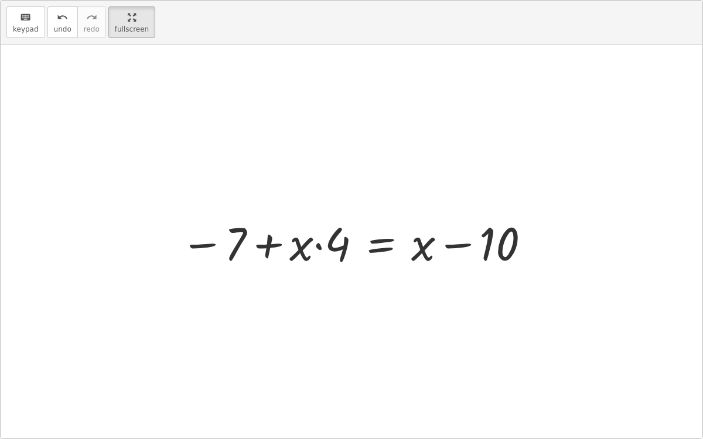
click at [265, 244] on div at bounding box center [356, 242] width 363 height 60
click at [320, 248] on div at bounding box center [356, 242] width 363 height 60
drag, startPoint x: 304, startPoint y: 249, endPoint x: 227, endPoint y: 247, distance: 76.2
click at [227, 247] on div at bounding box center [356, 242] width 363 height 60
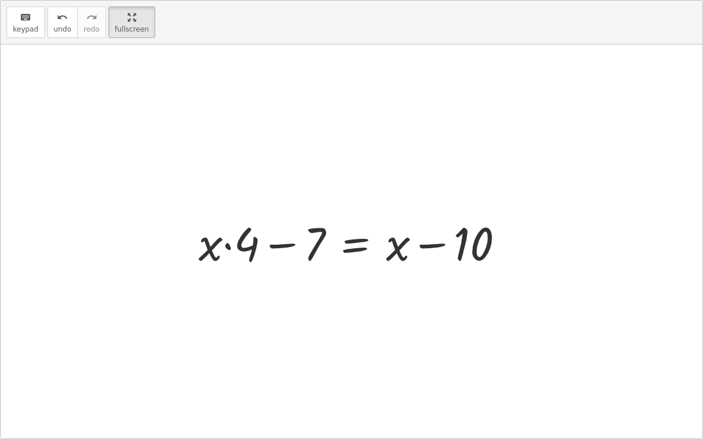
click at [279, 243] on div at bounding box center [356, 242] width 327 height 60
click at [354, 249] on div at bounding box center [356, 242] width 327 height 60
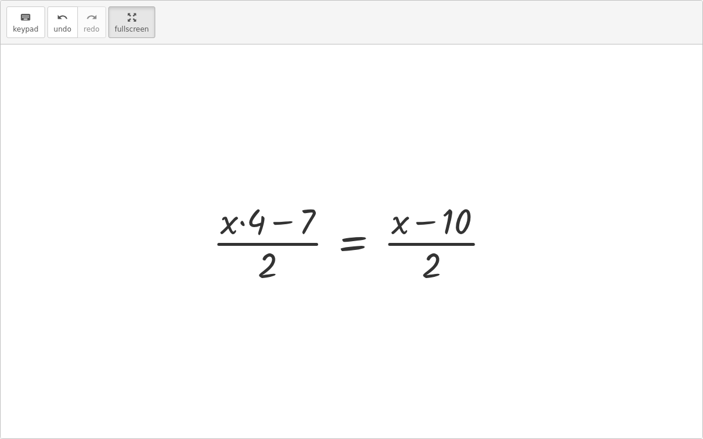
click at [277, 223] on div at bounding box center [356, 242] width 299 height 90
click at [265, 244] on div at bounding box center [356, 242] width 299 height 90
click at [270, 261] on div at bounding box center [356, 242] width 299 height 90
drag, startPoint x: 270, startPoint y: 261, endPoint x: 273, endPoint y: 214, distance: 46.4
click at [273, 214] on div at bounding box center [356, 242] width 299 height 90
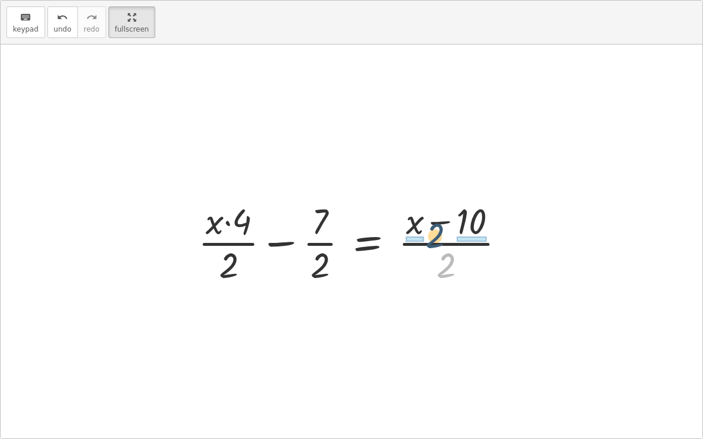
drag, startPoint x: 444, startPoint y: 266, endPoint x: 444, endPoint y: 220, distance: 45.7
click at [444, 220] on div at bounding box center [356, 242] width 328 height 90
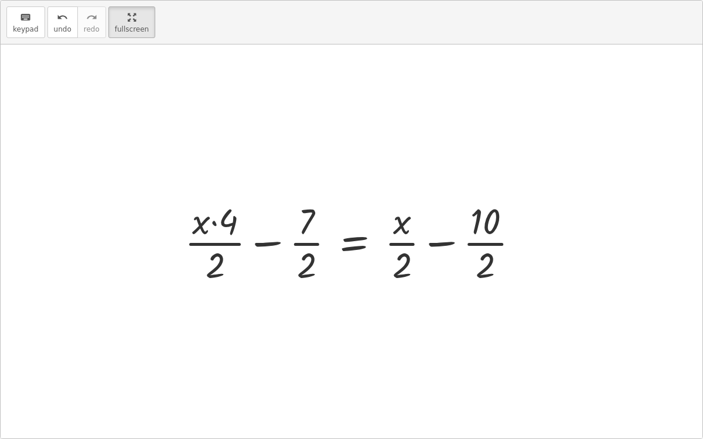
click at [216, 223] on div at bounding box center [357, 242] width 356 height 90
drag, startPoint x: 226, startPoint y: 223, endPoint x: 233, endPoint y: 232, distance: 11.4
click at [233, 232] on div at bounding box center [357, 242] width 356 height 90
drag, startPoint x: 223, startPoint y: 216, endPoint x: 245, endPoint y: 238, distance: 31.1
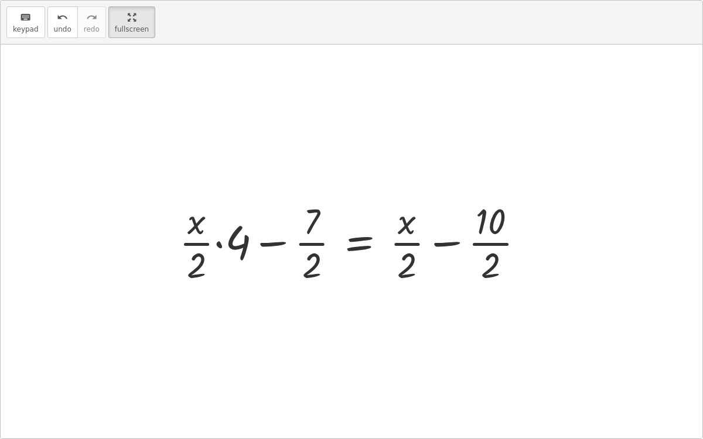
click at [218, 245] on div at bounding box center [356, 242] width 366 height 90
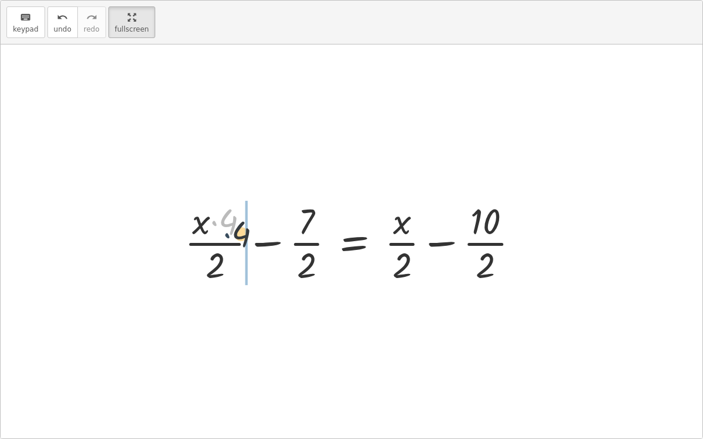
drag, startPoint x: 213, startPoint y: 221, endPoint x: 230, endPoint y: 242, distance: 26.3
click at [230, 242] on div at bounding box center [357, 242] width 356 height 90
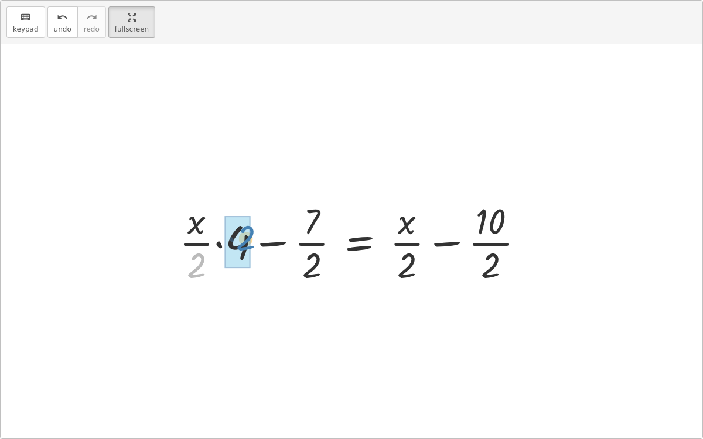
drag, startPoint x: 193, startPoint y: 262, endPoint x: 238, endPoint y: 232, distance: 54.1
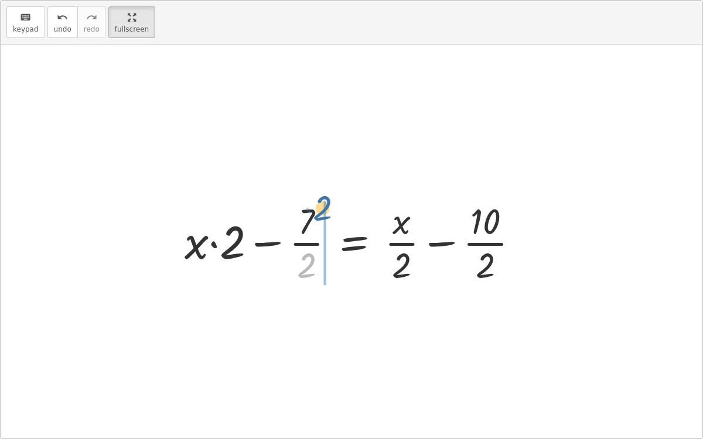
drag, startPoint x: 302, startPoint y: 261, endPoint x: 325, endPoint y: 224, distance: 43.9
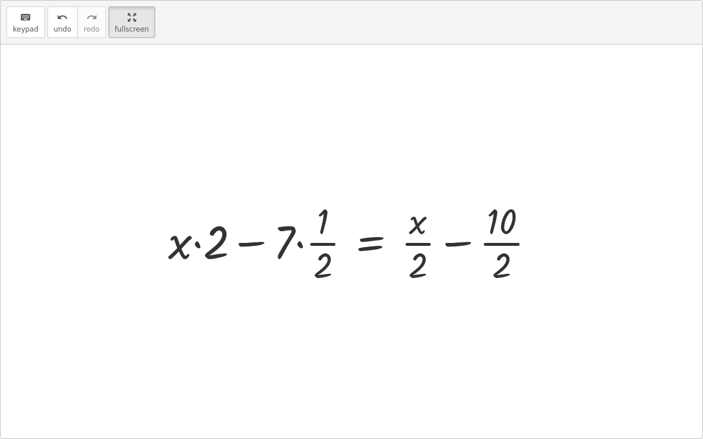
click at [298, 243] on div at bounding box center [356, 242] width 388 height 90
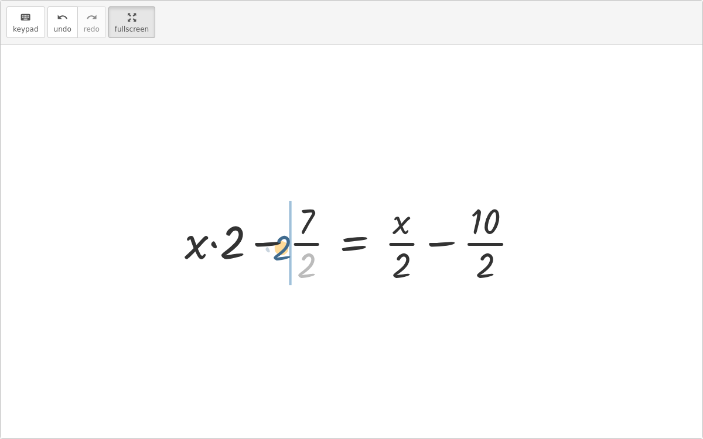
drag, startPoint x: 311, startPoint y: 267, endPoint x: 287, endPoint y: 248, distance: 30.6
click at [287, 248] on div at bounding box center [357, 242] width 356 height 90
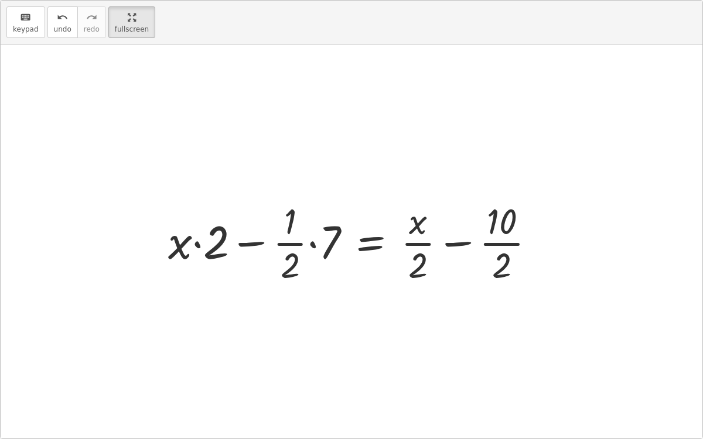
click at [311, 242] on div at bounding box center [356, 242] width 388 height 90
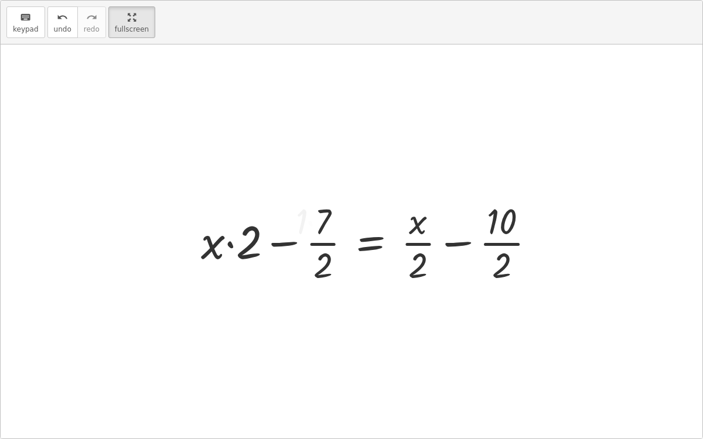
click at [281, 241] on div at bounding box center [373, 242] width 356 height 90
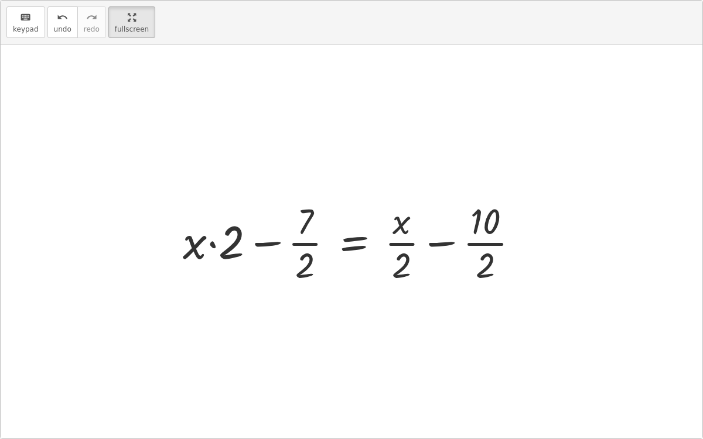
click at [264, 242] on div at bounding box center [357, 242] width 356 height 90
drag, startPoint x: 306, startPoint y: 265, endPoint x: 222, endPoint y: 246, distance: 86.0
click at [222, 246] on div at bounding box center [357, 242] width 356 height 90
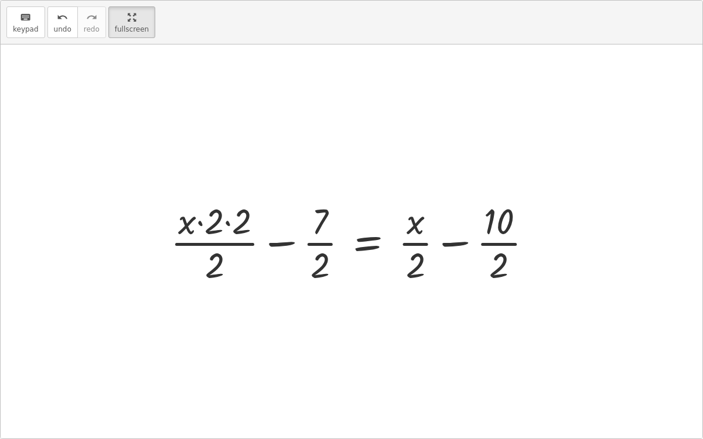
click at [229, 223] on div at bounding box center [356, 242] width 383 height 90
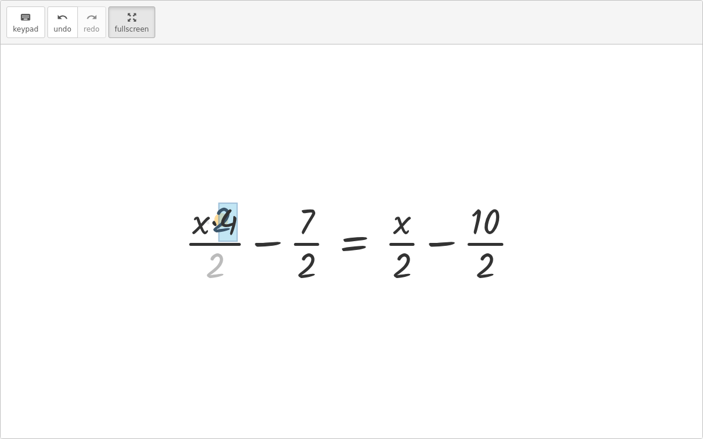
drag, startPoint x: 217, startPoint y: 264, endPoint x: 229, endPoint y: 213, distance: 51.9
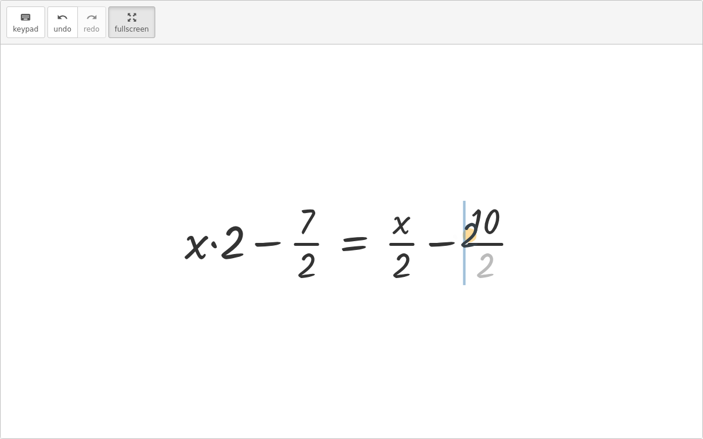
drag, startPoint x: 486, startPoint y: 263, endPoint x: 471, endPoint y: 228, distance: 38.3
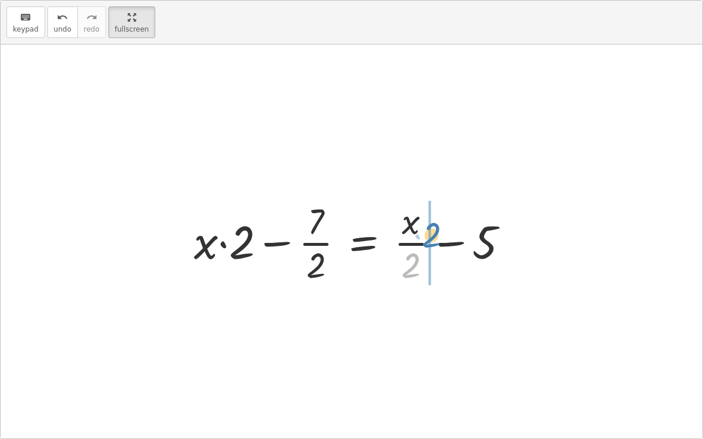
drag, startPoint x: 409, startPoint y: 272, endPoint x: 432, endPoint y: 242, distance: 38.4
click at [432, 242] on div at bounding box center [356, 242] width 336 height 90
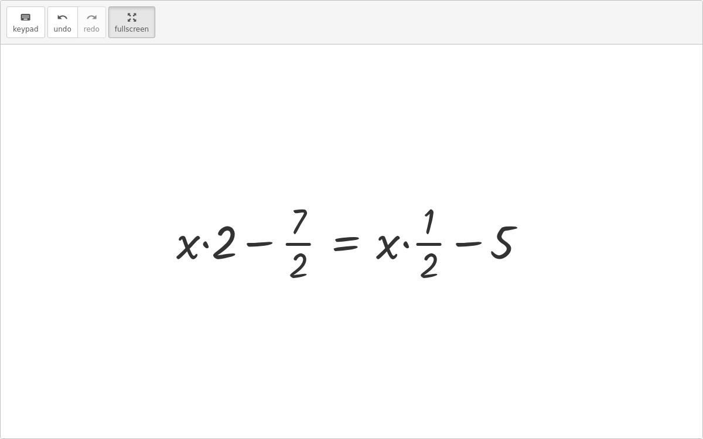
click at [406, 245] on div at bounding box center [356, 242] width 371 height 90
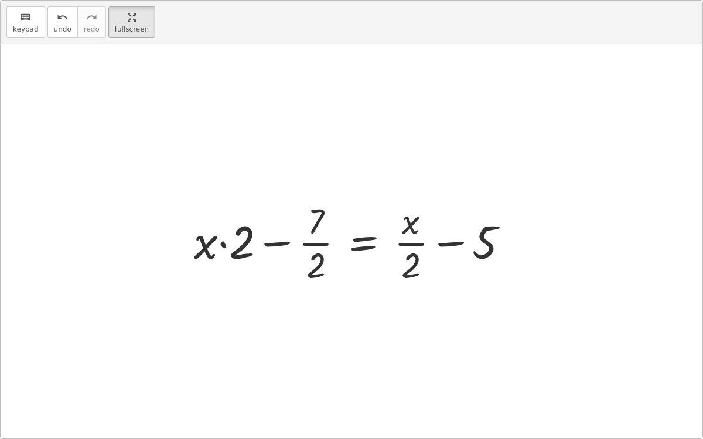
click at [432, 242] on div at bounding box center [356, 242] width 336 height 90
click at [410, 245] on div at bounding box center [356, 242] width 336 height 90
drag, startPoint x: 485, startPoint y: 243, endPoint x: 407, endPoint y: 231, distance: 78.8
click at [407, 231] on div at bounding box center [356, 242] width 336 height 90
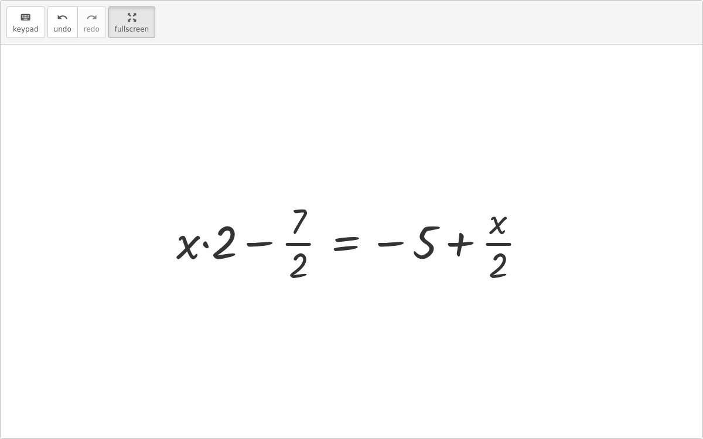
click at [456, 243] on div at bounding box center [356, 242] width 371 height 90
click at [463, 241] on div at bounding box center [356, 242] width 371 height 90
click at [207, 240] on div at bounding box center [356, 242] width 371 height 90
drag, startPoint x: 193, startPoint y: 247, endPoint x: 266, endPoint y: 247, distance: 73.2
click at [266, 247] on div at bounding box center [356, 242] width 371 height 90
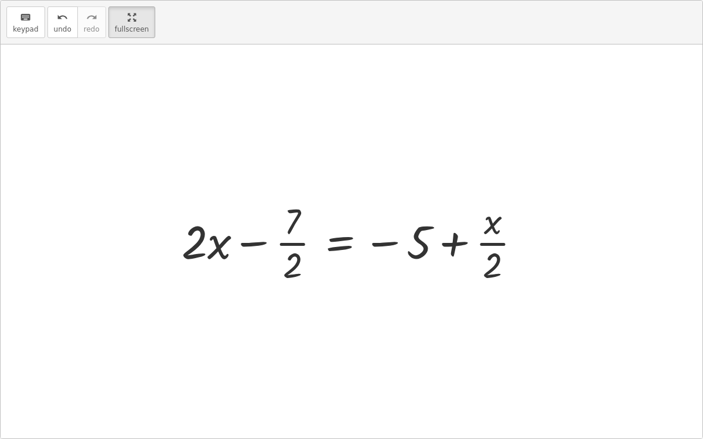
click at [343, 245] on div at bounding box center [356, 242] width 360 height 90
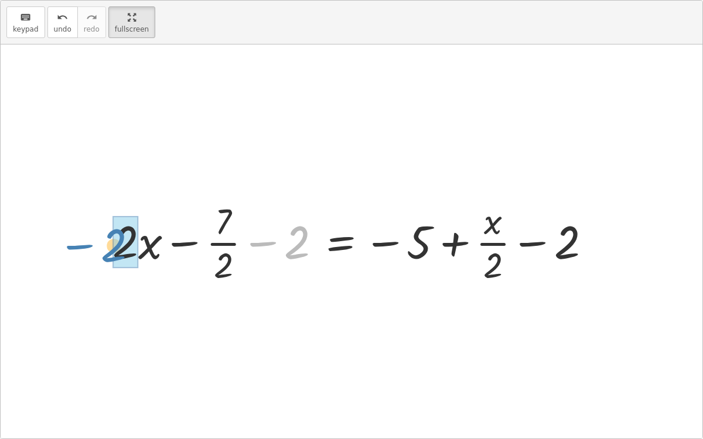
drag, startPoint x: 292, startPoint y: 246, endPoint x: 113, endPoint y: 250, distance: 178.7
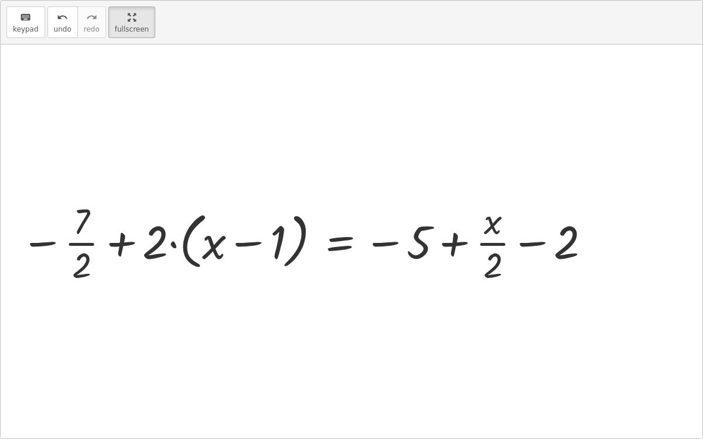
click at [248, 243] on div at bounding box center [307, 242] width 584 height 90
drag, startPoint x: 165, startPoint y: 241, endPoint x: 222, endPoint y: 241, distance: 57.4
click at [222, 241] on div at bounding box center [307, 242] width 584 height 90
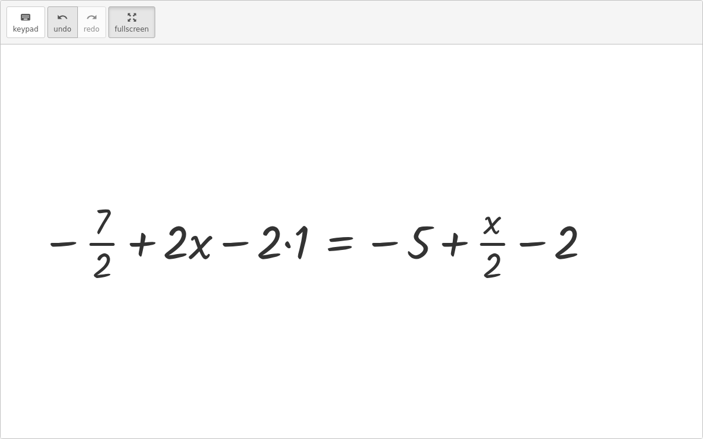
click at [54, 20] on div "undo" at bounding box center [63, 17] width 18 height 14
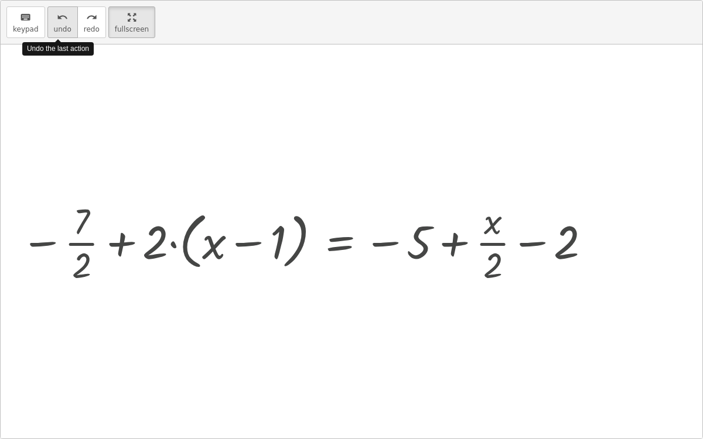
click at [57, 21] on icon "undo" at bounding box center [62, 18] width 11 height 14
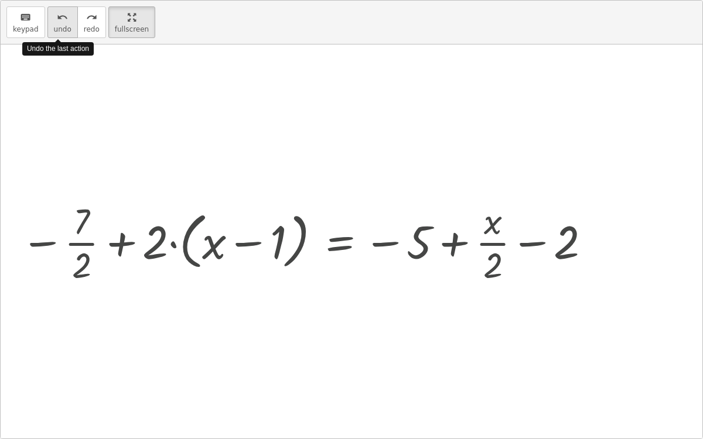
click at [57, 21] on icon "undo" at bounding box center [62, 18] width 11 height 14
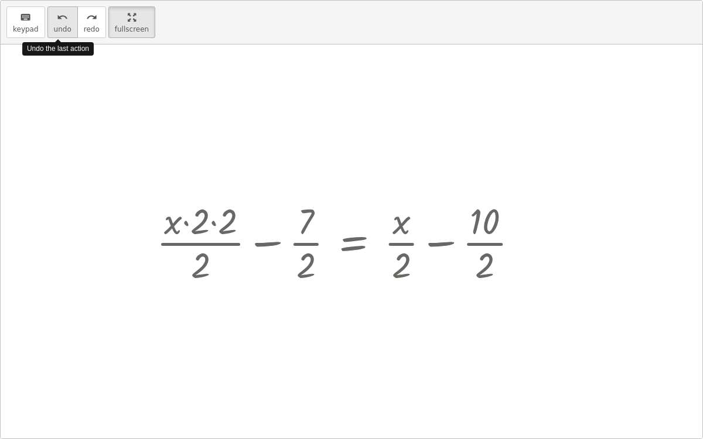
click at [57, 21] on icon "undo" at bounding box center [62, 18] width 11 height 14
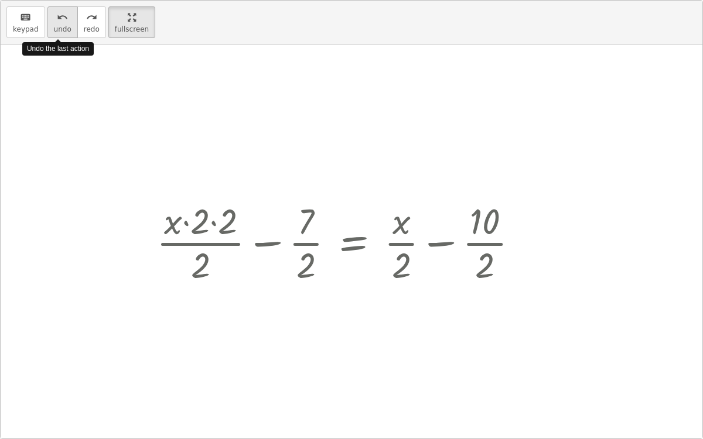
click at [57, 21] on icon "undo" at bounding box center [62, 18] width 11 height 14
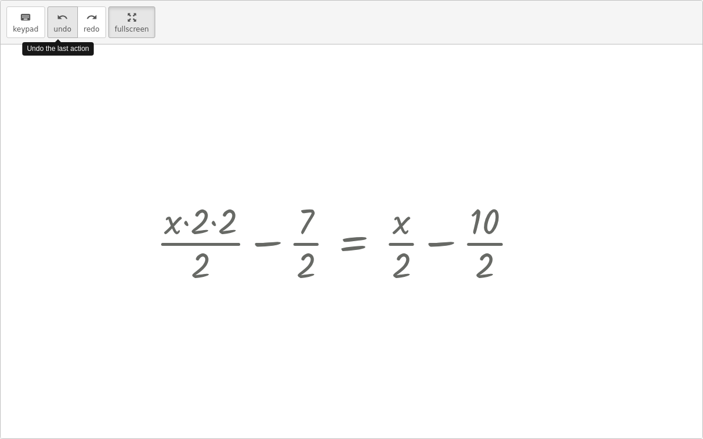
click at [57, 21] on icon "undo" at bounding box center [62, 18] width 11 height 14
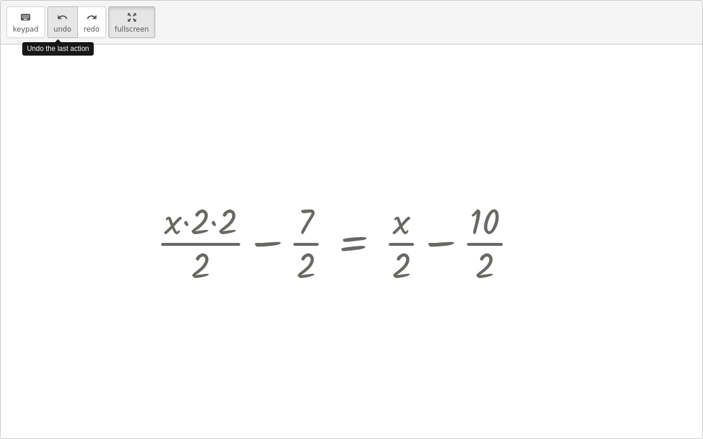
click at [57, 21] on icon "undo" at bounding box center [62, 18] width 11 height 14
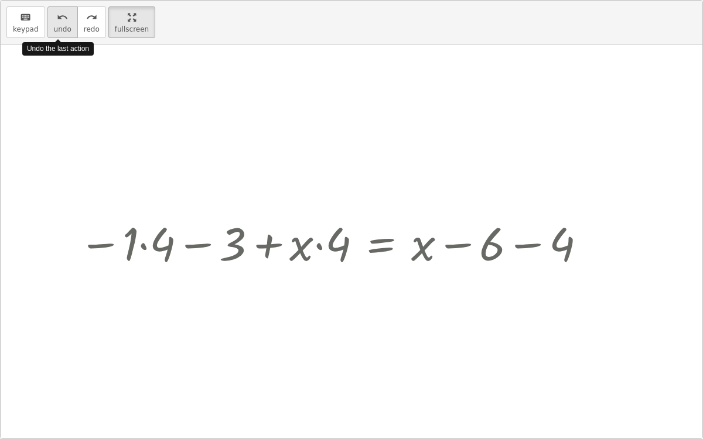
click at [57, 21] on icon "undo" at bounding box center [62, 18] width 11 height 14
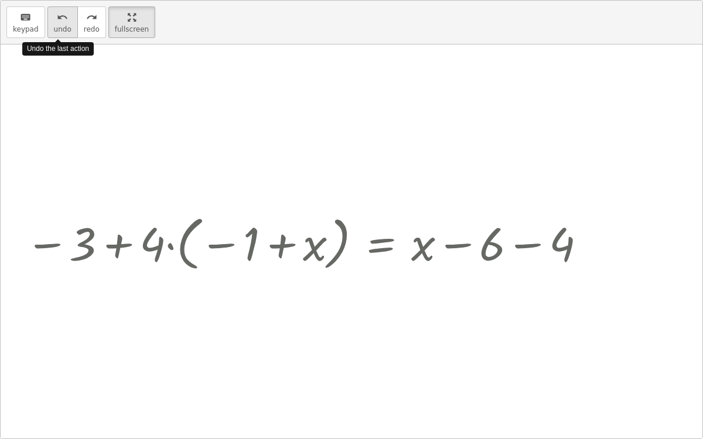
click at [57, 21] on icon "undo" at bounding box center [62, 18] width 11 height 14
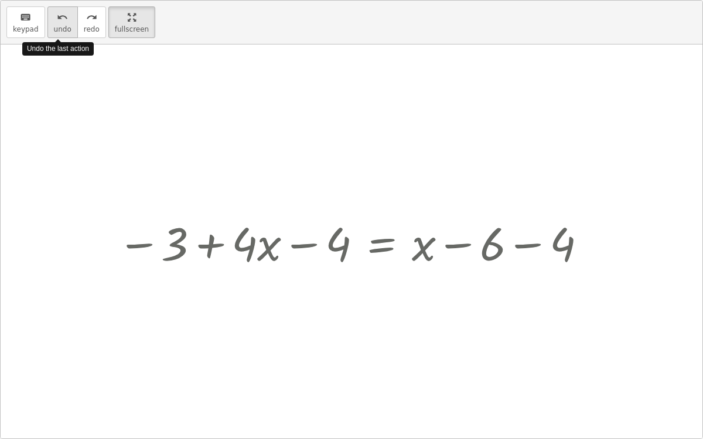
click at [57, 21] on icon "undo" at bounding box center [62, 18] width 11 height 14
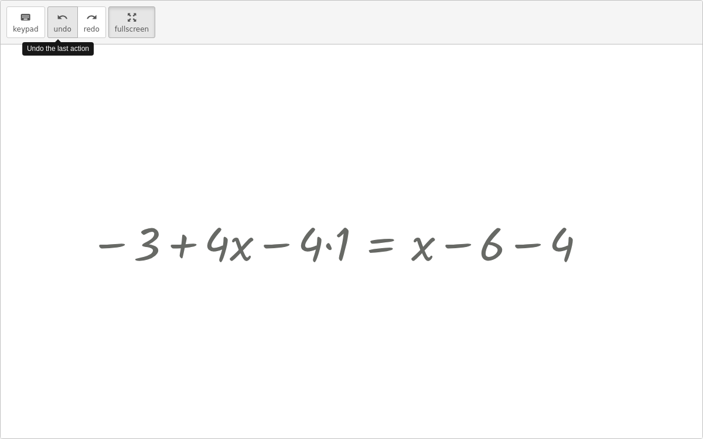
click at [57, 21] on icon "undo" at bounding box center [62, 18] width 11 height 14
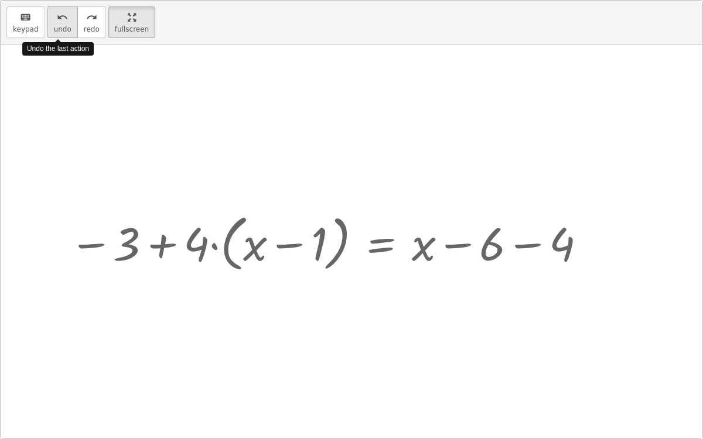
click at [57, 21] on icon "undo" at bounding box center [62, 18] width 11 height 14
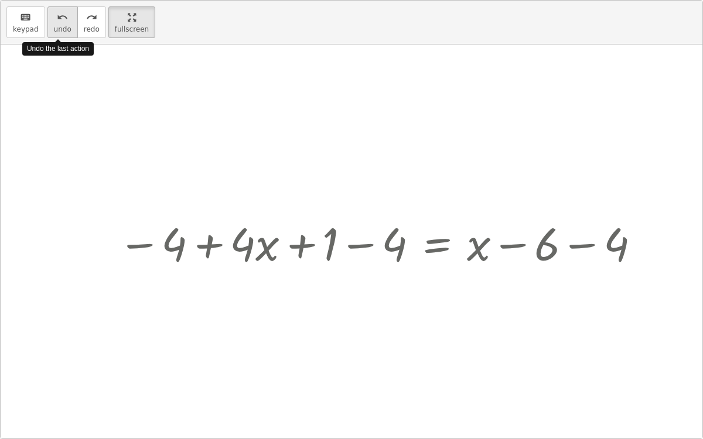
click at [57, 21] on icon "undo" at bounding box center [62, 18] width 11 height 14
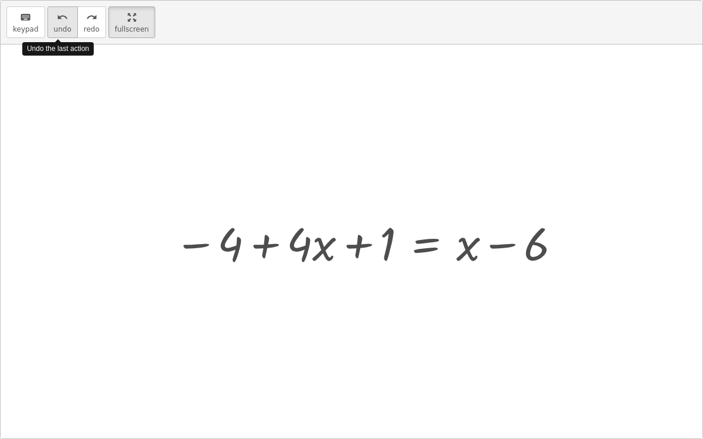
click at [57, 21] on icon "undo" at bounding box center [62, 18] width 11 height 14
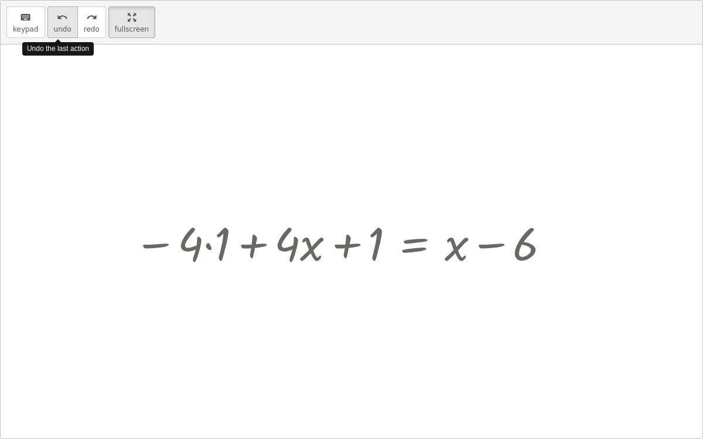
click at [57, 21] on icon "undo" at bounding box center [62, 18] width 11 height 14
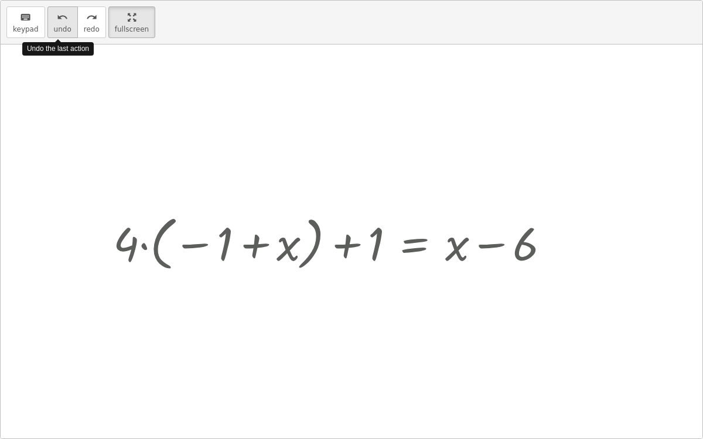
click at [57, 21] on icon "undo" at bounding box center [62, 18] width 11 height 14
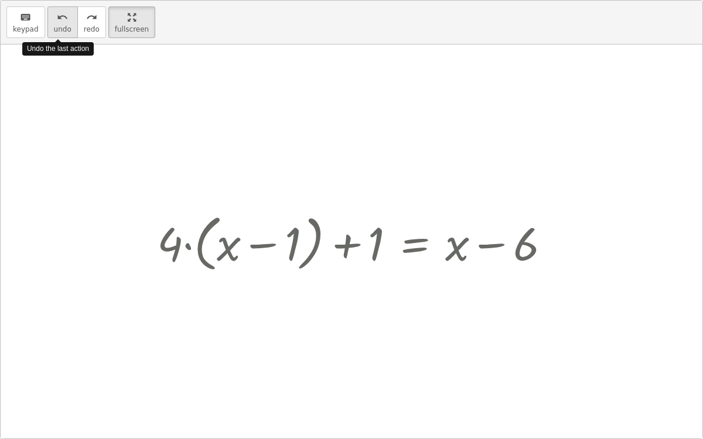
click at [57, 21] on icon "undo" at bounding box center [62, 18] width 11 height 14
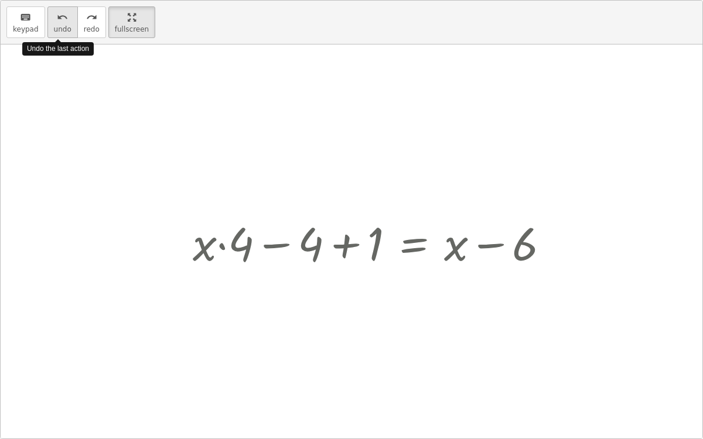
click at [57, 21] on icon "undo" at bounding box center [62, 18] width 11 height 14
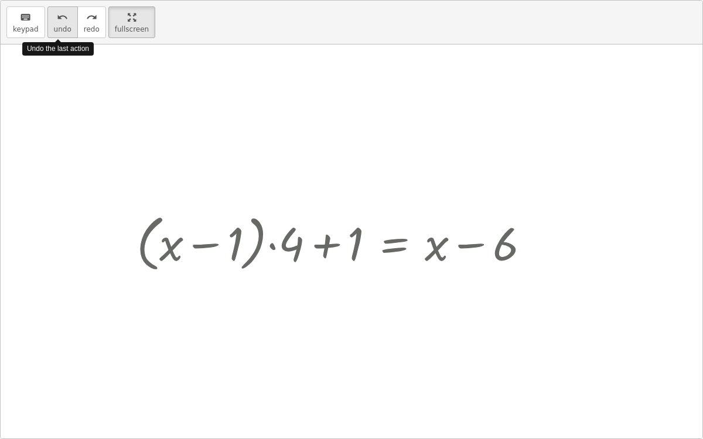
click at [57, 21] on icon "undo" at bounding box center [62, 18] width 11 height 14
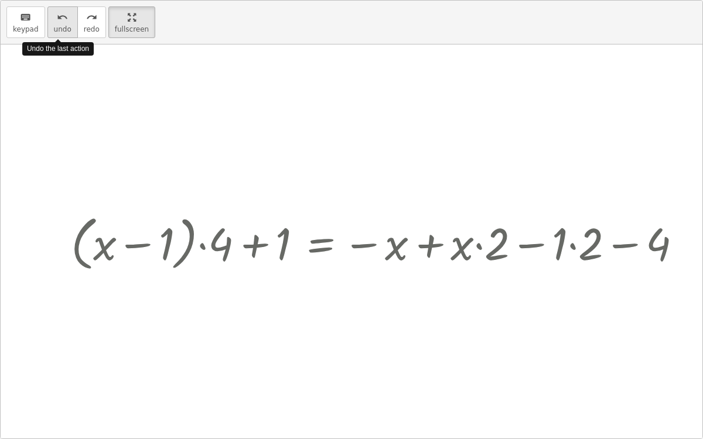
click at [57, 21] on icon "undo" at bounding box center [62, 18] width 11 height 14
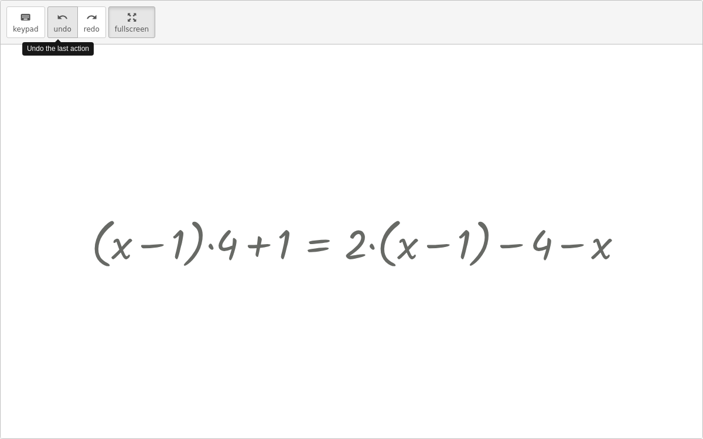
click at [57, 21] on icon "undo" at bounding box center [62, 18] width 11 height 14
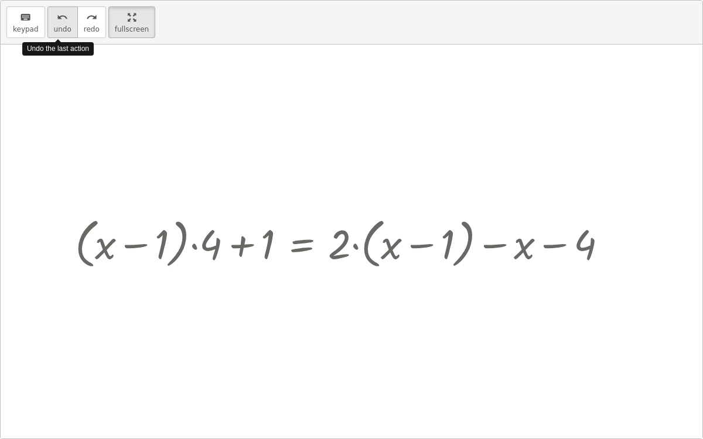
click at [57, 21] on icon "undo" at bounding box center [62, 18] width 11 height 14
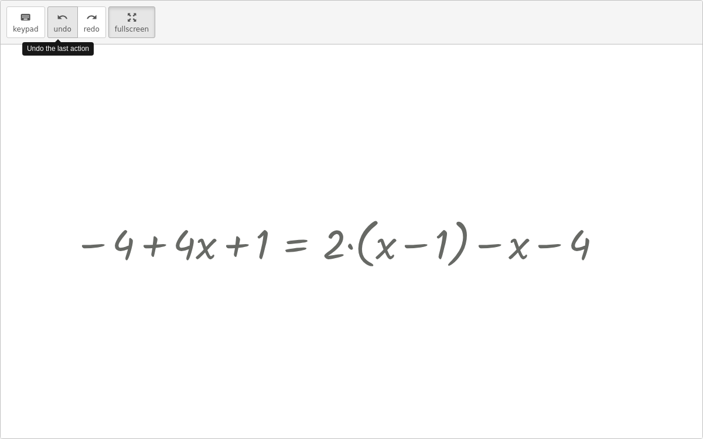
click at [57, 21] on icon "undo" at bounding box center [62, 18] width 11 height 14
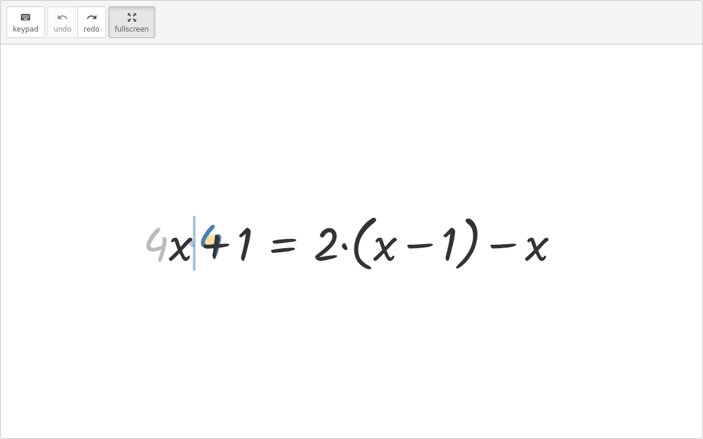
drag, startPoint x: 158, startPoint y: 252, endPoint x: 212, endPoint y: 249, distance: 54.6
click at [212, 249] on div at bounding box center [356, 242] width 438 height 67
click at [162, 245] on div at bounding box center [350, 242] width 449 height 67
click at [213, 244] on div at bounding box center [350, 242] width 449 height 67
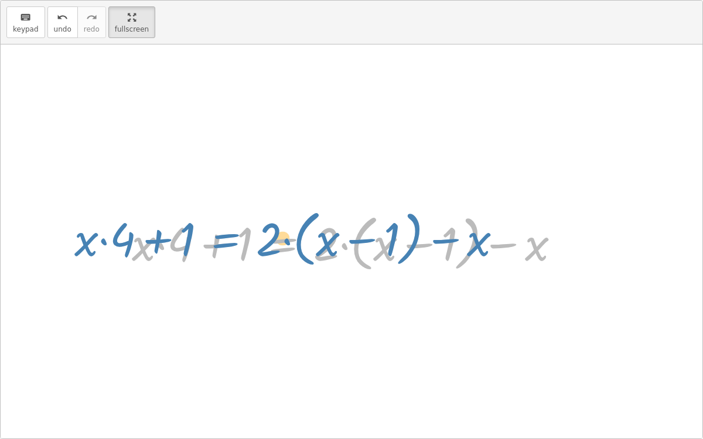
drag, startPoint x: 288, startPoint y: 245, endPoint x: 229, endPoint y: 241, distance: 58.8
click at [229, 241] on div at bounding box center [350, 242] width 449 height 67
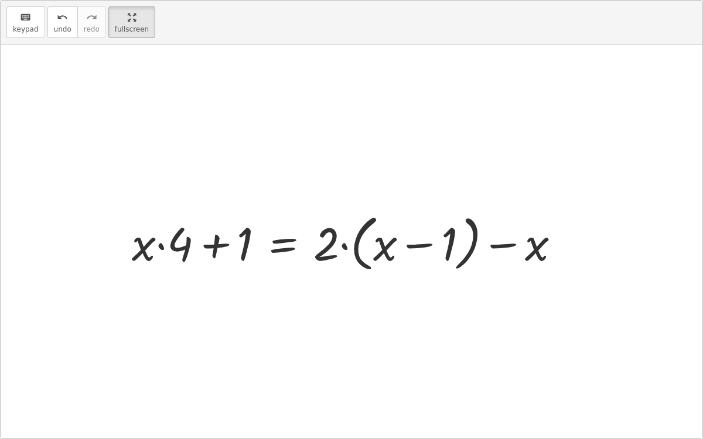
click at [345, 245] on div at bounding box center [350, 242] width 449 height 67
drag, startPoint x: 330, startPoint y: 243, endPoint x: 398, endPoint y: 246, distance: 68.0
click at [398, 246] on div at bounding box center [350, 242] width 449 height 67
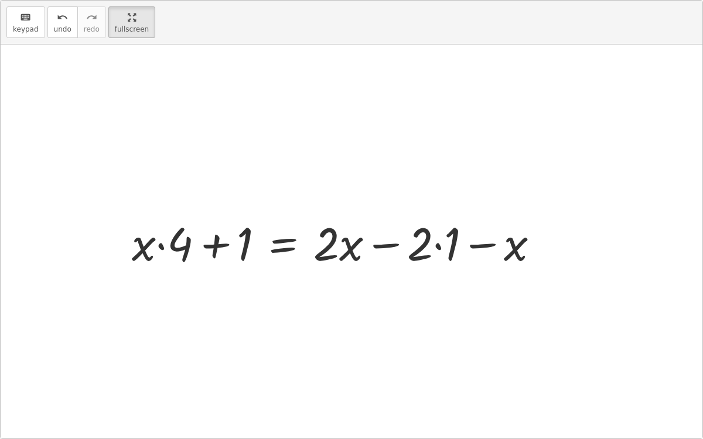
click at [437, 248] on div at bounding box center [340, 242] width 428 height 60
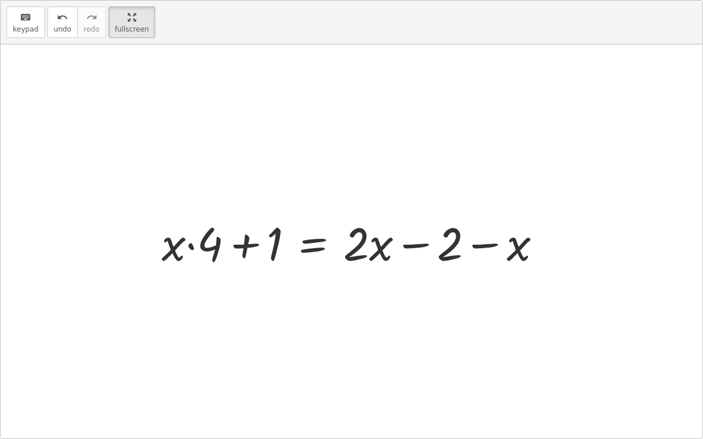
click at [509, 250] on div at bounding box center [356, 242] width 401 height 60
drag, startPoint x: 509, startPoint y: 250, endPoint x: 382, endPoint y: 252, distance: 127.2
click at [382, 252] on div at bounding box center [356, 242] width 401 height 60
click at [486, 246] on div at bounding box center [356, 242] width 401 height 60
click at [478, 250] on div at bounding box center [356, 242] width 401 height 60
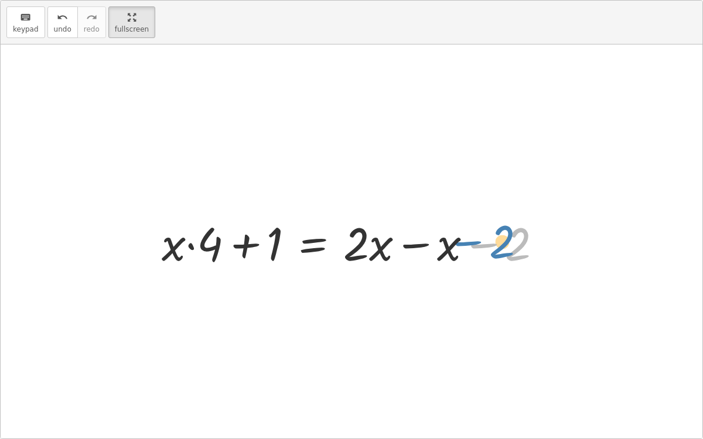
click at [487, 240] on div at bounding box center [356, 242] width 401 height 60
drag, startPoint x: 489, startPoint y: 245, endPoint x: 421, endPoint y: 247, distance: 68.0
click at [421, 247] on div at bounding box center [356, 242] width 401 height 60
drag, startPoint x: 478, startPoint y: 243, endPoint x: 352, endPoint y: 243, distance: 126.0
click at [352, 243] on div at bounding box center [356, 242] width 401 height 60
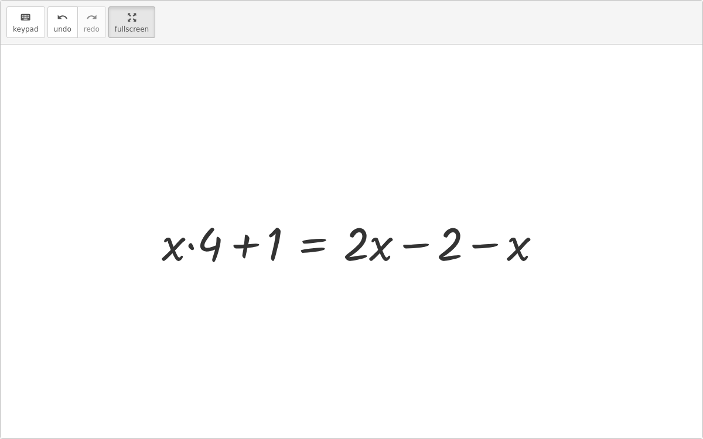
click at [190, 245] on div at bounding box center [356, 242] width 401 height 60
click at [243, 240] on div at bounding box center [356, 242] width 401 height 60
click at [314, 246] on div at bounding box center [356, 242] width 401 height 60
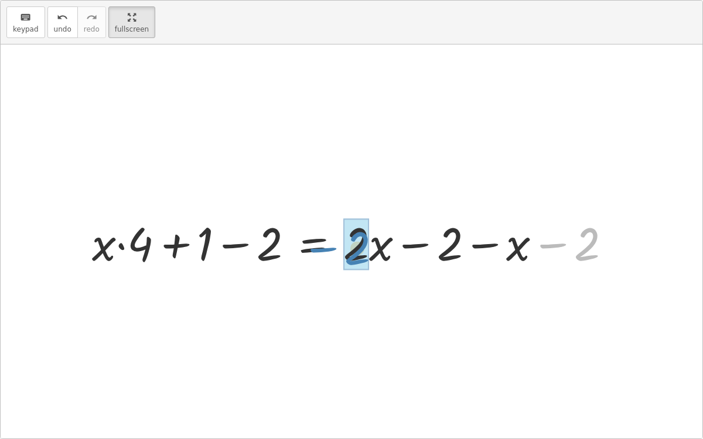
drag, startPoint x: 547, startPoint y: 240, endPoint x: 318, endPoint y: 244, distance: 229.1
click at [318, 244] on div at bounding box center [356, 242] width 540 height 60
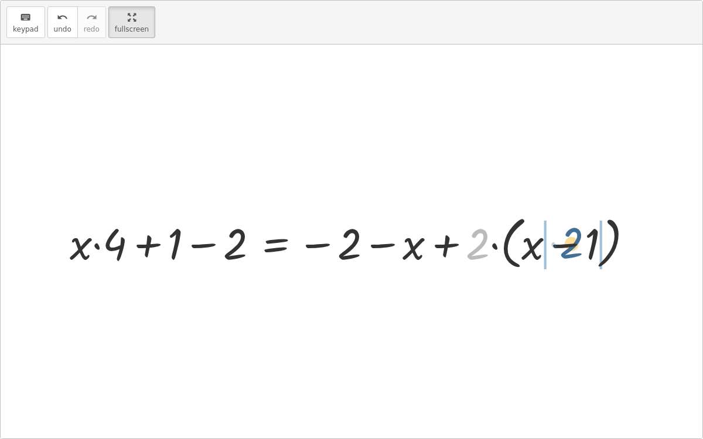
drag, startPoint x: 478, startPoint y: 247, endPoint x: 578, endPoint y: 246, distance: 100.2
click at [578, 246] on div at bounding box center [356, 242] width 584 height 63
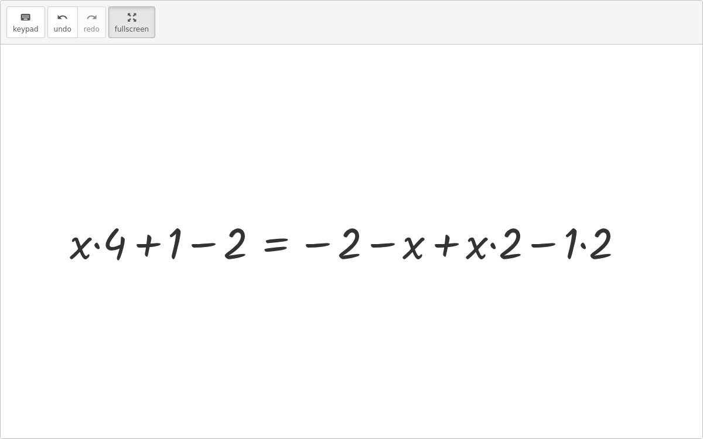
click at [492, 245] on div at bounding box center [351, 242] width 575 height 57
click at [534, 244] on div at bounding box center [351, 242] width 575 height 57
click at [445, 241] on div at bounding box center [351, 242] width 575 height 57
click at [383, 247] on div at bounding box center [303, 242] width 478 height 57
click at [448, 245] on div at bounding box center [303, 242] width 478 height 57
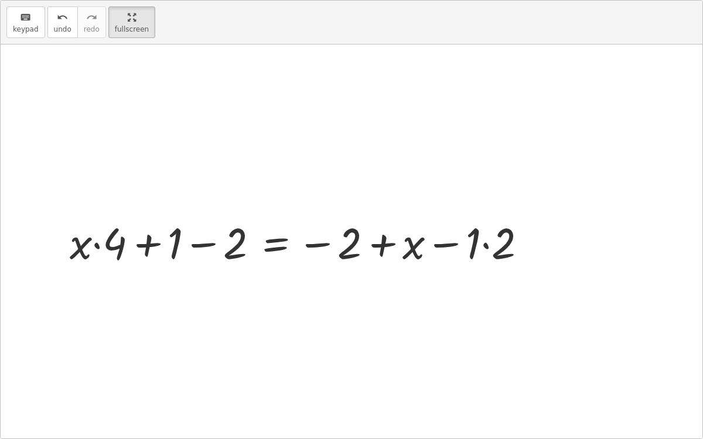
click at [484, 246] on div at bounding box center [303, 242] width 478 height 57
drag, startPoint x: 239, startPoint y: 247, endPoint x: 199, endPoint y: 243, distance: 40.0
click at [199, 243] on div at bounding box center [290, 242] width 452 height 57
click at [146, 244] on div at bounding box center [290, 242] width 452 height 57
click at [197, 246] on div at bounding box center [290, 242] width 452 height 57
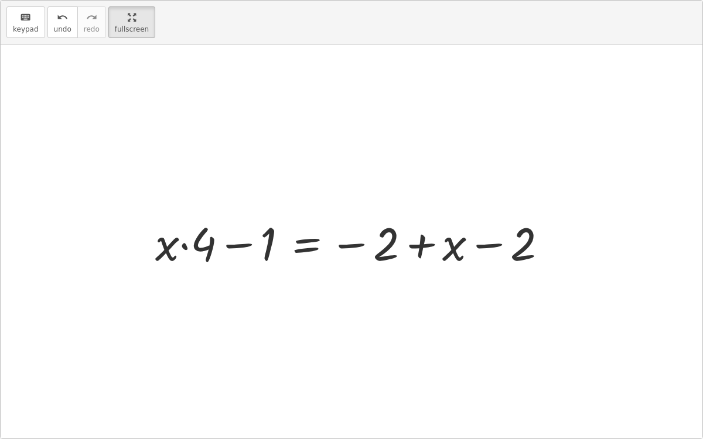
click at [235, 243] on div at bounding box center [355, 242] width 413 height 60
click at [166, 249] on div at bounding box center [355, 242] width 413 height 60
click at [424, 246] on div at bounding box center [355, 242] width 413 height 60
click at [349, 242] on div at bounding box center [355, 242] width 413 height 60
drag, startPoint x: 519, startPoint y: 250, endPoint x: 386, endPoint y: 247, distance: 133.0
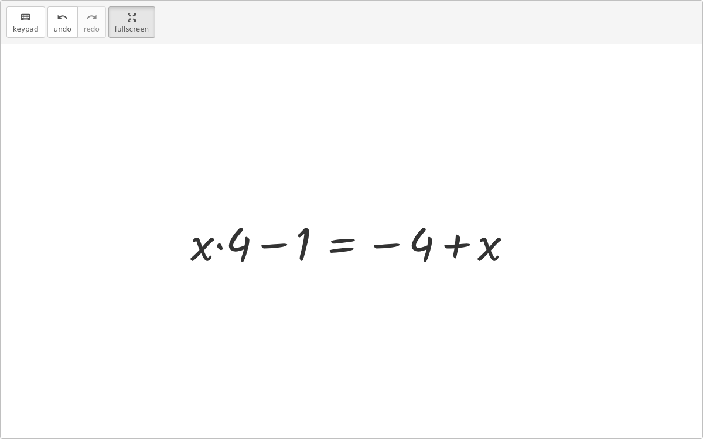
click at [453, 241] on div at bounding box center [357, 242] width 344 height 60
drag, startPoint x: 306, startPoint y: 244, endPoint x: 237, endPoint y: 245, distance: 69.1
click at [237, 245] on div at bounding box center [357, 242] width 344 height 60
click at [270, 243] on div at bounding box center [357, 242] width 344 height 60
drag, startPoint x: 193, startPoint y: 255, endPoint x: 259, endPoint y: 248, distance: 65.9
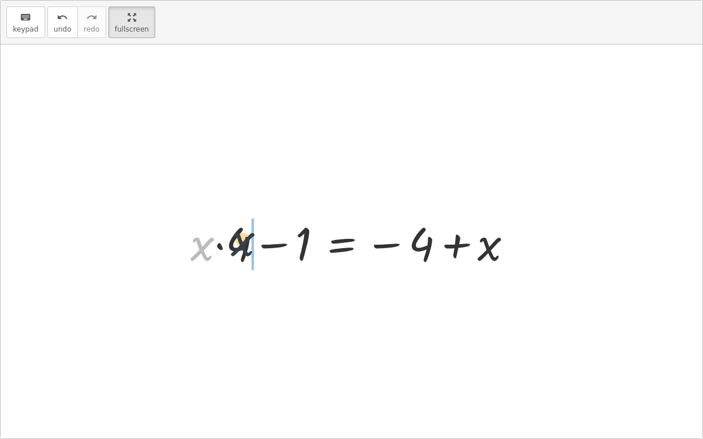
click at [259, 248] on div at bounding box center [357, 242] width 344 height 60
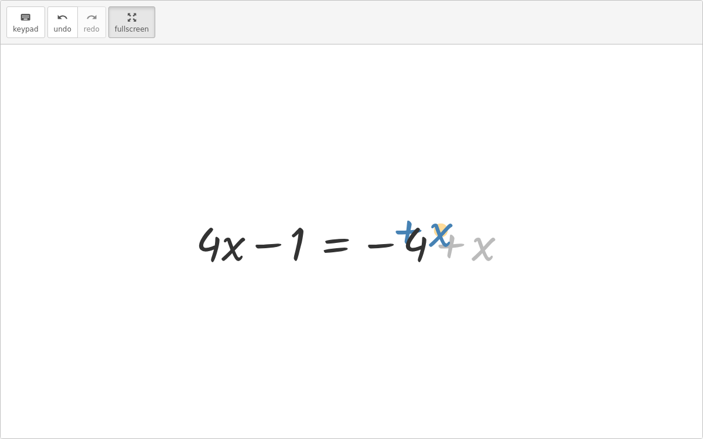
drag, startPoint x: 487, startPoint y: 249, endPoint x: 445, endPoint y: 238, distance: 44.1
click at [445, 238] on div at bounding box center [356, 242] width 333 height 60
click at [449, 248] on div at bounding box center [356, 242] width 333 height 60
drag, startPoint x: 372, startPoint y: 244, endPoint x: 434, endPoint y: 249, distance: 62.3
click at [434, 249] on div at bounding box center [356, 242] width 333 height 60
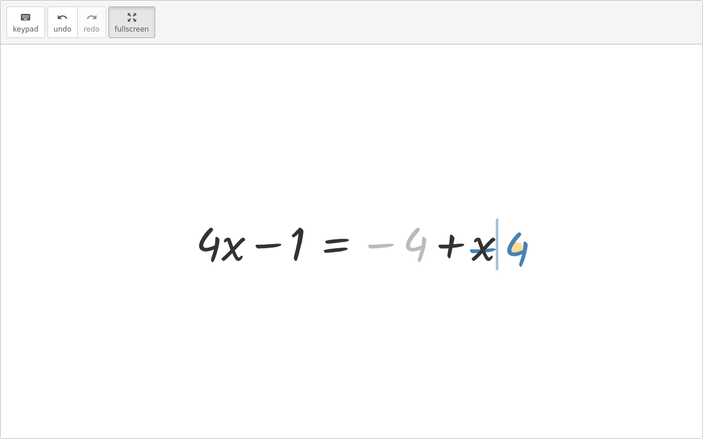
drag, startPoint x: 380, startPoint y: 245, endPoint x: 461, endPoint y: 241, distance: 81.0
click at [461, 241] on div at bounding box center [356, 242] width 333 height 60
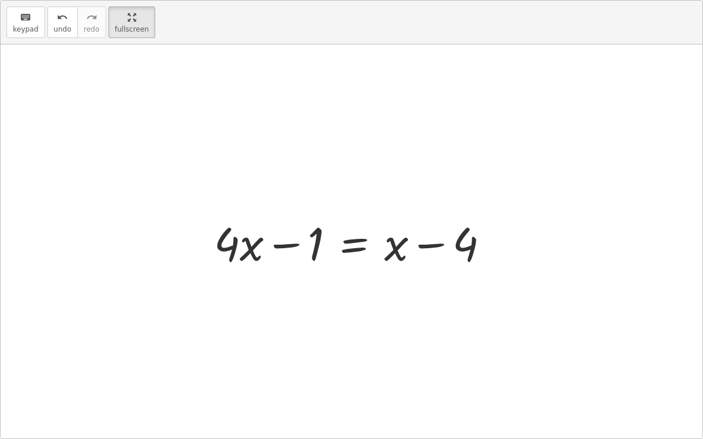
click at [428, 243] on div at bounding box center [356, 242] width 296 height 60
drag, startPoint x: 388, startPoint y: 247, endPoint x: 468, endPoint y: 246, distance: 79.7
click at [468, 246] on div at bounding box center [356, 242] width 296 height 60
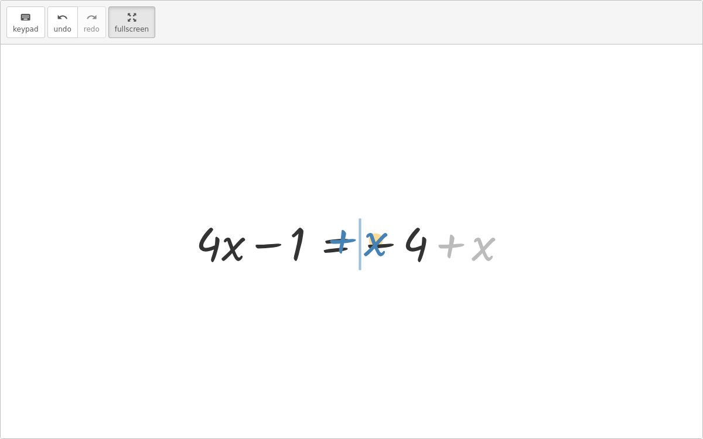
drag, startPoint x: 469, startPoint y: 246, endPoint x: 361, endPoint y: 242, distance: 108.5
click at [361, 242] on div at bounding box center [356, 242] width 333 height 60
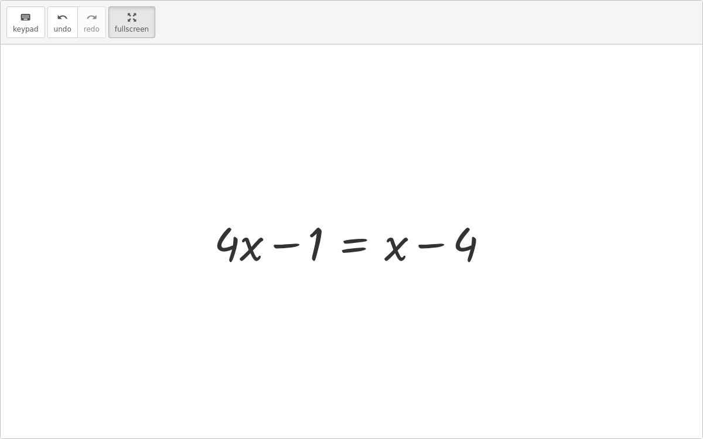
click at [350, 246] on div at bounding box center [356, 242] width 296 height 60
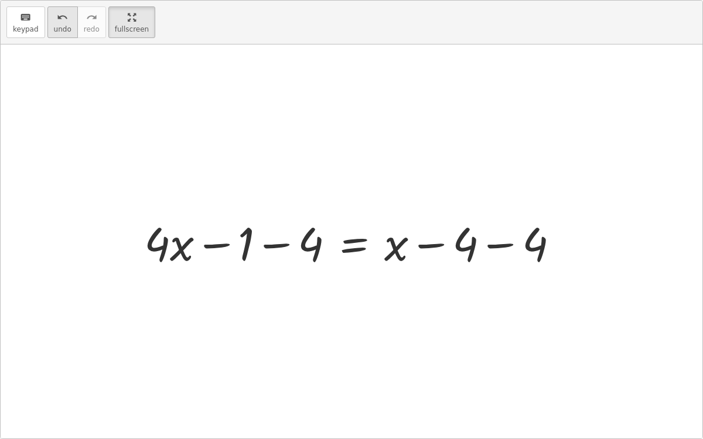
click at [54, 28] on span "undo" at bounding box center [63, 29] width 18 height 8
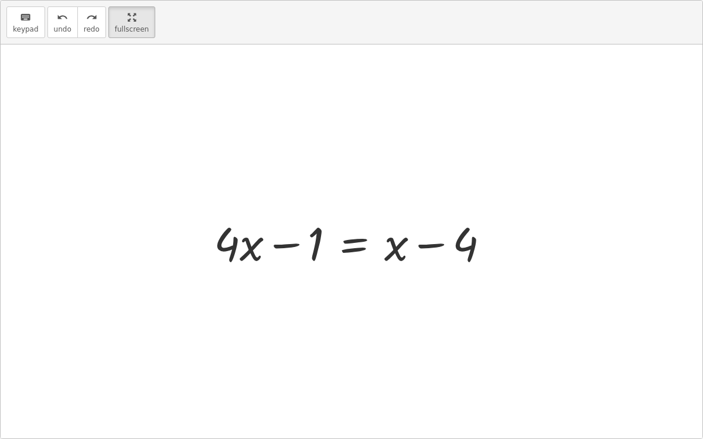
click at [352, 238] on div at bounding box center [356, 242] width 296 height 60
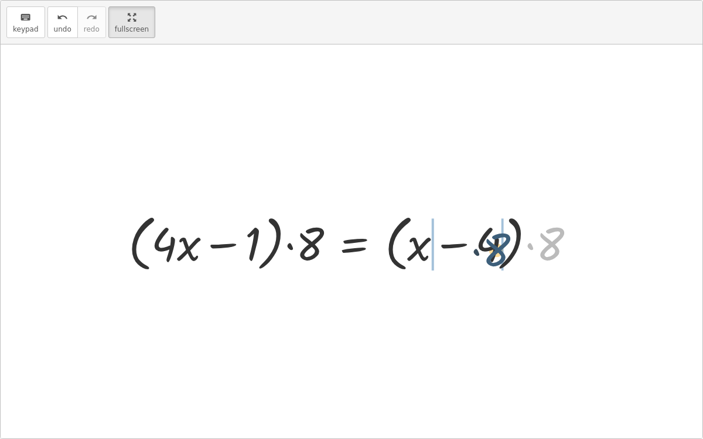
drag, startPoint x: 544, startPoint y: 240, endPoint x: 486, endPoint y: 246, distance: 58.3
click at [486, 246] on div at bounding box center [356, 242] width 468 height 67
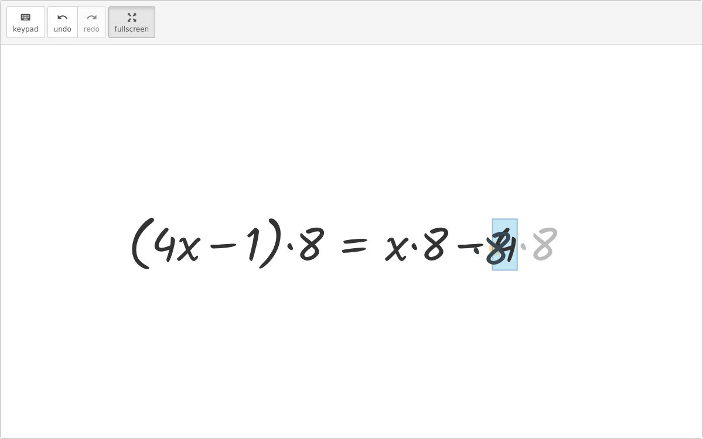
drag, startPoint x: 539, startPoint y: 237, endPoint x: 492, endPoint y: 241, distance: 47.0
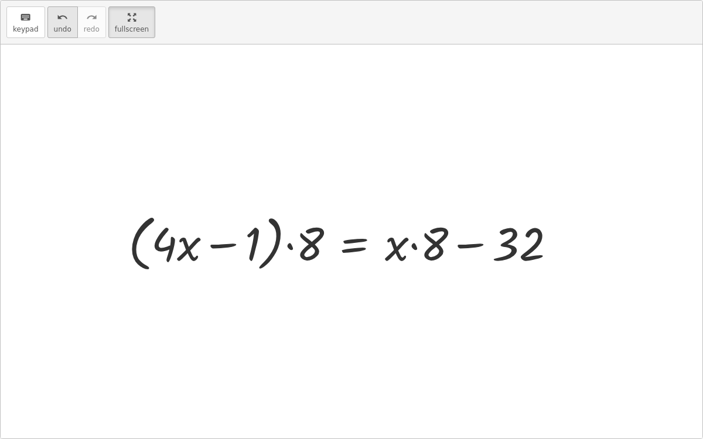
click at [58, 18] on icon "undo" at bounding box center [62, 18] width 11 height 14
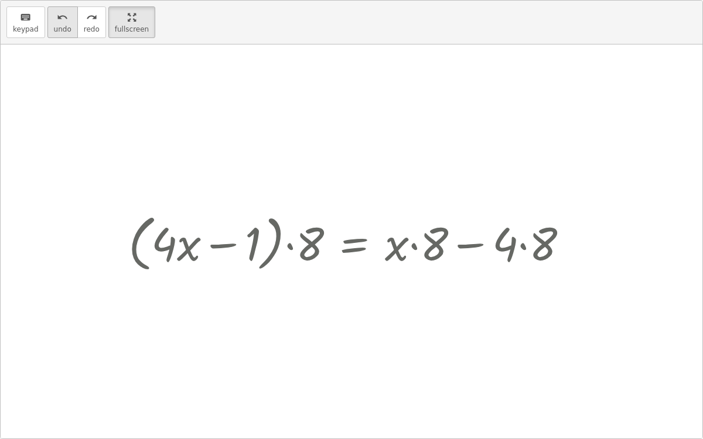
click at [58, 18] on icon "undo" at bounding box center [62, 18] width 11 height 14
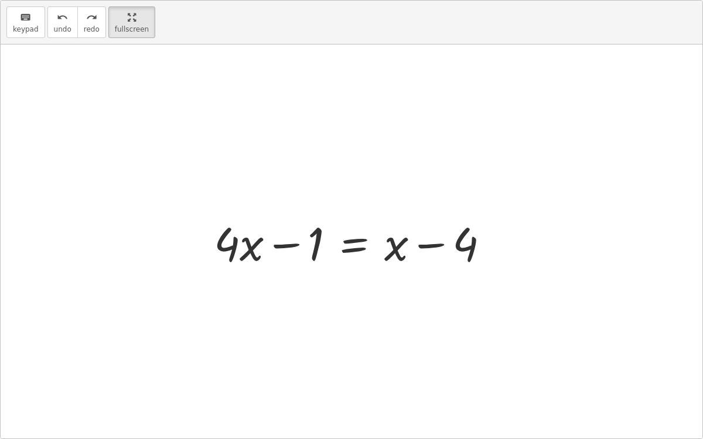
click at [357, 243] on div at bounding box center [356, 242] width 296 height 60
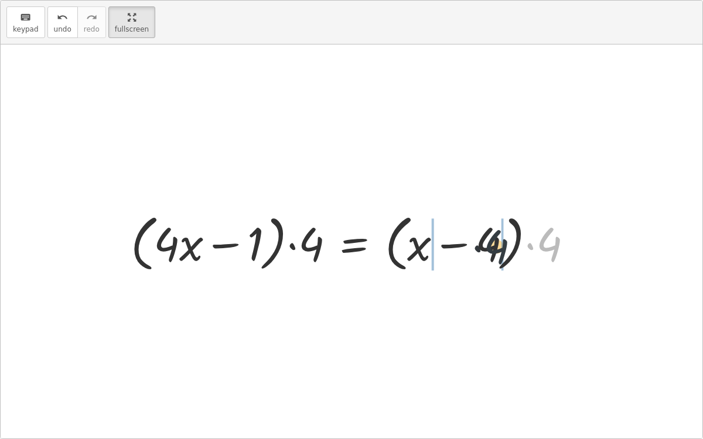
drag, startPoint x: 554, startPoint y: 250, endPoint x: 497, endPoint y: 252, distance: 56.9
click at [497, 252] on div at bounding box center [356, 242] width 463 height 67
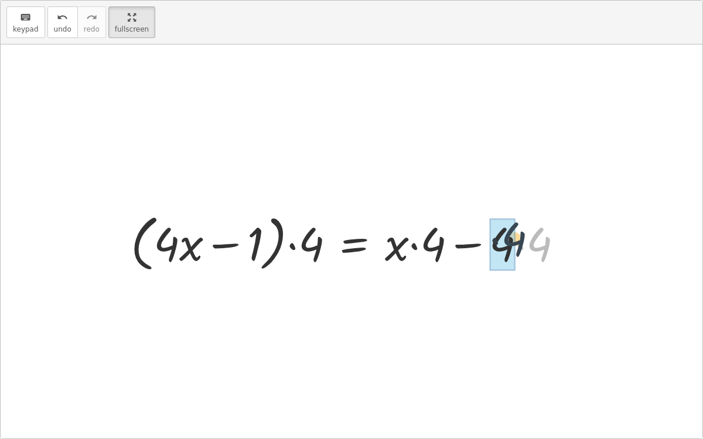
drag, startPoint x: 547, startPoint y: 247, endPoint x: 524, endPoint y: 245, distance: 22.9
click at [524, 245] on div at bounding box center [352, 242] width 454 height 67
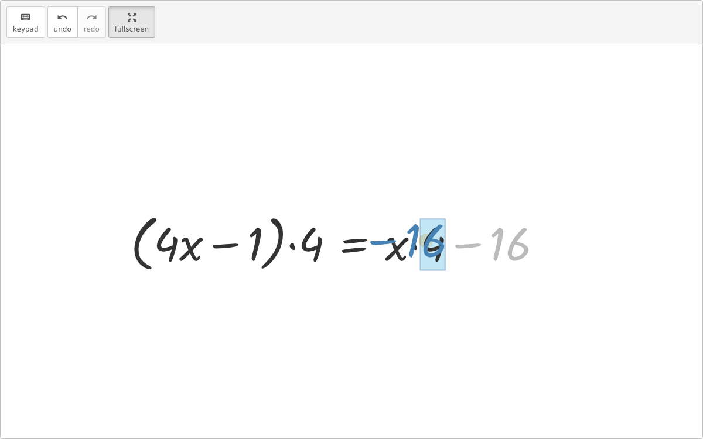
drag, startPoint x: 514, startPoint y: 251, endPoint x: 440, endPoint y: 247, distance: 74.5
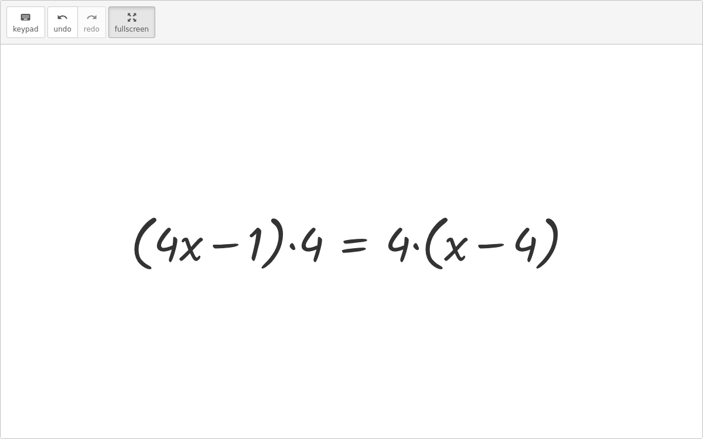
click at [493, 247] on div at bounding box center [356, 242] width 463 height 67
drag, startPoint x: 455, startPoint y: 247, endPoint x: 536, endPoint y: 249, distance: 80.3
click at [536, 249] on div at bounding box center [356, 242] width 463 height 67
click at [536, 249] on div at bounding box center [378, 242] width 507 height 67
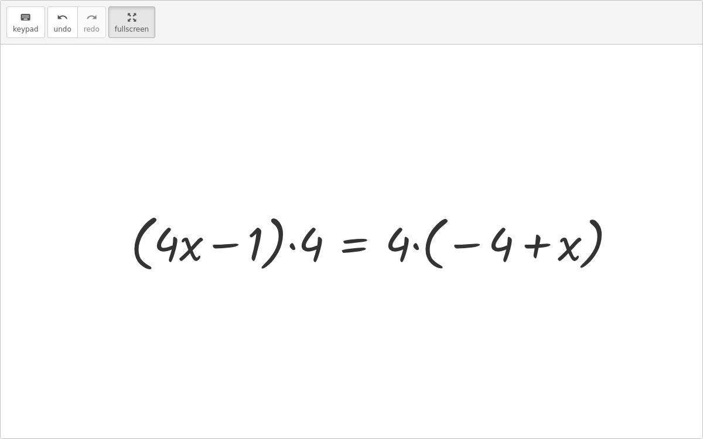
drag, startPoint x: 464, startPoint y: 246, endPoint x: 485, endPoint y: 244, distance: 21.2
click at [485, 244] on div at bounding box center [378, 242] width 507 height 67
drag, startPoint x: 401, startPoint y: 249, endPoint x: 572, endPoint y: 245, distance: 171.1
click at [572, 245] on div at bounding box center [378, 242] width 507 height 67
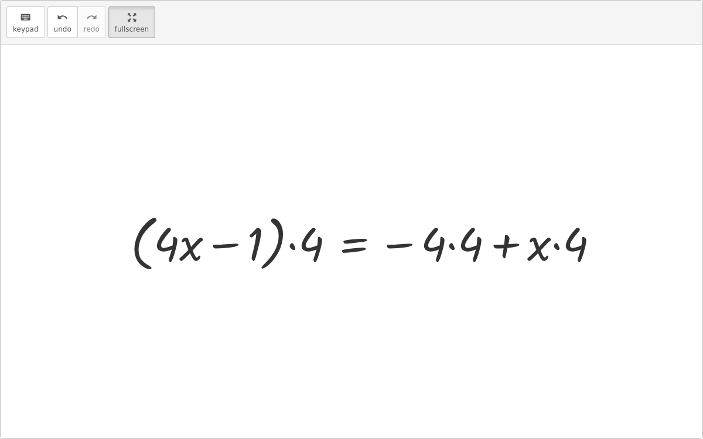
click at [555, 247] on div at bounding box center [370, 242] width 490 height 67
click at [451, 245] on div at bounding box center [370, 242] width 490 height 67
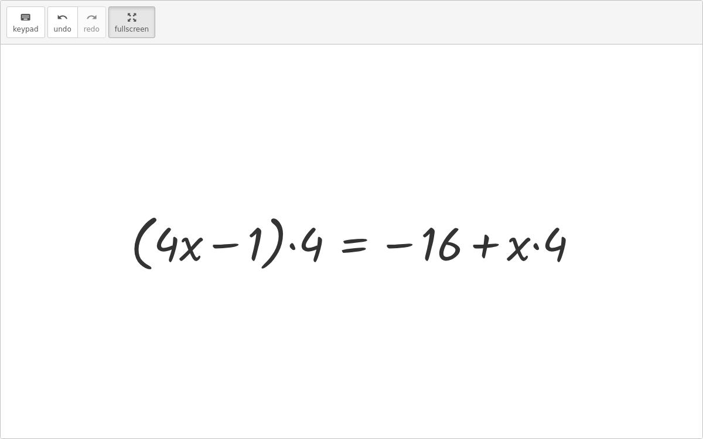
click at [395, 244] on div at bounding box center [359, 242] width 469 height 67
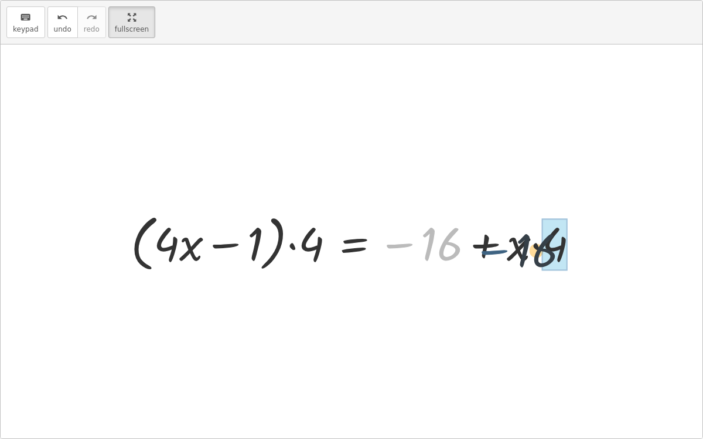
drag, startPoint x: 395, startPoint y: 245, endPoint x: 493, endPoint y: 251, distance: 98.0
click at [493, 251] on div at bounding box center [359, 242] width 469 height 67
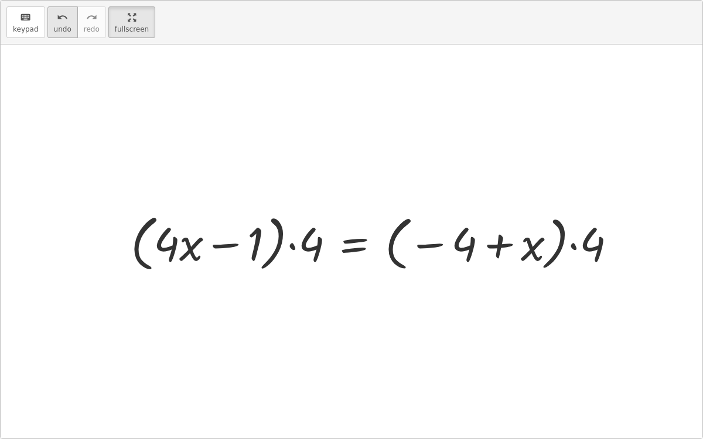
click at [57, 14] on icon "undo" at bounding box center [62, 18] width 11 height 14
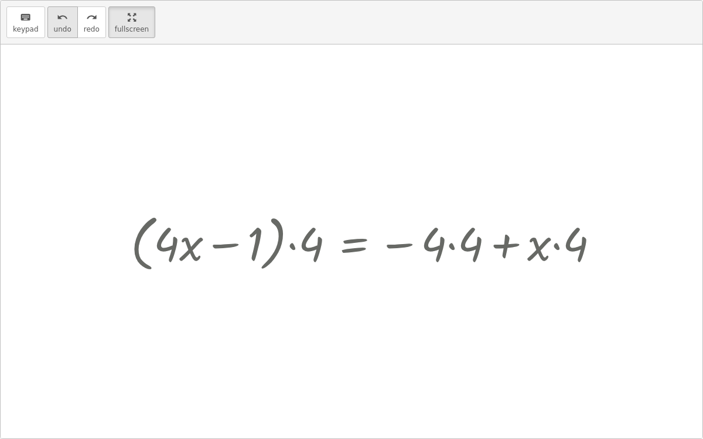
click at [57, 14] on icon "undo" at bounding box center [62, 18] width 11 height 14
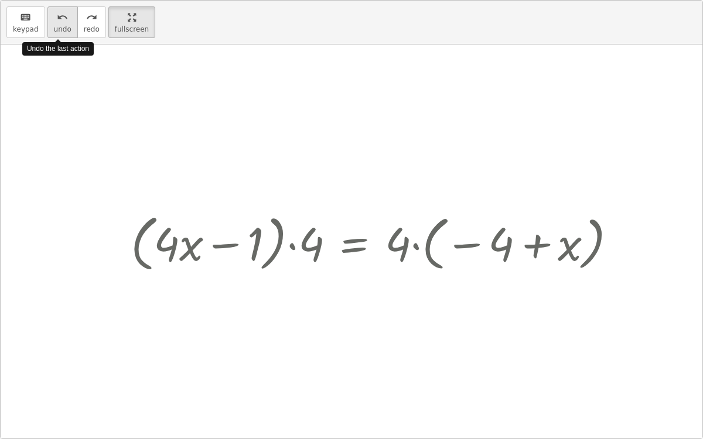
click at [57, 14] on icon "undo" at bounding box center [62, 18] width 11 height 14
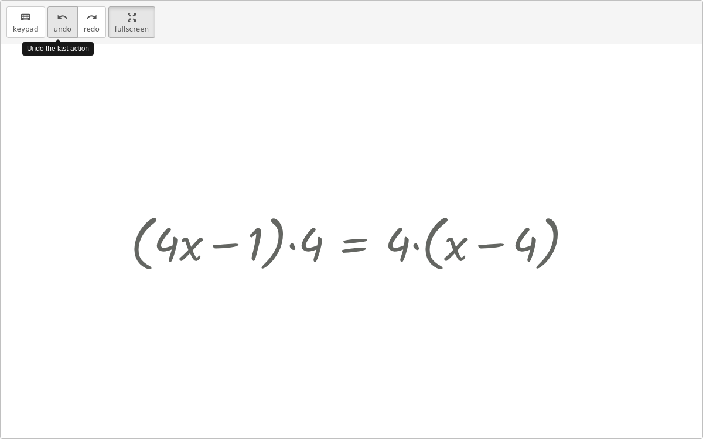
click at [57, 14] on icon "undo" at bounding box center [62, 18] width 11 height 14
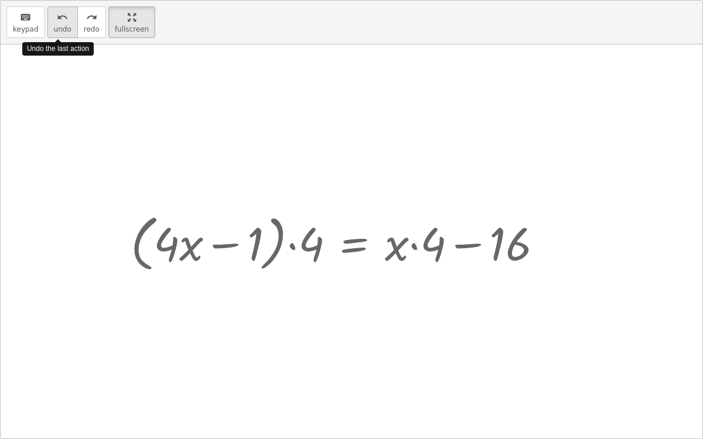
click at [57, 14] on icon "undo" at bounding box center [62, 18] width 11 height 14
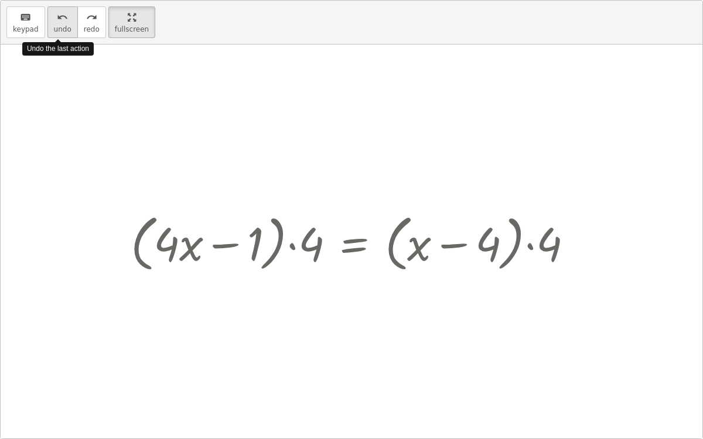
click at [57, 14] on icon "undo" at bounding box center [62, 18] width 11 height 14
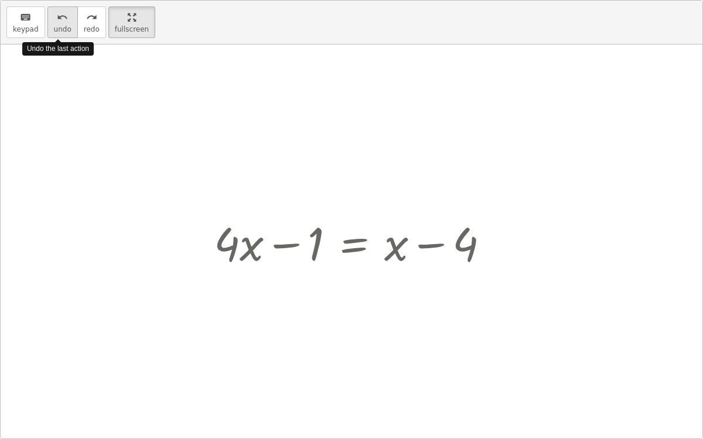
click at [57, 14] on icon "undo" at bounding box center [62, 18] width 11 height 14
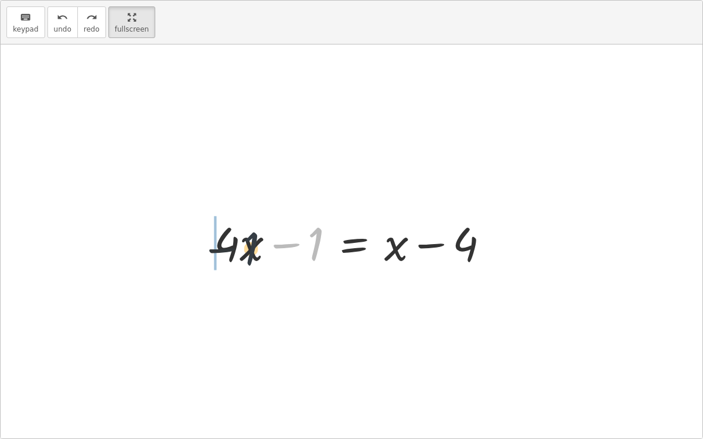
drag, startPoint x: 318, startPoint y: 253, endPoint x: 235, endPoint y: 260, distance: 82.9
click at [235, 260] on div at bounding box center [356, 242] width 296 height 60
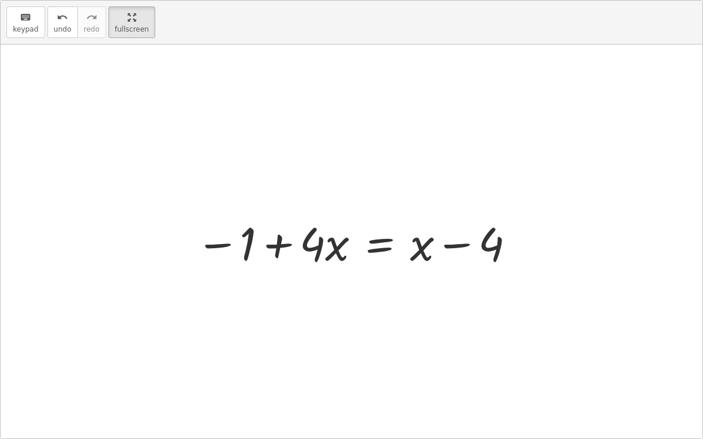
click at [287, 246] on div at bounding box center [356, 242] width 333 height 60
drag, startPoint x: 422, startPoint y: 247, endPoint x: 506, endPoint y: 247, distance: 83.8
click at [506, 247] on div at bounding box center [356, 242] width 333 height 60
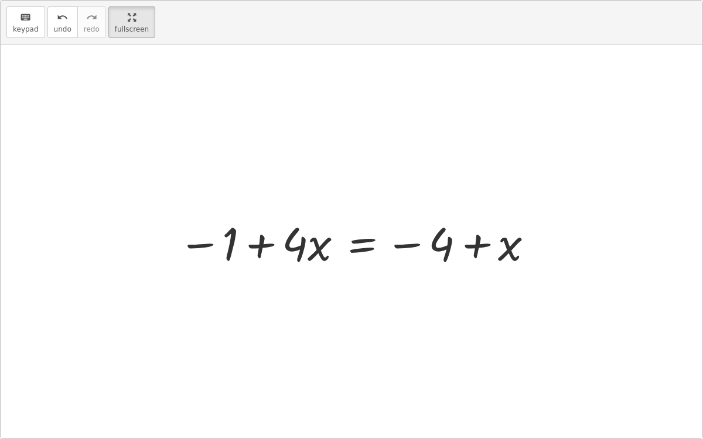
click at [475, 244] on div at bounding box center [356, 242] width 369 height 60
click at [399, 245] on div at bounding box center [356, 242] width 369 height 60
click at [59, 26] on span "undo" at bounding box center [63, 29] width 18 height 8
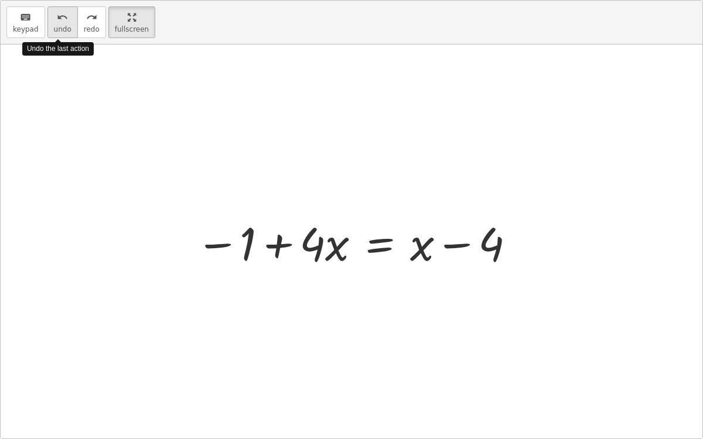
click at [59, 26] on span "undo" at bounding box center [63, 29] width 18 height 8
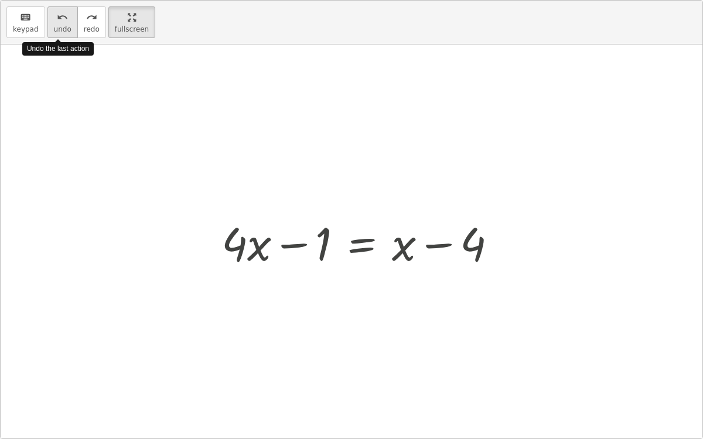
click at [59, 26] on span "undo" at bounding box center [63, 29] width 18 height 8
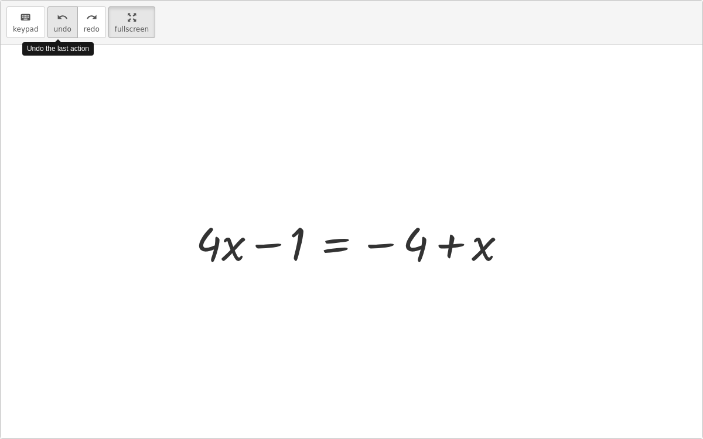
click at [59, 26] on span "undo" at bounding box center [63, 29] width 18 height 8
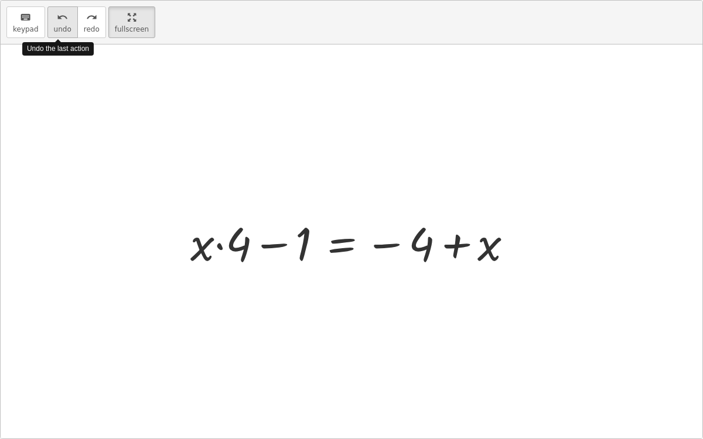
click at [59, 26] on span "undo" at bounding box center [63, 29] width 18 height 8
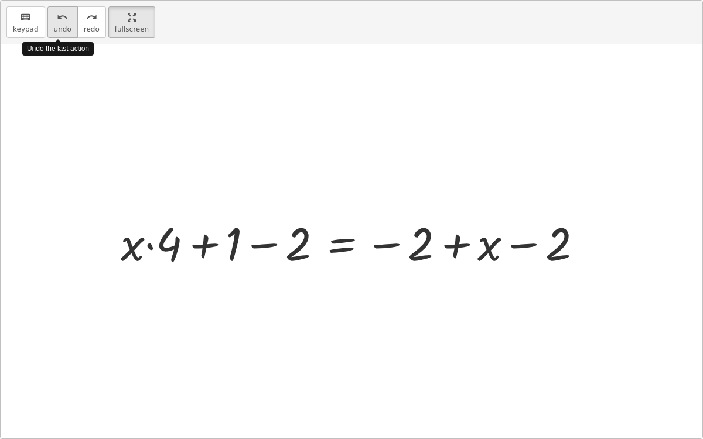
click at [59, 26] on span "undo" at bounding box center [63, 29] width 18 height 8
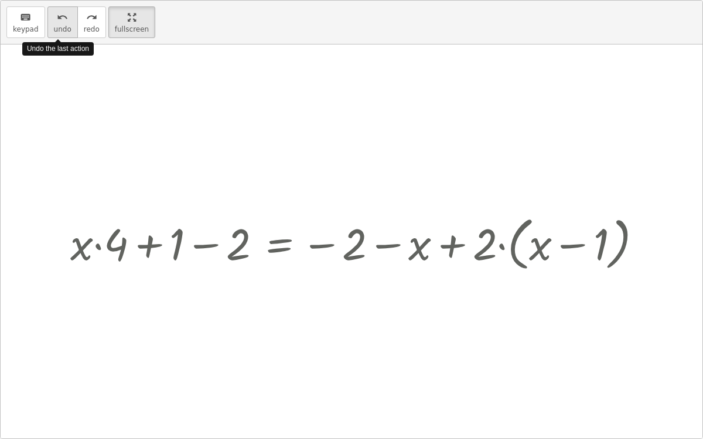
click at [59, 26] on span "undo" at bounding box center [63, 29] width 18 height 8
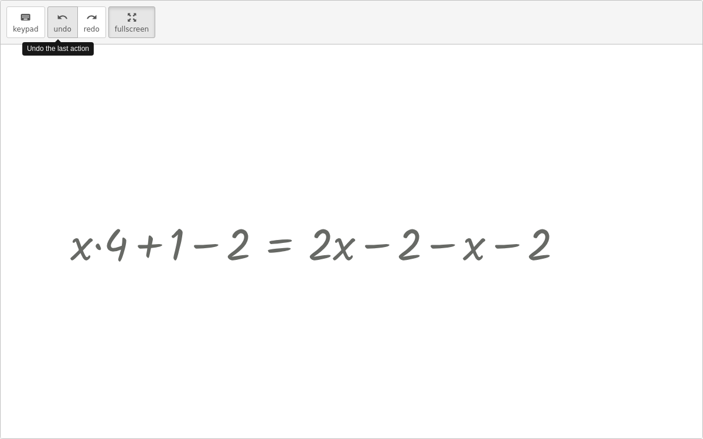
click at [59, 26] on span "undo" at bounding box center [63, 29] width 18 height 8
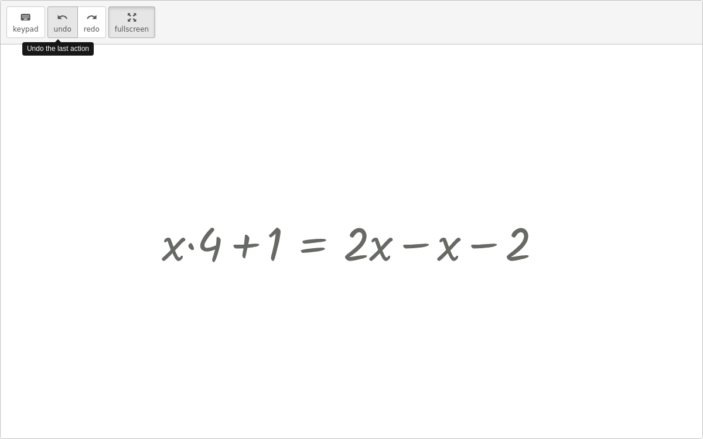
click at [59, 26] on span "undo" at bounding box center [63, 29] width 18 height 8
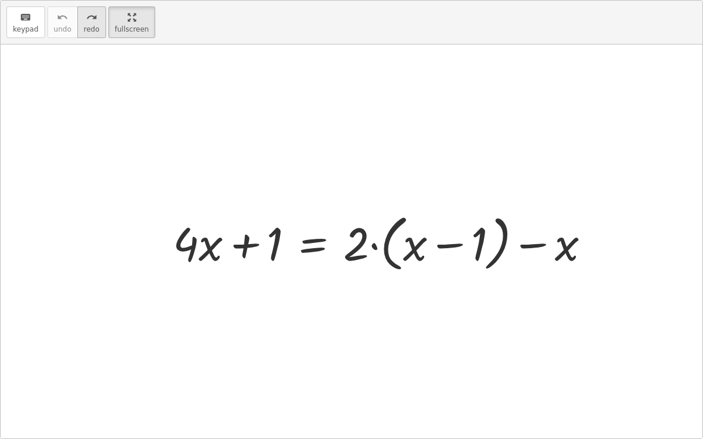
click at [86, 16] on icon "redo" at bounding box center [91, 18] width 11 height 14
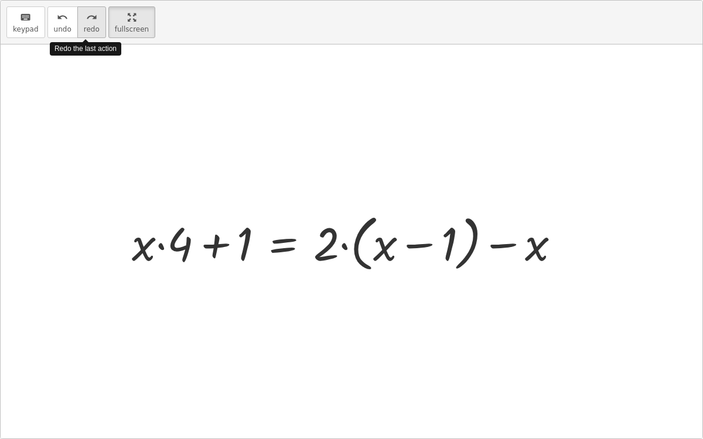
click at [86, 16] on icon "redo" at bounding box center [91, 18] width 11 height 14
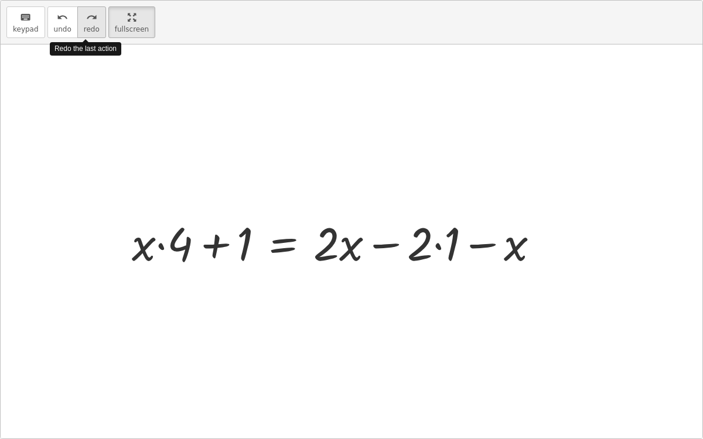
click at [86, 16] on icon "redo" at bounding box center [91, 18] width 11 height 14
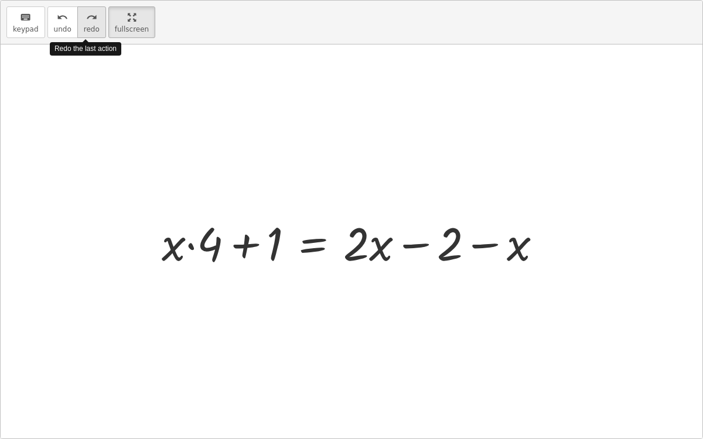
click at [86, 16] on icon "redo" at bounding box center [91, 18] width 11 height 14
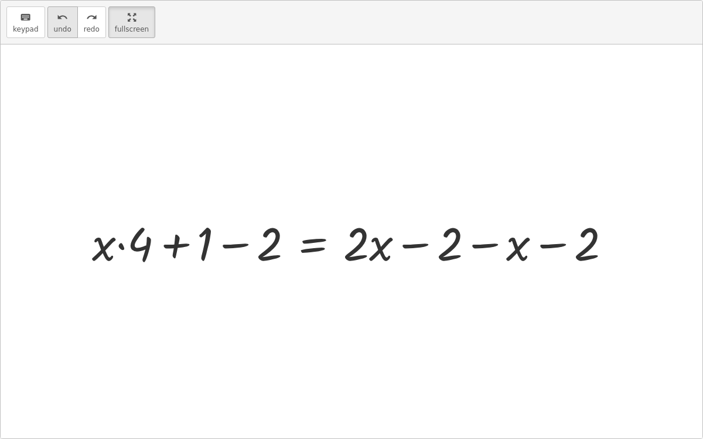
click at [61, 18] on icon "undo" at bounding box center [62, 18] width 11 height 14
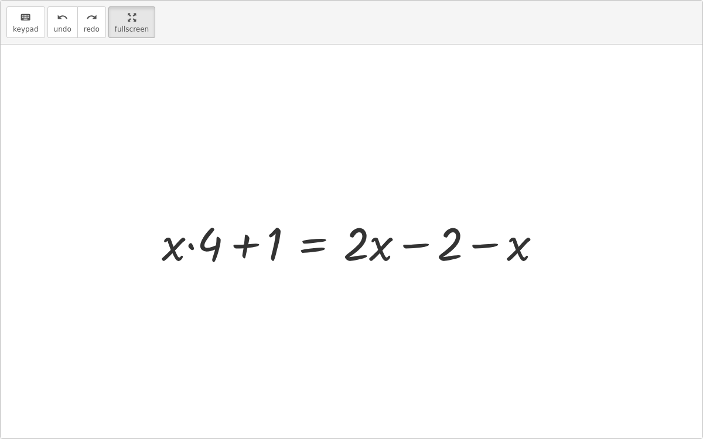
click at [316, 251] on div at bounding box center [356, 242] width 401 height 60
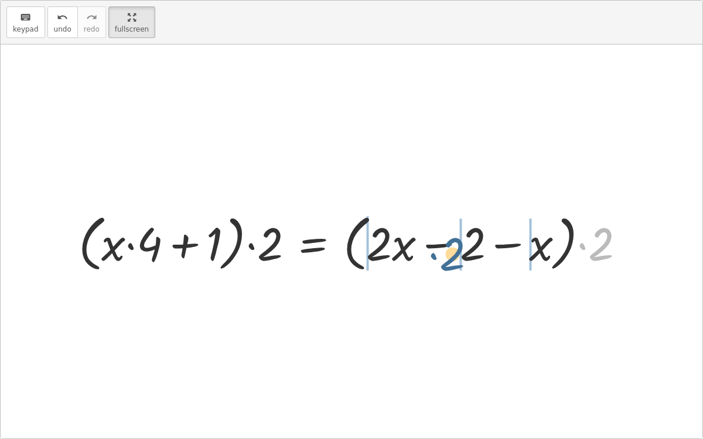
drag, startPoint x: 612, startPoint y: 249, endPoint x: 464, endPoint y: 259, distance: 148.6
click at [464, 259] on div at bounding box center [357, 242] width 568 height 67
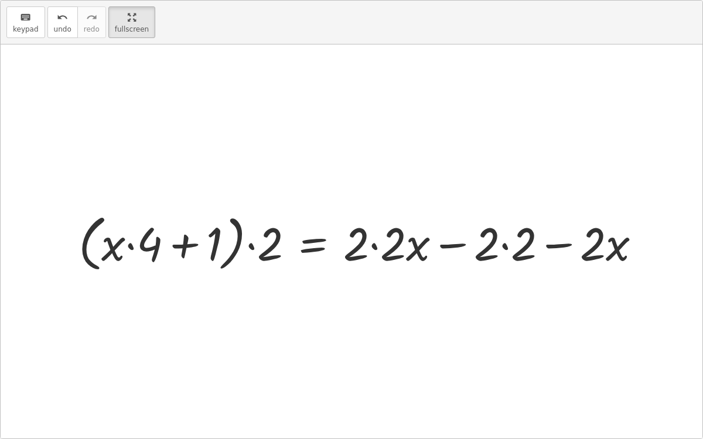
click at [506, 245] on div at bounding box center [365, 242] width 584 height 67
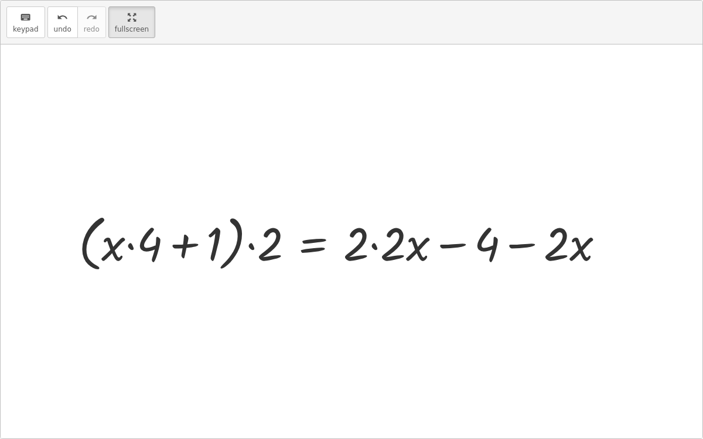
click at [523, 244] on div at bounding box center [346, 242] width 547 height 67
click at [376, 246] on div at bounding box center [346, 242] width 547 height 67
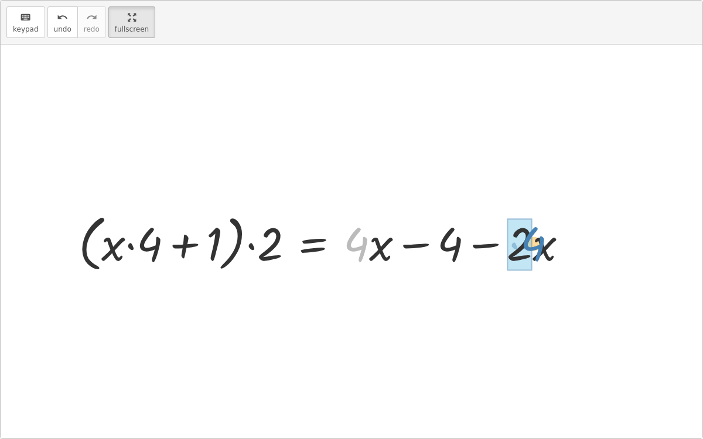
drag, startPoint x: 357, startPoint y: 247, endPoint x: 523, endPoint y: 244, distance: 165.2
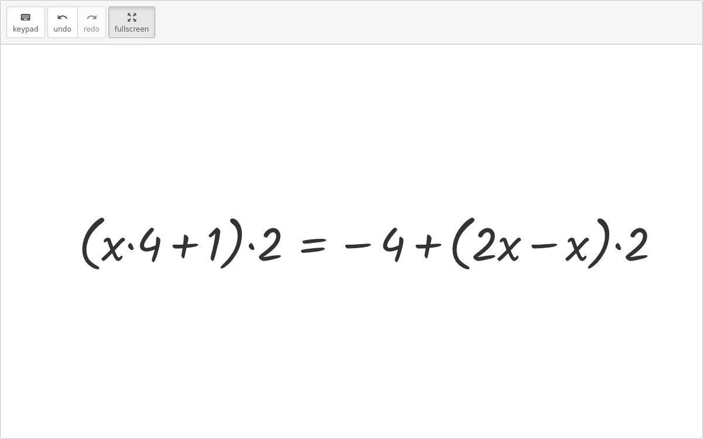
click at [543, 246] on div at bounding box center [374, 242] width 603 height 67
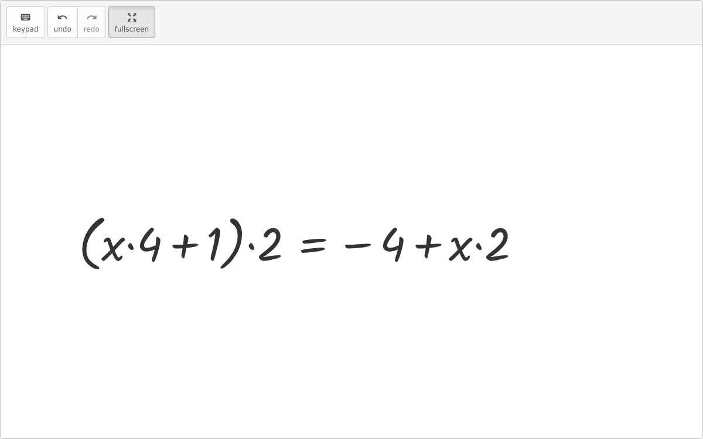
click at [479, 245] on div at bounding box center [304, 242] width 463 height 67
click at [424, 241] on div at bounding box center [304, 242] width 463 height 67
drag, startPoint x: 382, startPoint y: 238, endPoint x: 500, endPoint y: 240, distance: 118.4
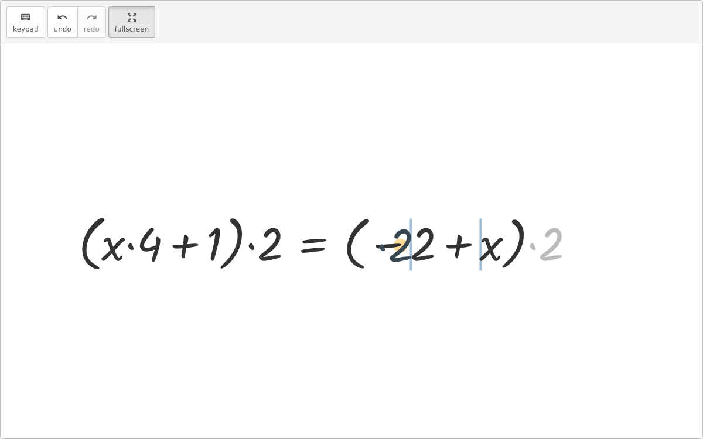
drag, startPoint x: 537, startPoint y: 244, endPoint x: 383, endPoint y: 244, distance: 153.5
click at [383, 244] on div at bounding box center [332, 242] width 518 height 67
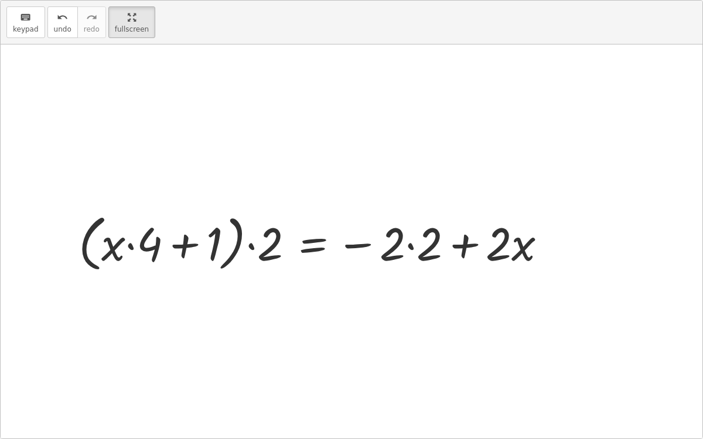
click at [408, 244] on div at bounding box center [317, 242] width 489 height 67
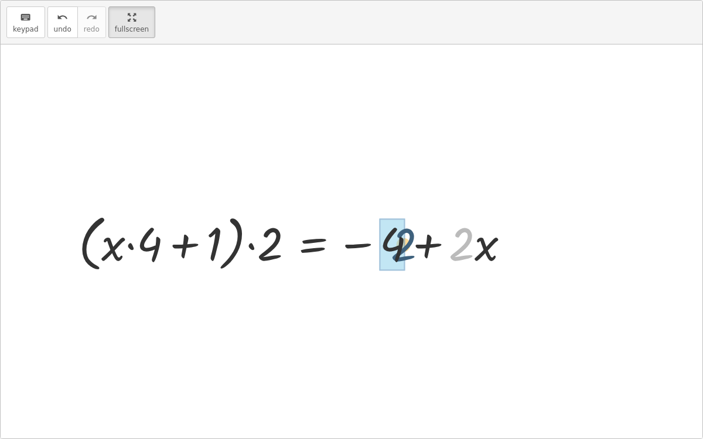
drag, startPoint x: 471, startPoint y: 247, endPoint x: 395, endPoint y: 250, distance: 75.7
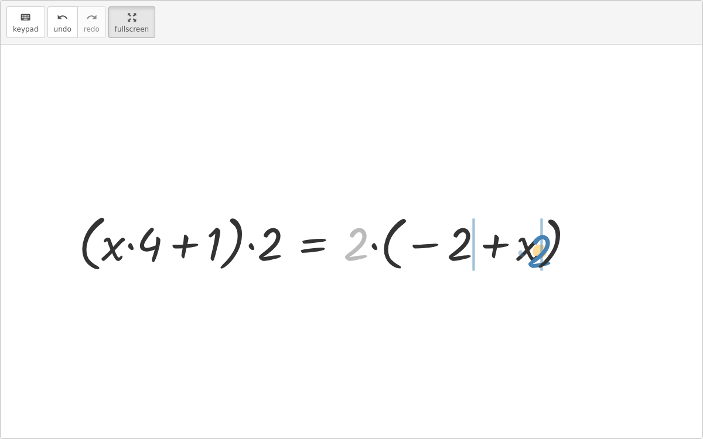
drag, startPoint x: 351, startPoint y: 248, endPoint x: 534, endPoint y: 254, distance: 182.9
click at [534, 254] on div at bounding box center [332, 242] width 518 height 67
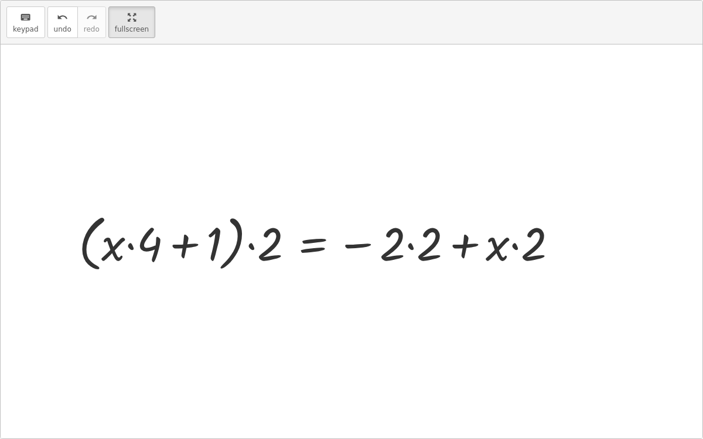
click at [512, 245] on div at bounding box center [323, 242] width 500 height 67
click at [409, 243] on div at bounding box center [323, 242] width 500 height 67
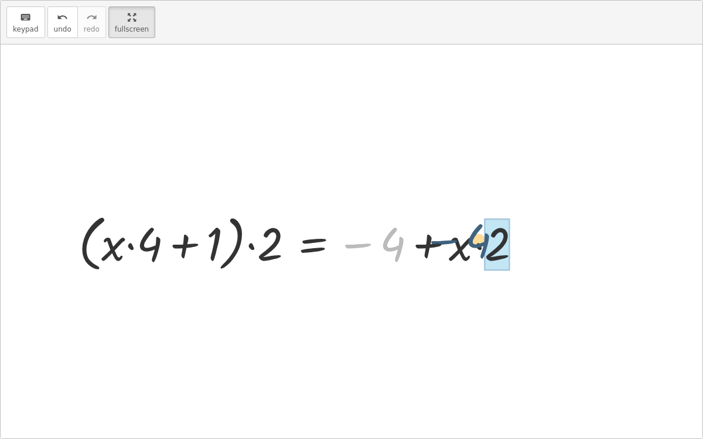
drag, startPoint x: 396, startPoint y: 250, endPoint x: 483, endPoint y: 247, distance: 86.8
click at [483, 247] on div at bounding box center [304, 242] width 463 height 67
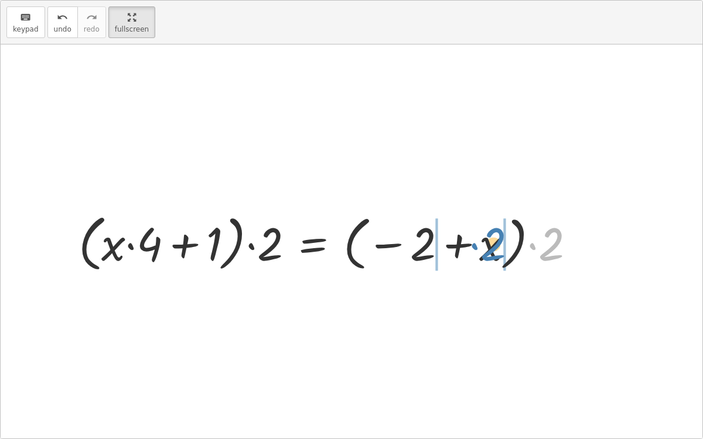
drag, startPoint x: 564, startPoint y: 247, endPoint x: 506, endPoint y: 247, distance: 58.0
click at [506, 247] on div at bounding box center [332, 242] width 518 height 67
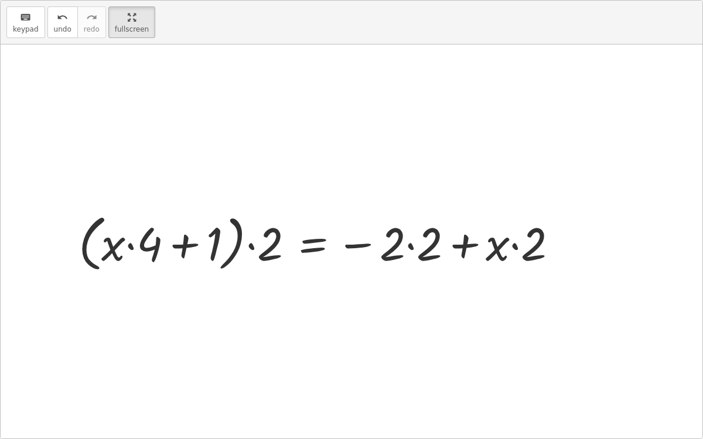
click at [513, 247] on div at bounding box center [323, 242] width 500 height 67
click at [463, 245] on div at bounding box center [323, 242] width 500 height 67
click at [406, 245] on div at bounding box center [323, 242] width 500 height 67
drag, startPoint x: 356, startPoint y: 244, endPoint x: 444, endPoint y: 244, distance: 87.9
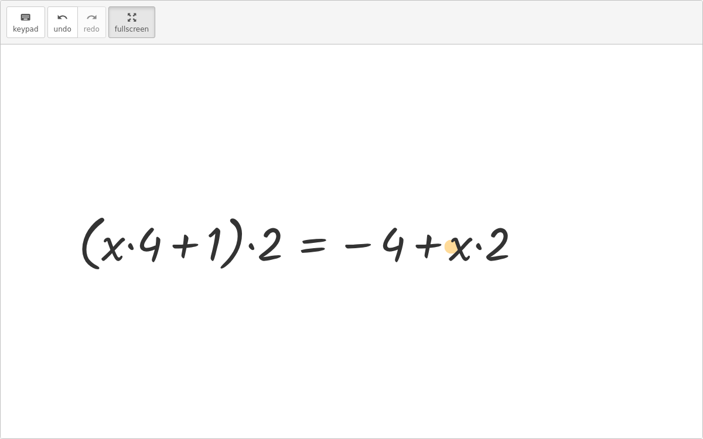
click at [444, 244] on div at bounding box center [304, 242] width 463 height 67
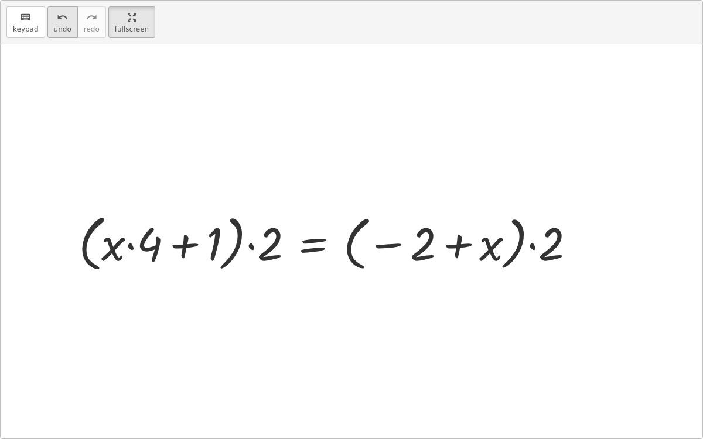
click at [68, 21] on button "undo undo" at bounding box center [62, 22] width 30 height 32
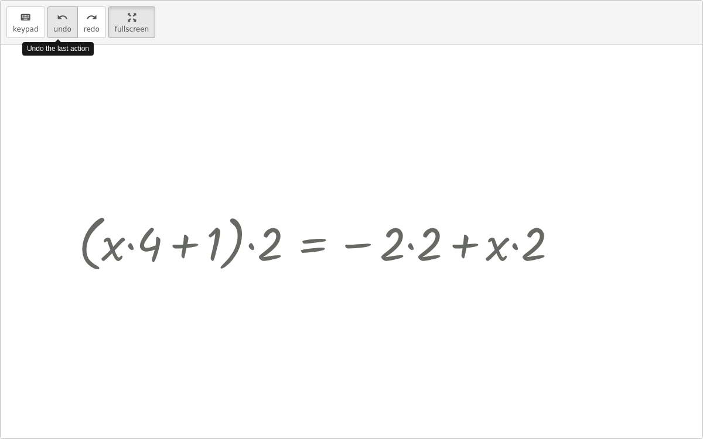
click at [68, 21] on button "undo undo" at bounding box center [62, 22] width 30 height 32
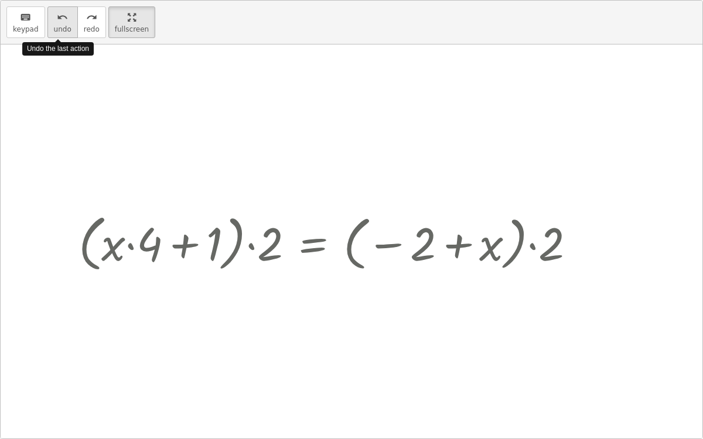
click at [68, 21] on button "undo undo" at bounding box center [62, 22] width 30 height 32
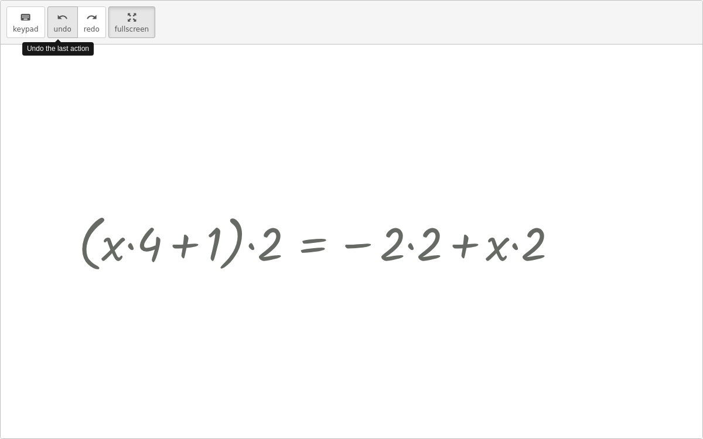
click at [68, 21] on button "undo undo" at bounding box center [62, 22] width 30 height 32
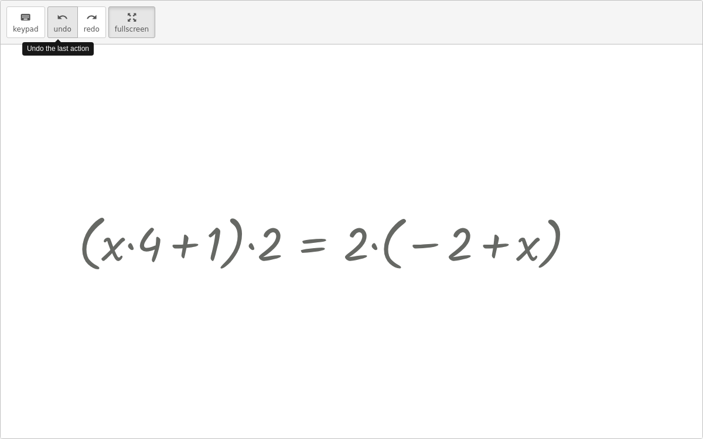
click at [68, 21] on button "undo undo" at bounding box center [62, 22] width 30 height 32
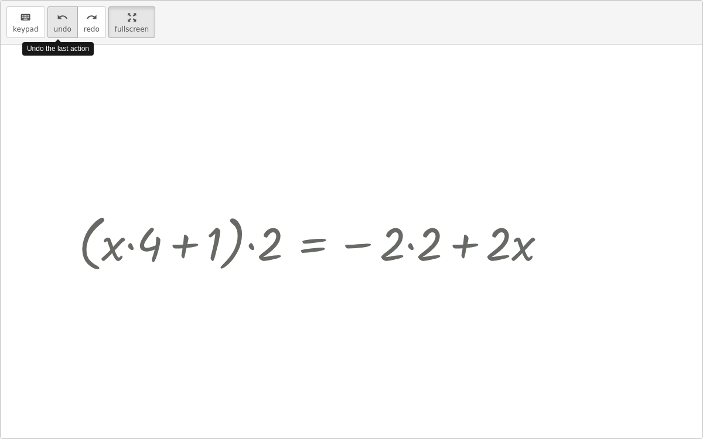
click at [68, 21] on button "undo undo" at bounding box center [62, 22] width 30 height 32
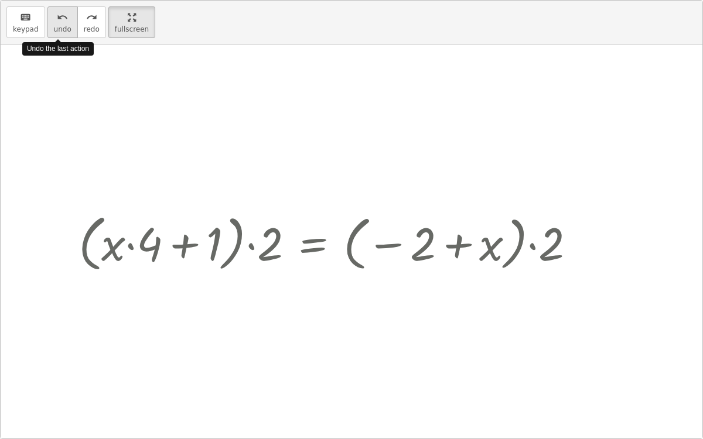
click at [68, 21] on button "undo undo" at bounding box center [62, 22] width 30 height 32
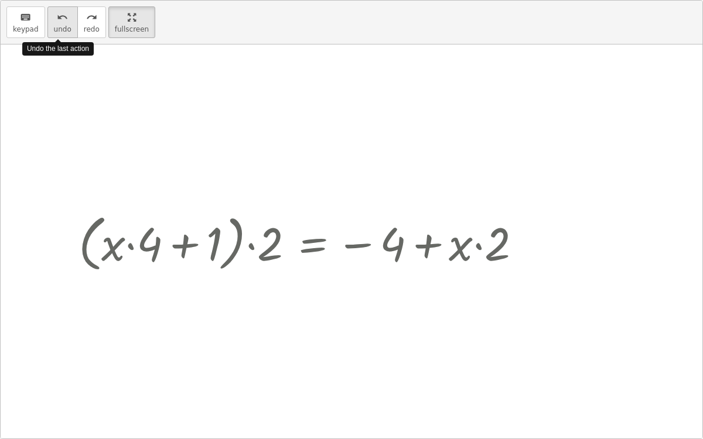
click at [68, 21] on button "undo undo" at bounding box center [62, 22] width 30 height 32
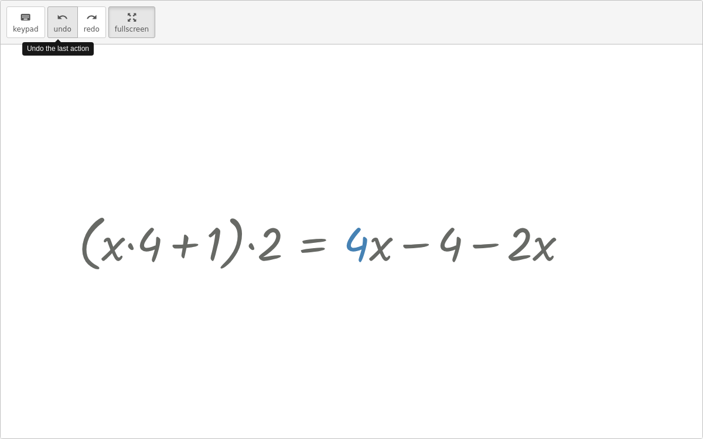
click at [68, 21] on button "undo undo" at bounding box center [62, 22] width 30 height 32
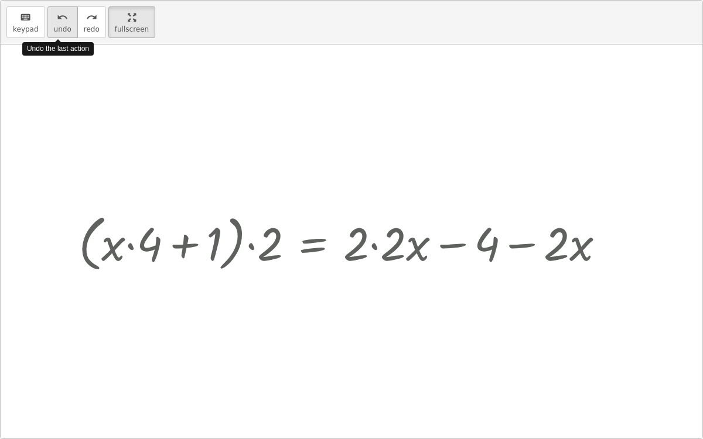
click at [68, 21] on button "undo undo" at bounding box center [62, 22] width 30 height 32
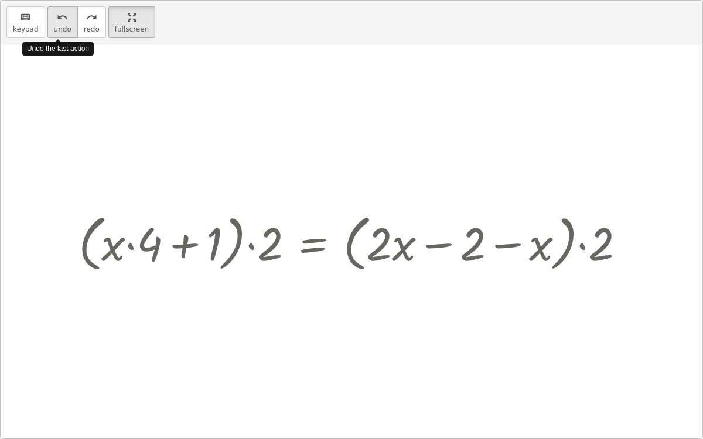
click at [68, 21] on button "undo undo" at bounding box center [62, 22] width 30 height 32
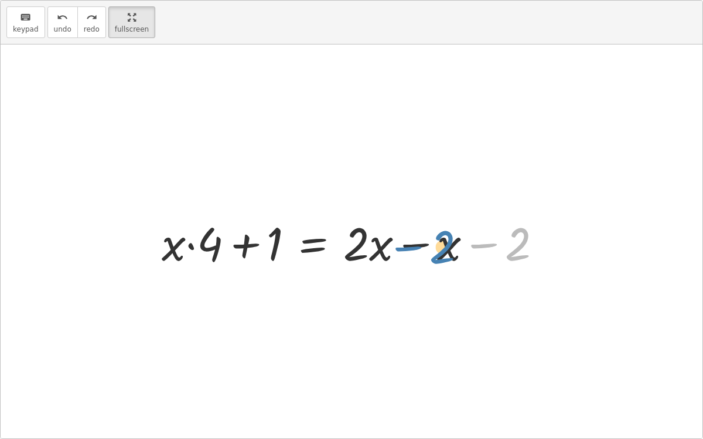
drag, startPoint x: 518, startPoint y: 245, endPoint x: 475, endPoint y: 244, distance: 42.8
click at [475, 244] on div at bounding box center [356, 242] width 401 height 60
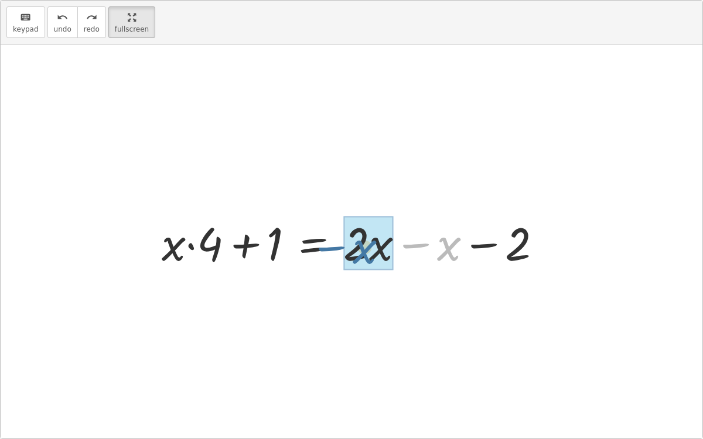
drag, startPoint x: 452, startPoint y: 247, endPoint x: 370, endPoint y: 249, distance: 82.1
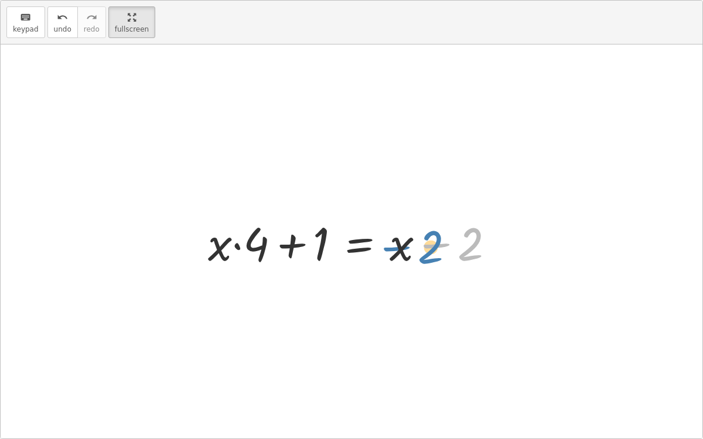
drag, startPoint x: 468, startPoint y: 238, endPoint x: 479, endPoint y: 237, distance: 11.2
click at [479, 237] on div at bounding box center [356, 242] width 308 height 60
click at [363, 245] on div at bounding box center [356, 242] width 308 height 60
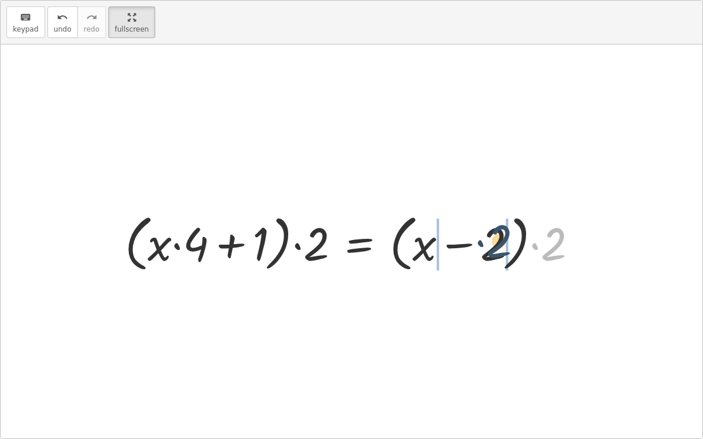
drag, startPoint x: 550, startPoint y: 243, endPoint x: 494, endPoint y: 240, distance: 55.8
click at [494, 240] on div at bounding box center [356, 242] width 474 height 67
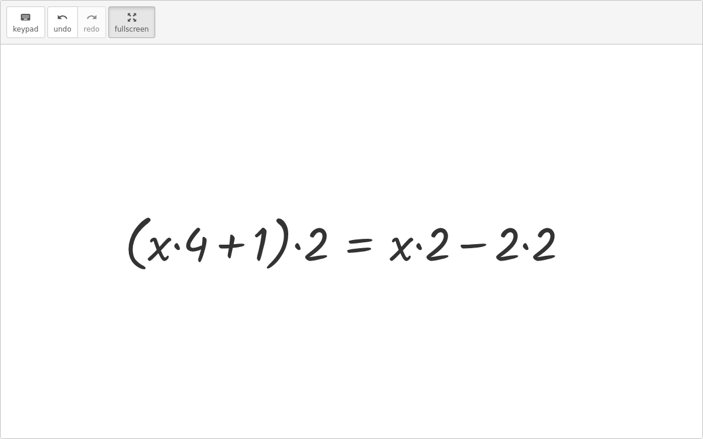
click at [519, 245] on div at bounding box center [351, 242] width 465 height 67
click at [526, 243] on div at bounding box center [351, 242] width 465 height 67
click at [419, 242] on div at bounding box center [333, 242] width 428 height 67
drag, startPoint x: 436, startPoint y: 247, endPoint x: 509, endPoint y: 237, distance: 73.3
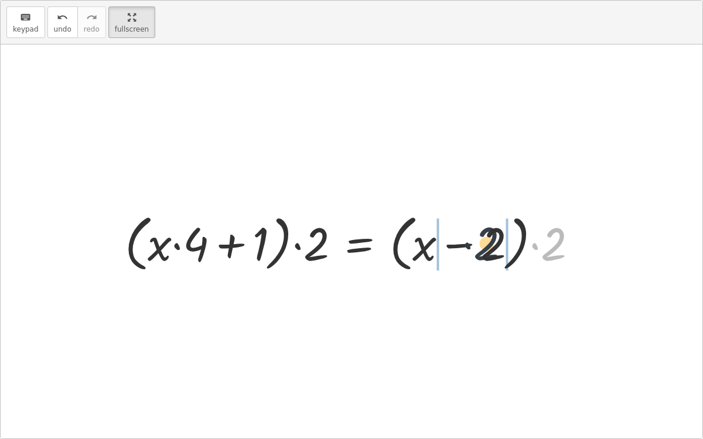
drag, startPoint x: 550, startPoint y: 245, endPoint x: 472, endPoint y: 244, distance: 78.5
click at [472, 244] on div at bounding box center [356, 242] width 474 height 67
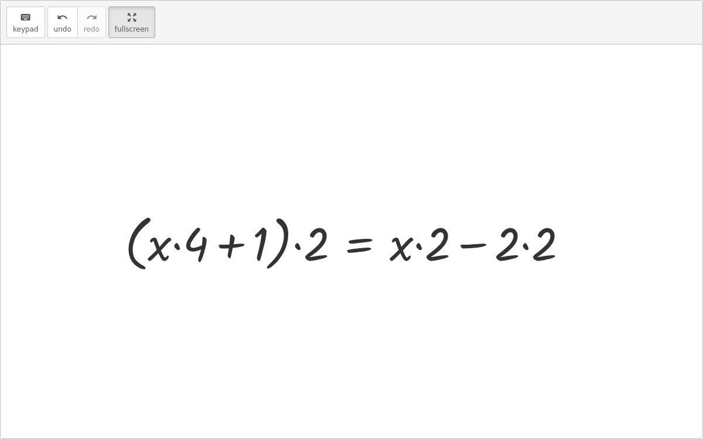
click at [477, 244] on div at bounding box center [351, 242] width 465 height 67
click at [528, 245] on div at bounding box center [351, 242] width 465 height 67
click at [471, 247] on div at bounding box center [333, 242] width 428 height 67
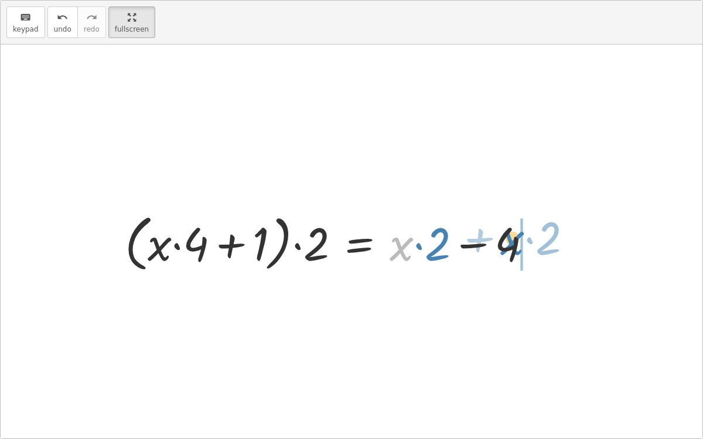
drag, startPoint x: 408, startPoint y: 244, endPoint x: 518, endPoint y: 238, distance: 110.3
click at [518, 238] on div at bounding box center [333, 242] width 428 height 67
click at [296, 245] on div at bounding box center [350, 242] width 463 height 67
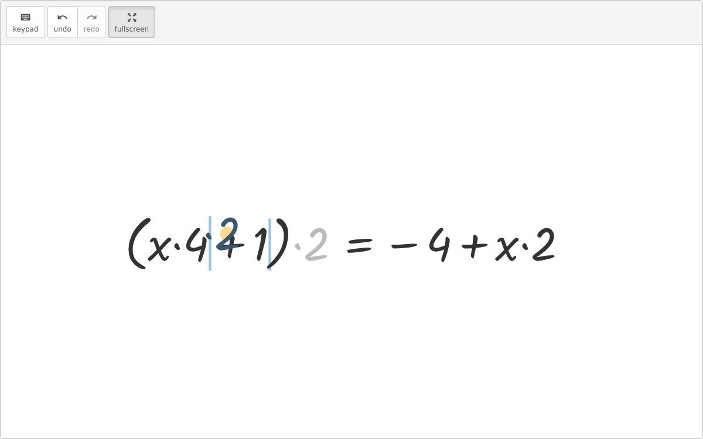
drag, startPoint x: 325, startPoint y: 248, endPoint x: 244, endPoint y: 242, distance: 80.5
click at [244, 242] on div at bounding box center [350, 242] width 463 height 67
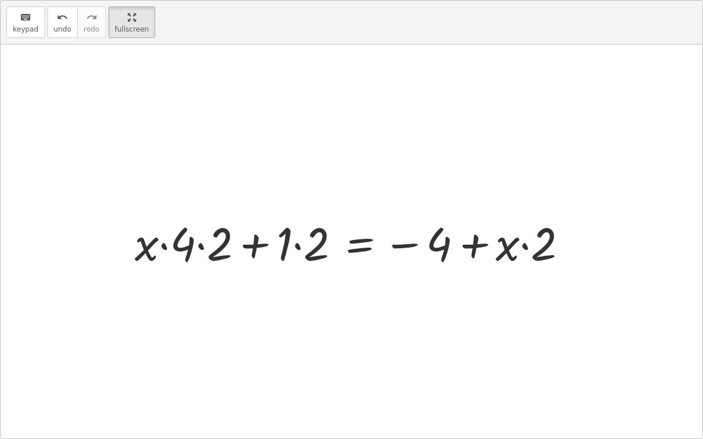
click at [294, 244] on div at bounding box center [356, 242] width 454 height 60
click at [278, 245] on div at bounding box center [369, 242] width 427 height 60
click at [224, 244] on div at bounding box center [369, 242] width 427 height 60
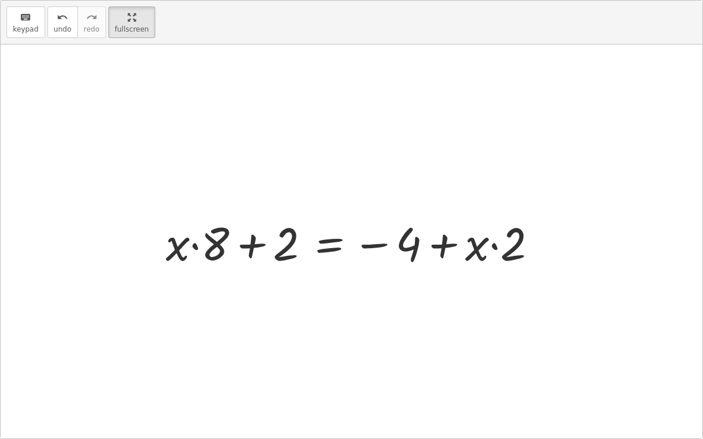
click at [284, 243] on div at bounding box center [356, 242] width 393 height 60
click at [253, 241] on div at bounding box center [356, 242] width 393 height 60
click at [194, 245] on div at bounding box center [356, 242] width 393 height 60
drag, startPoint x: 471, startPoint y: 240, endPoint x: 179, endPoint y: 248, distance: 291.9
click at [179, 248] on div at bounding box center [356, 242] width 393 height 60
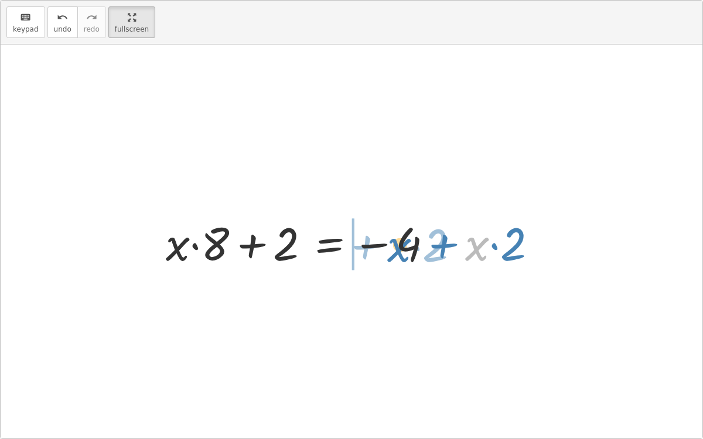
drag, startPoint x: 482, startPoint y: 248, endPoint x: 405, endPoint y: 248, distance: 76.8
click at [405, 248] on div at bounding box center [356, 242] width 393 height 60
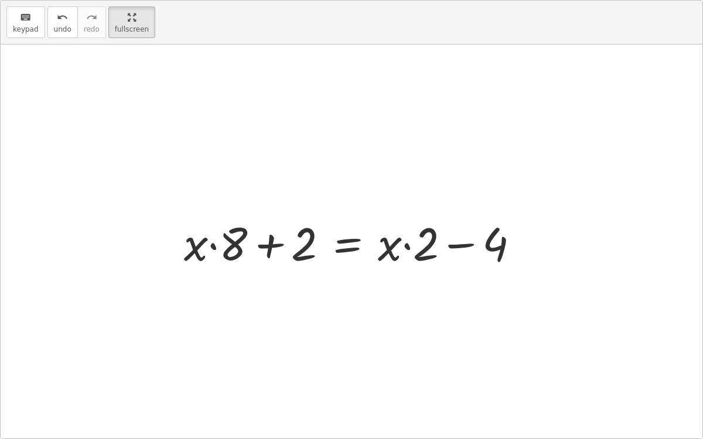
click at [462, 243] on div at bounding box center [356, 242] width 356 height 60
drag, startPoint x: 301, startPoint y: 247, endPoint x: 356, endPoint y: 256, distance: 56.4
click at [356, 256] on div at bounding box center [356, 242] width 356 height 60
